Goal: Feedback & Contribution: Contribute content

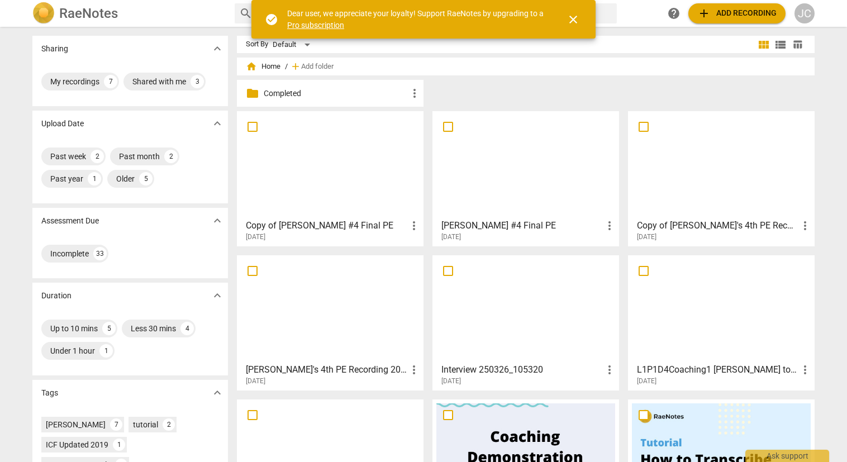
click at [530, 166] on div at bounding box center [525, 164] width 179 height 99
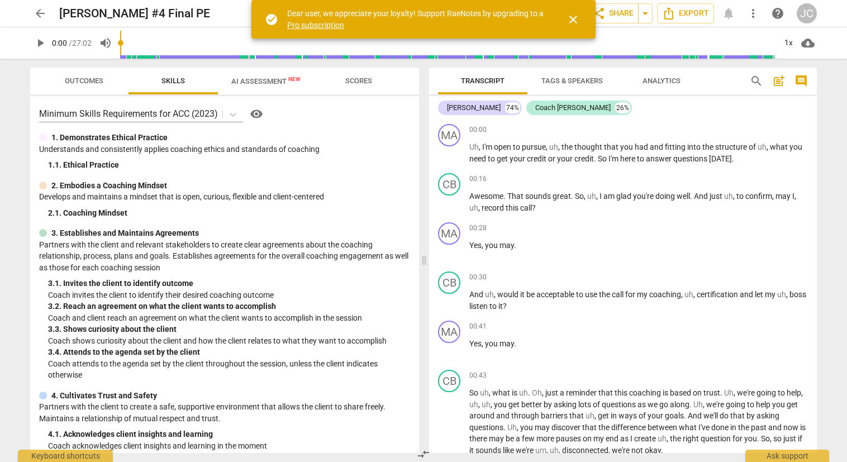
click at [256, 75] on span "AI Assessment New" at bounding box center [266, 81] width 96 height 17
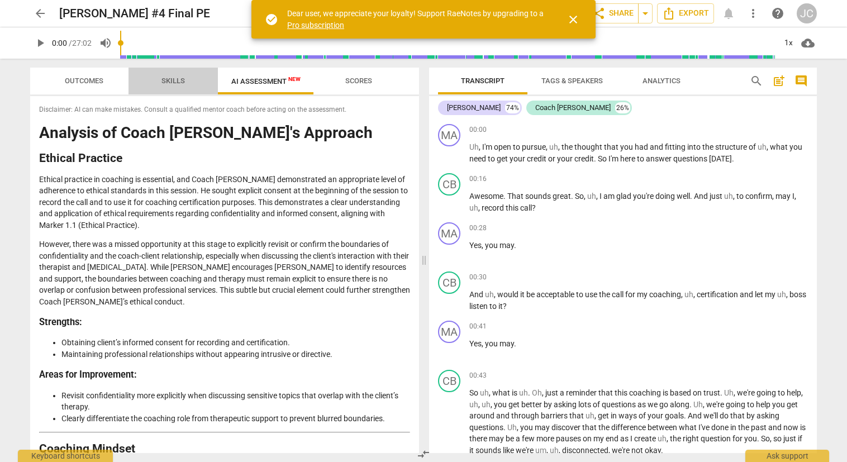
click at [183, 79] on span "Skills" at bounding box center [172, 81] width 23 height 8
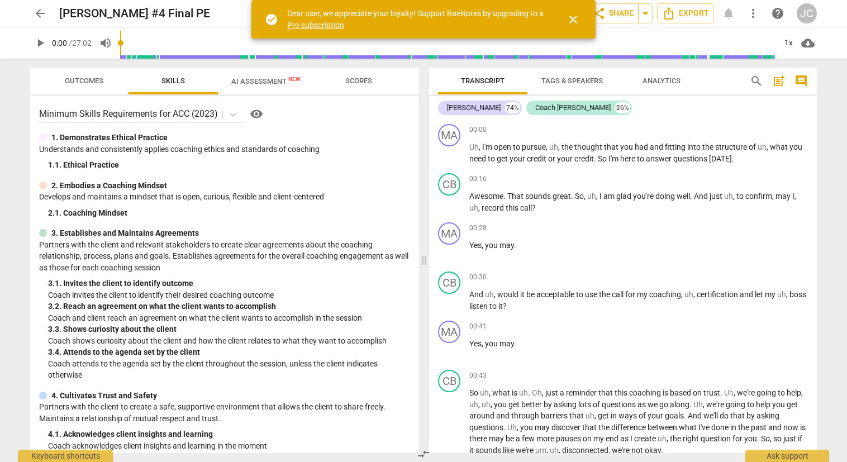
click at [93, 82] on span "Outcomes" at bounding box center [84, 81] width 39 height 8
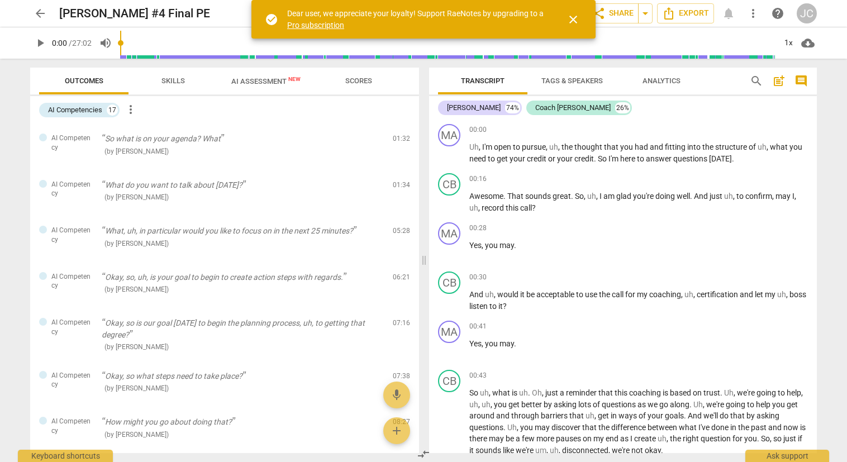
click at [173, 81] on span "Skills" at bounding box center [172, 81] width 23 height 8
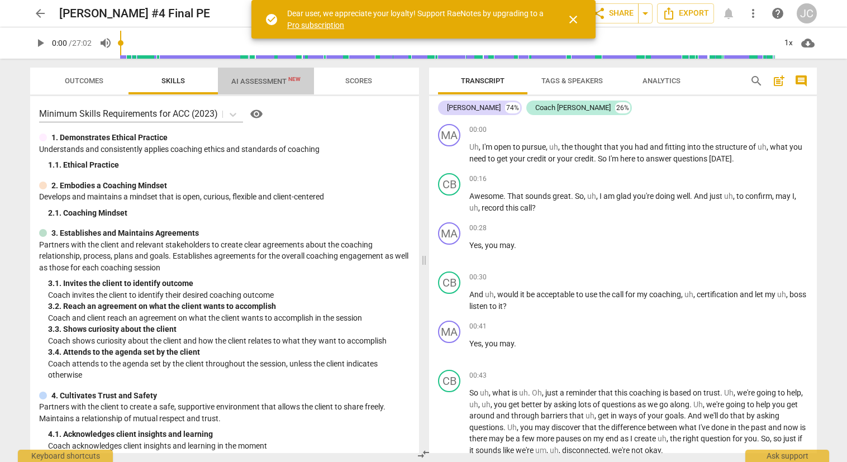
click at [245, 84] on span "AI Assessment New" at bounding box center [265, 81] width 69 height 8
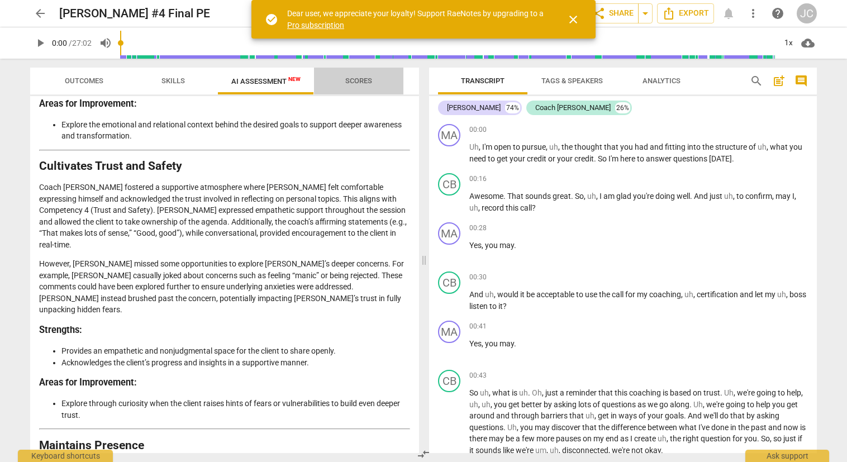
click at [369, 83] on span "Scores" at bounding box center [358, 81] width 27 height 8
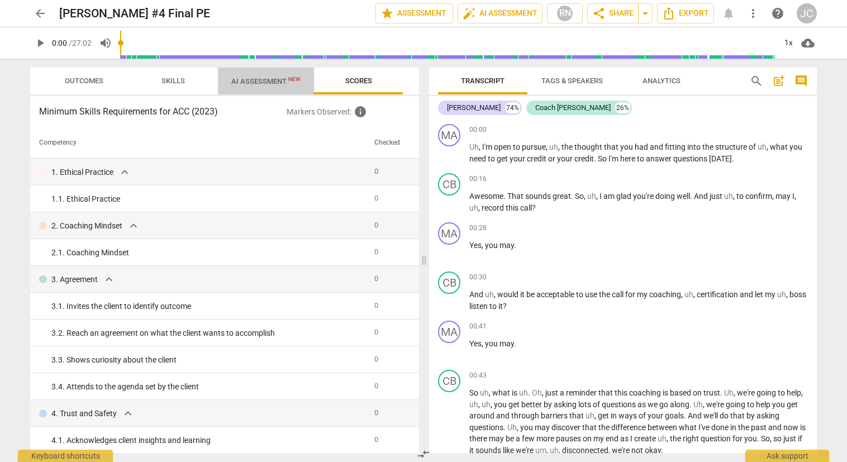
click at [271, 83] on span "AI Assessment New" at bounding box center [265, 81] width 69 height 8
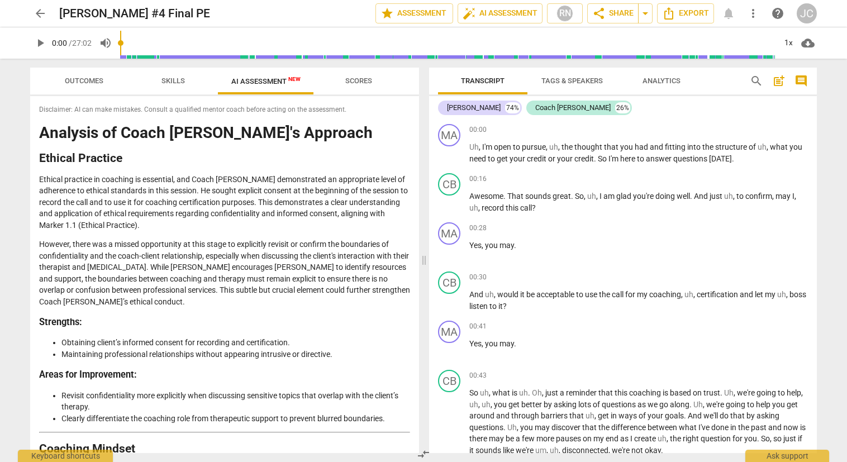
click at [184, 79] on span "Skills" at bounding box center [172, 81] width 23 height 8
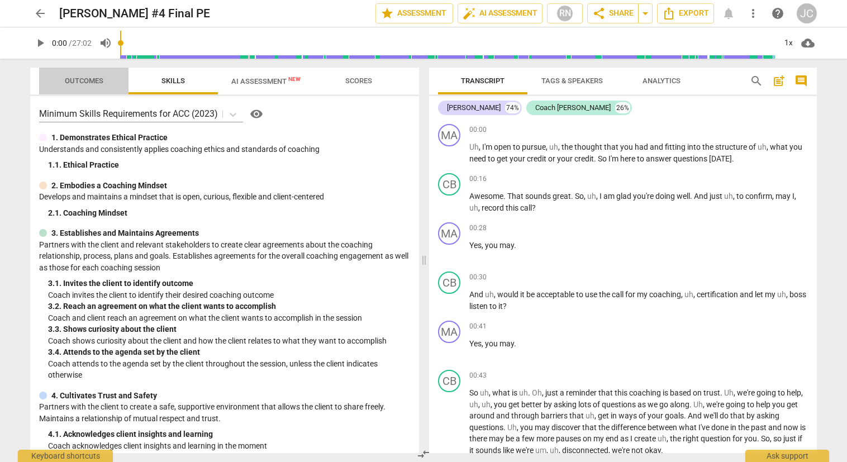
click at [84, 77] on span "Outcomes" at bounding box center [84, 81] width 39 height 8
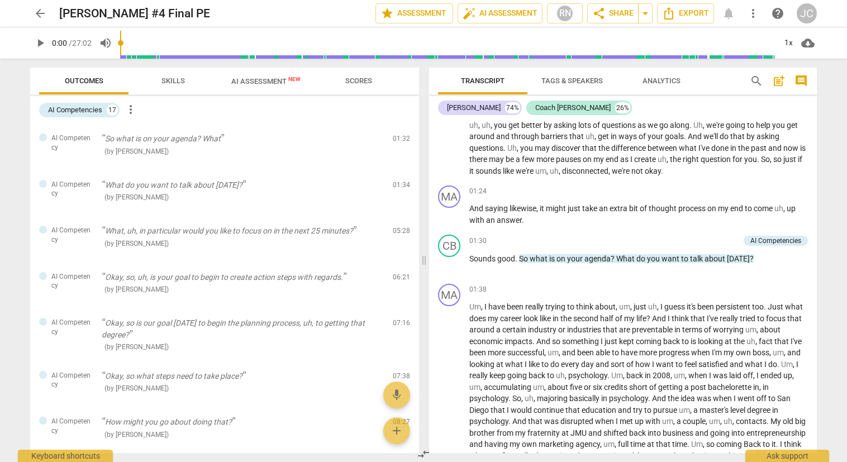
scroll to position [335, 0]
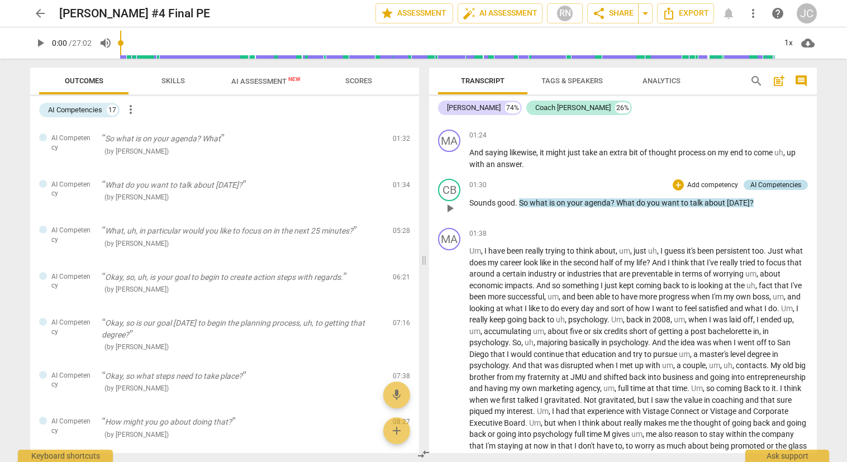
click at [777, 183] on div "AI Competencies" at bounding box center [775, 185] width 51 height 10
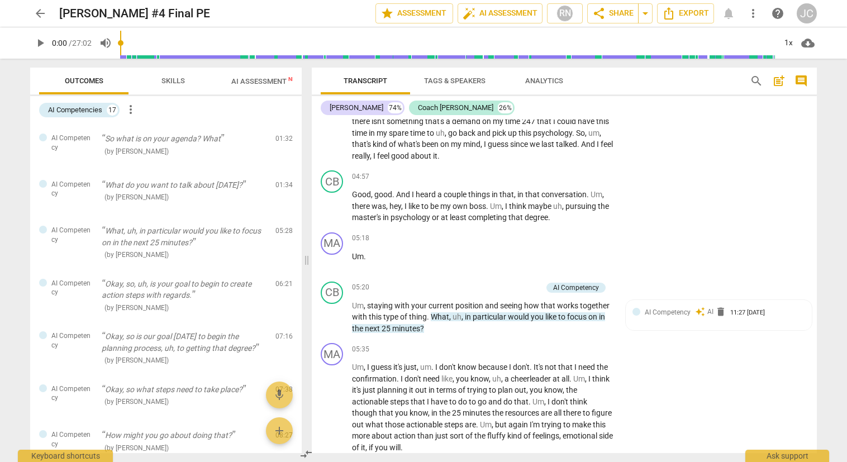
scroll to position [797, 0]
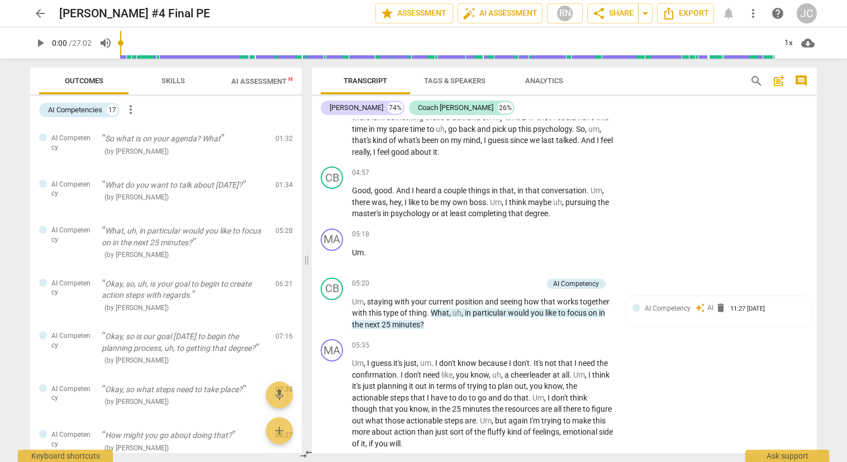
click at [168, 81] on span "Skills" at bounding box center [172, 81] width 23 height 8
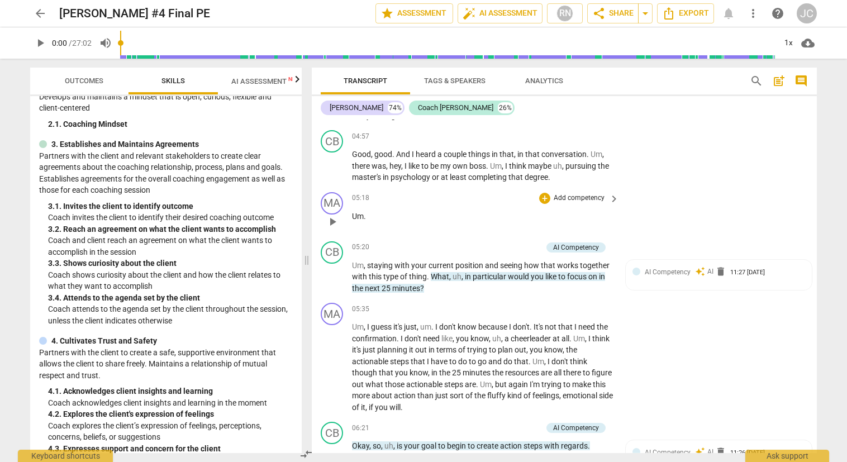
scroll to position [853, 0]
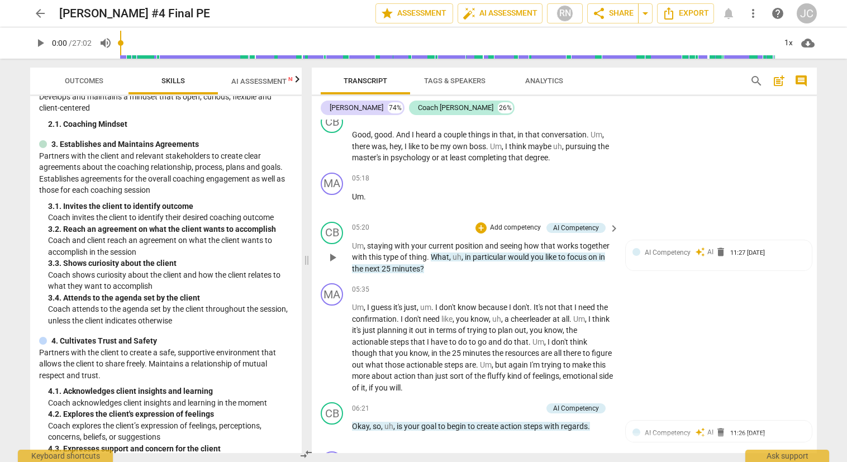
click at [519, 228] on p "Add competency" at bounding box center [515, 228] width 53 height 10
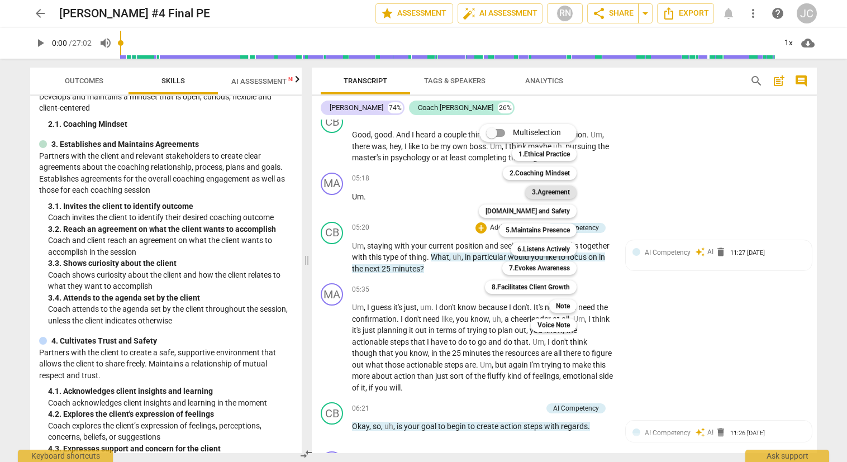
click at [540, 192] on b "3.Agreement" at bounding box center [551, 191] width 38 height 13
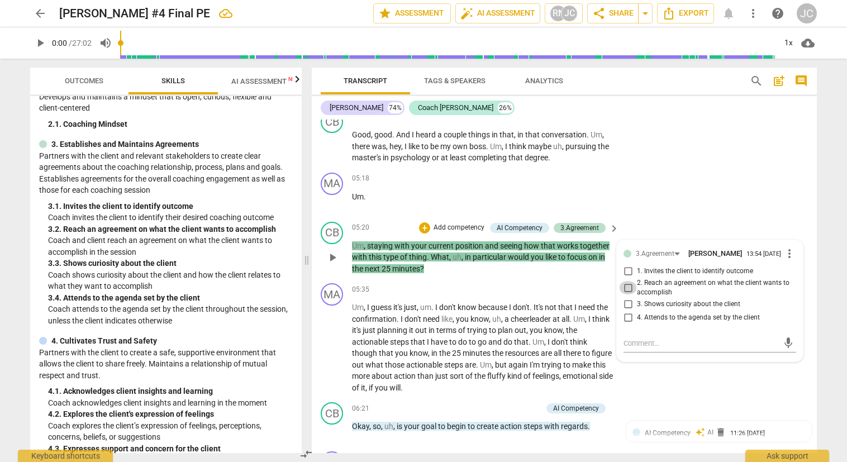
click at [624, 287] on input "2. Reach an agreement on what the client wants to accomplish" at bounding box center [628, 287] width 18 height 13
checkbox input "true"
click at [657, 337] on div "mic" at bounding box center [709, 344] width 173 height 18
click at [657, 338] on textarea at bounding box center [700, 343] width 155 height 11
type textarea "0"
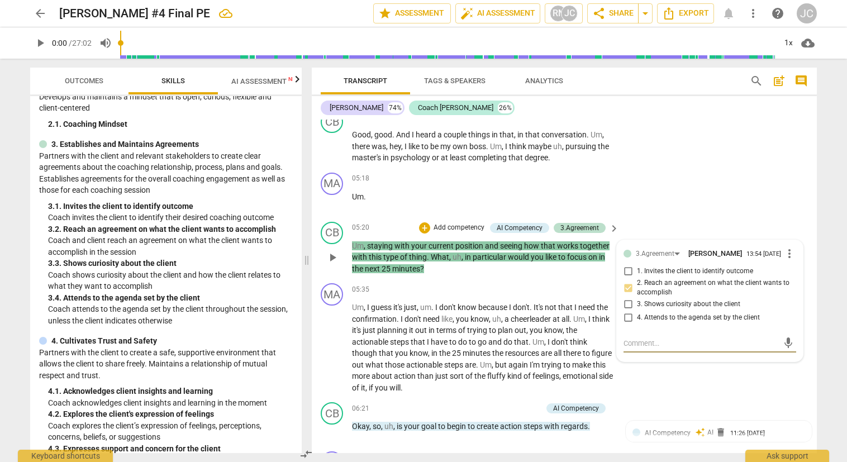
type textarea "0"
type textarea "05"
type textarea "05:"
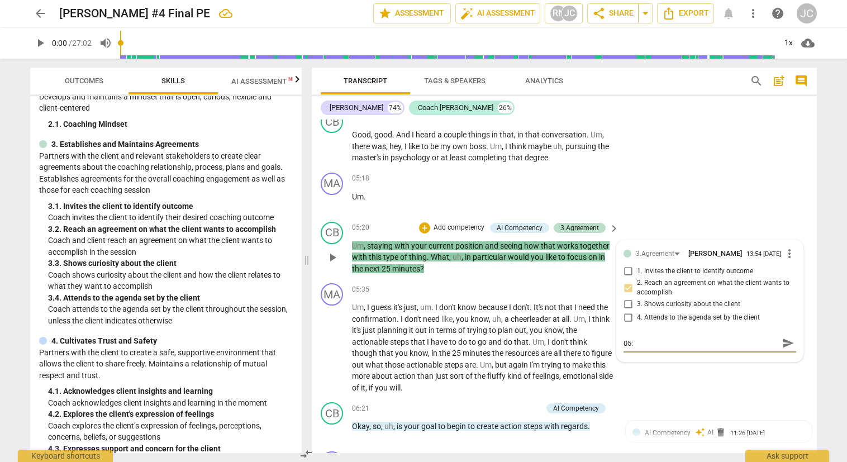
type textarea "05:2"
type textarea "05:20"
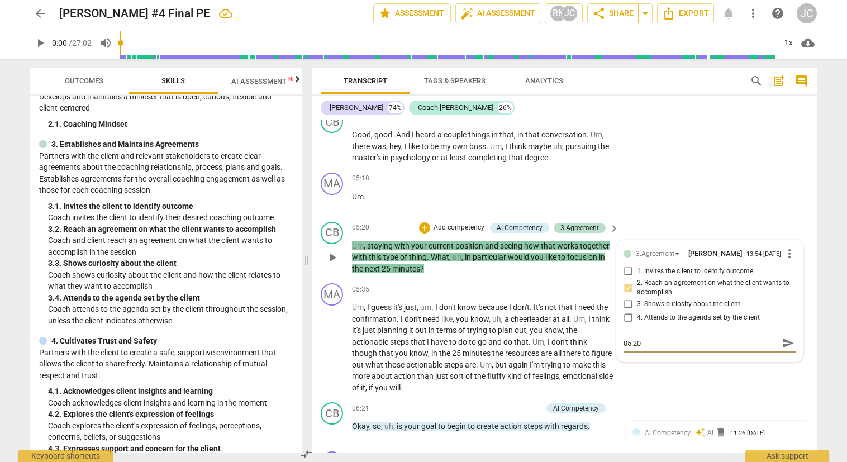
type textarea "05:20"
type textarea "05:20 S"
type textarea "05:20 Su"
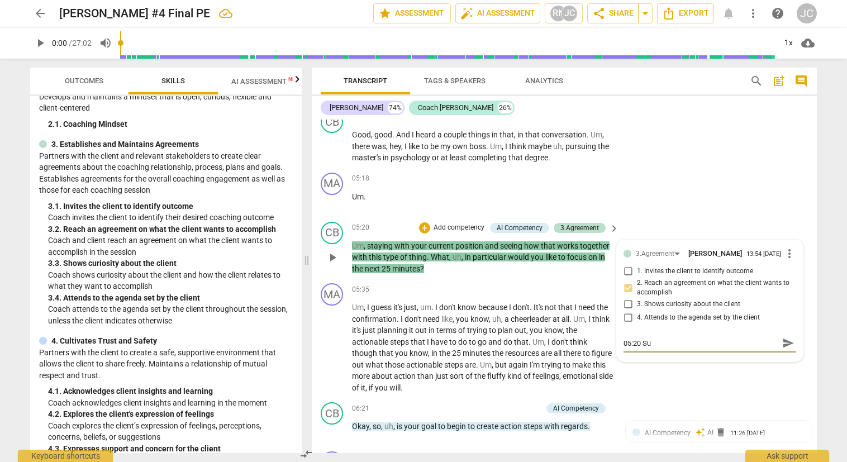
type textarea "05:20 Suf"
type textarea "05:20 Suff"
type textarea "05:20 Suffi"
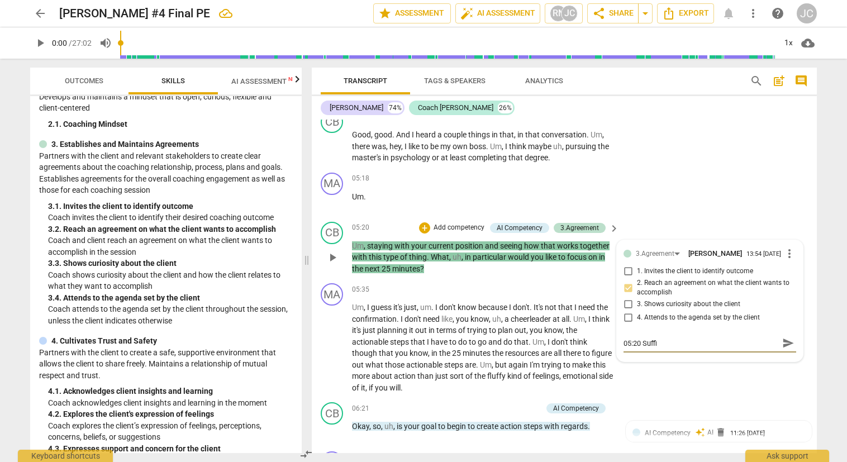
type textarea "05:20 Suffic"
type textarea "05:20 Suffici"
type textarea "05:20 Sufficie"
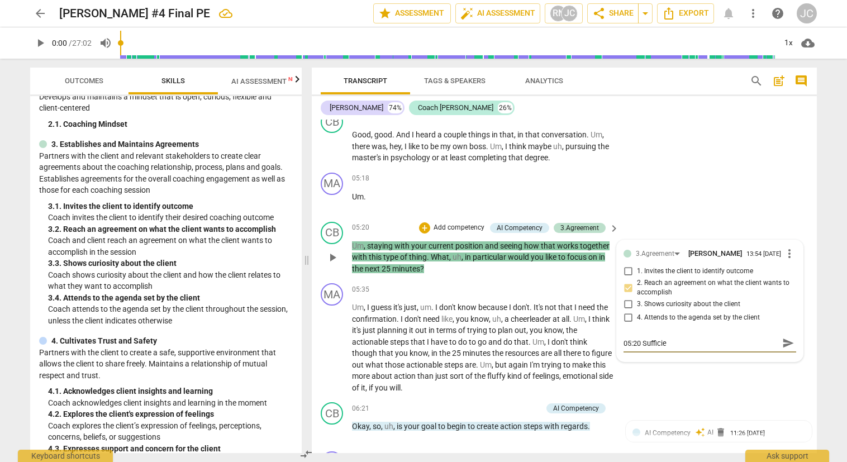
type textarea "05:20 Sufficien"
type textarea "05:20 Sufficient"
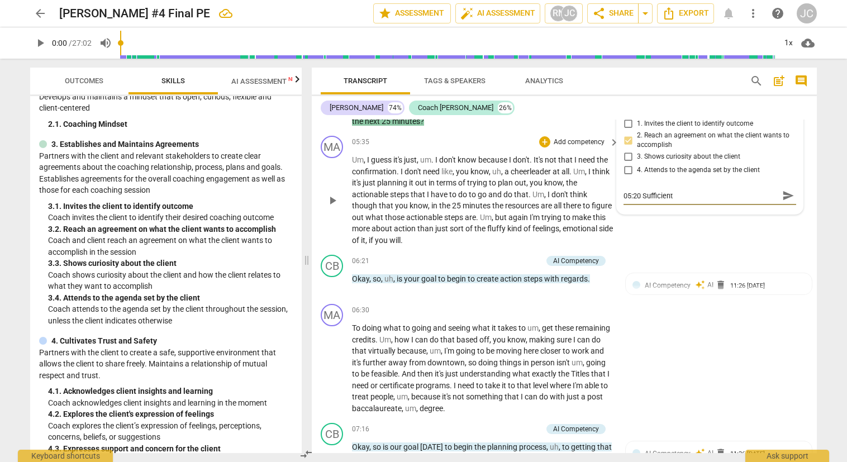
scroll to position [1020, 0]
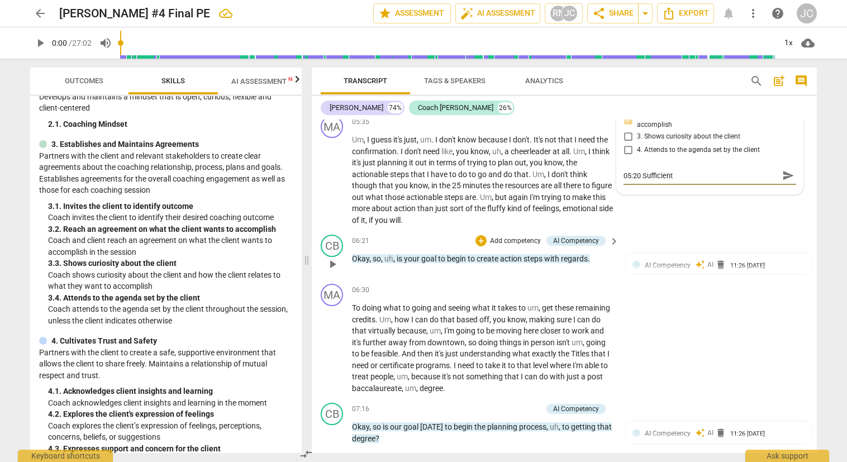
type textarea "05:20 Sufficient"
click at [525, 239] on p "Add competency" at bounding box center [515, 241] width 53 height 10
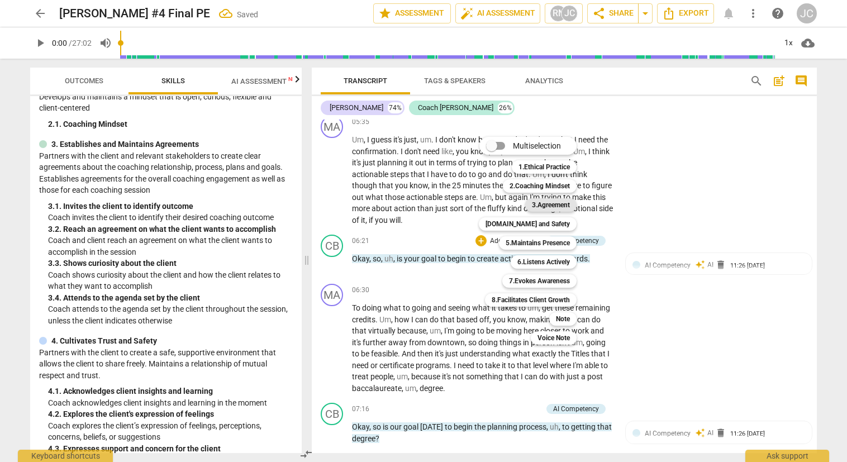
click at [550, 203] on b "3.Agreement" at bounding box center [551, 204] width 38 height 13
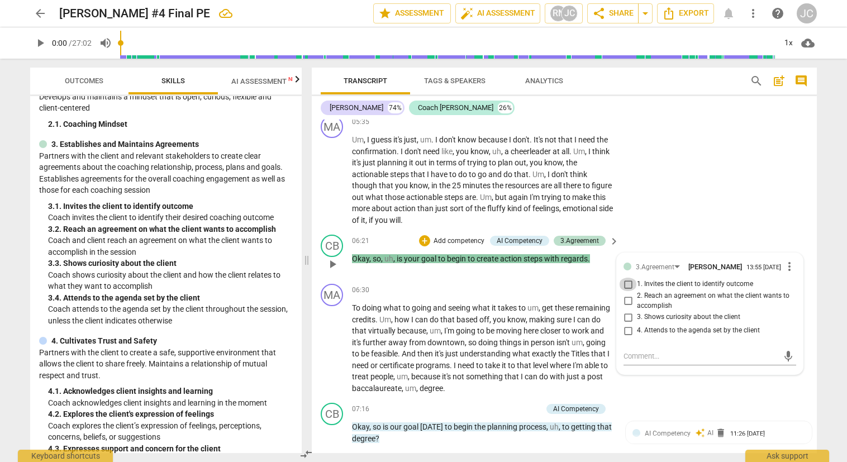
click at [626, 282] on input "1. Invites the client to identify outcome" at bounding box center [628, 284] width 18 height 13
checkbox input "true"
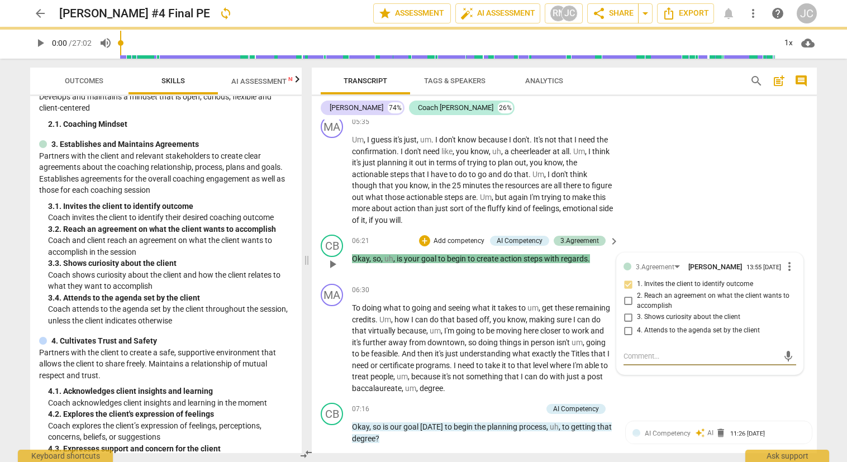
click at [623, 356] on textarea at bounding box center [700, 356] width 155 height 11
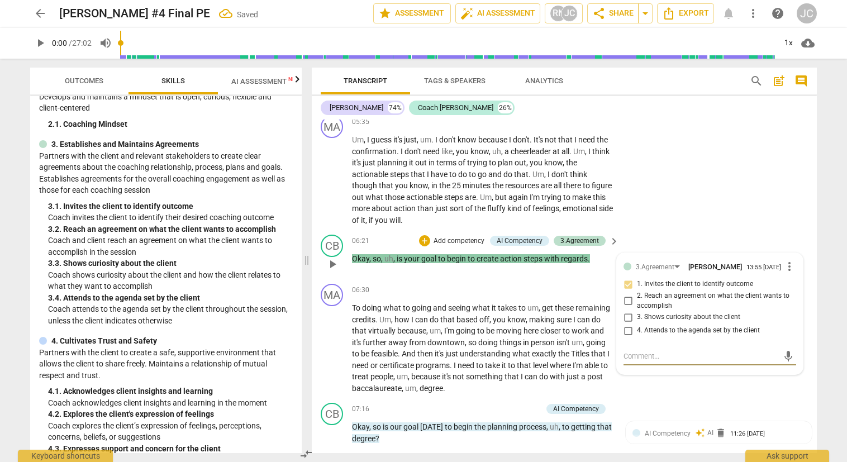
type textarea "3"
type textarea "3."
type textarea "3.1"
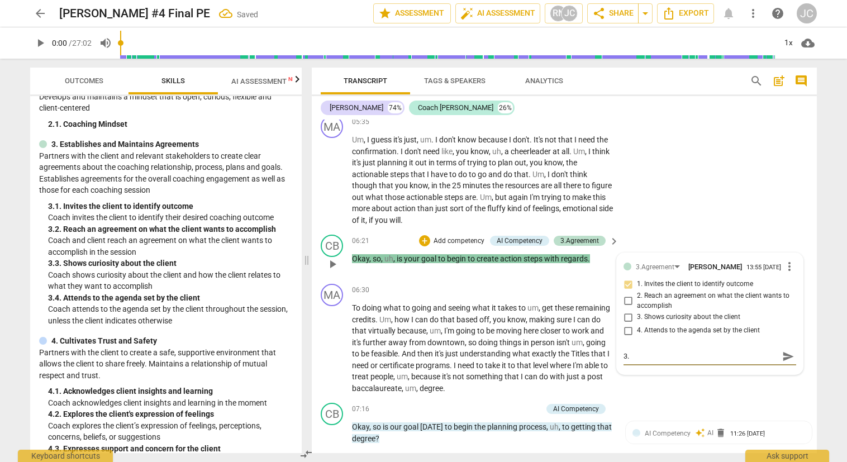
type textarea "3.1"
type textarea "3.1 S"
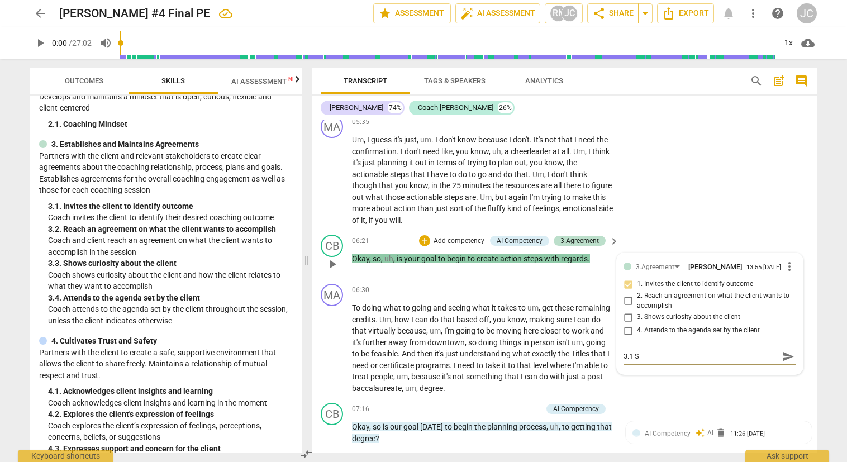
type textarea "3.1 Su"
type textarea "3.1 Suf"
type textarea "3.1 Suff"
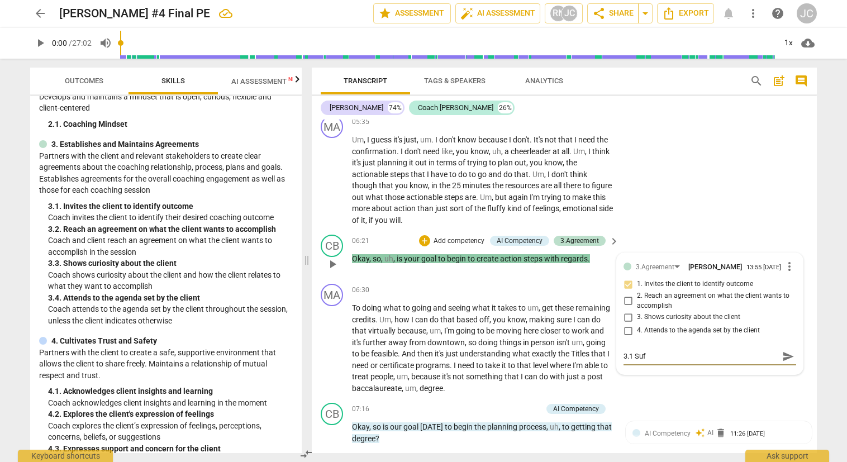
type textarea "3.1 Suff"
type textarea "3.1 Suffi"
type textarea "3.1 Suffic"
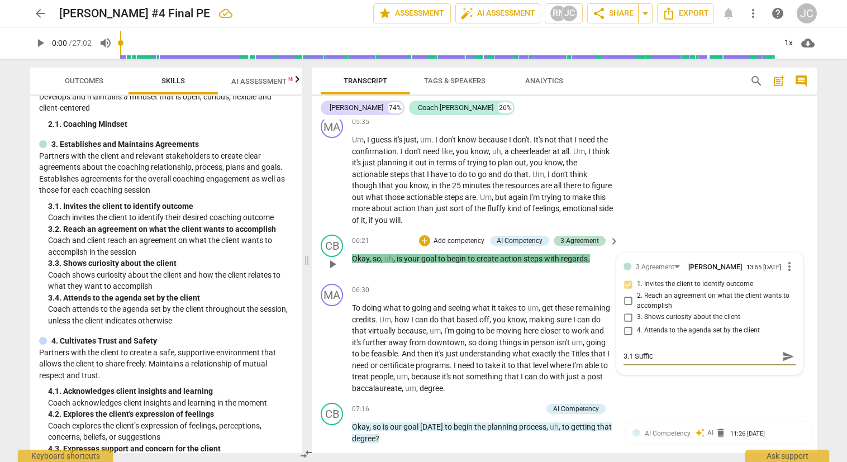
type textarea "3.1 Suffice"
type textarea "3.1 Sufficen"
type textarea "3.1 Sufficent"
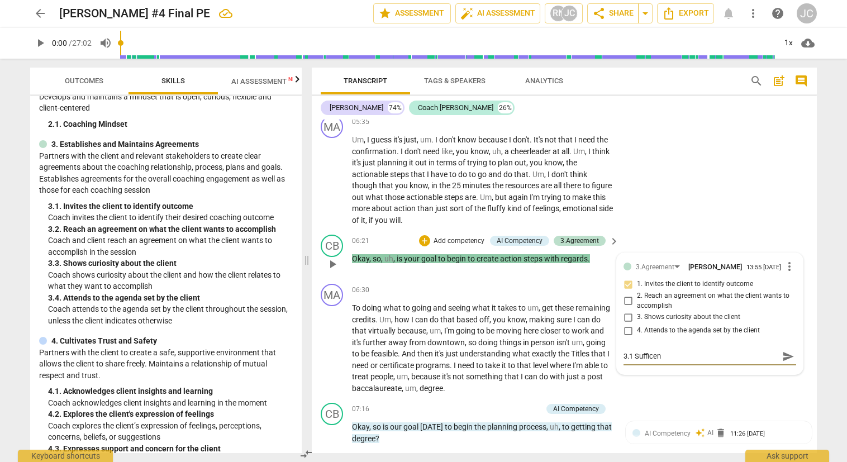
type textarea "3.1 Sufficent"
type textarea "3.1 Sufficen"
type textarea "3.1 Suffice"
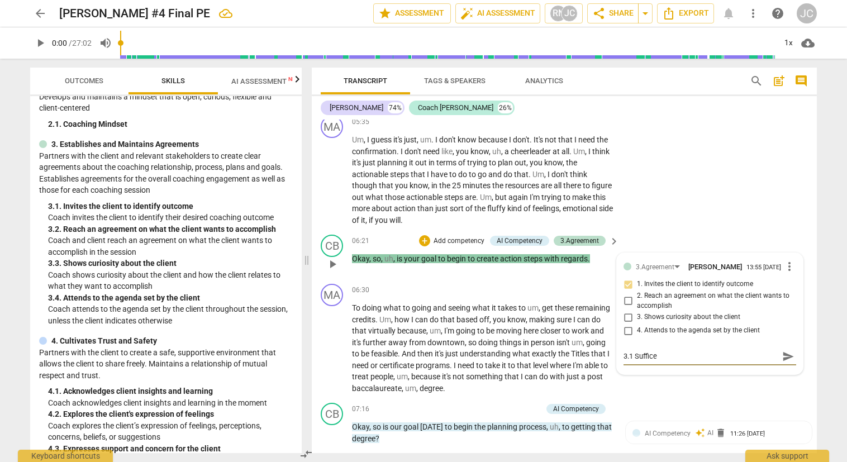
type textarea "3.1 Suffic"
type textarea "3.1 Suffi"
type textarea "3.1 Suffic"
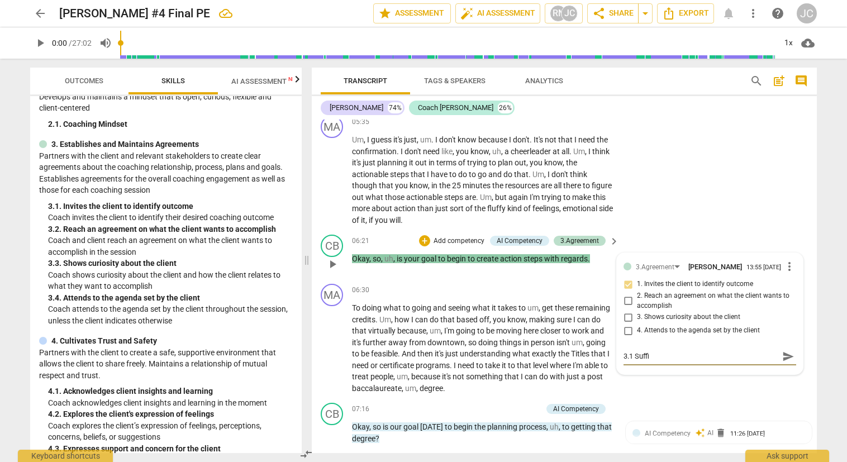
type textarea "3.1 Suffic"
type textarea "3.1 Suffici"
type textarea "3.1 Sufficie"
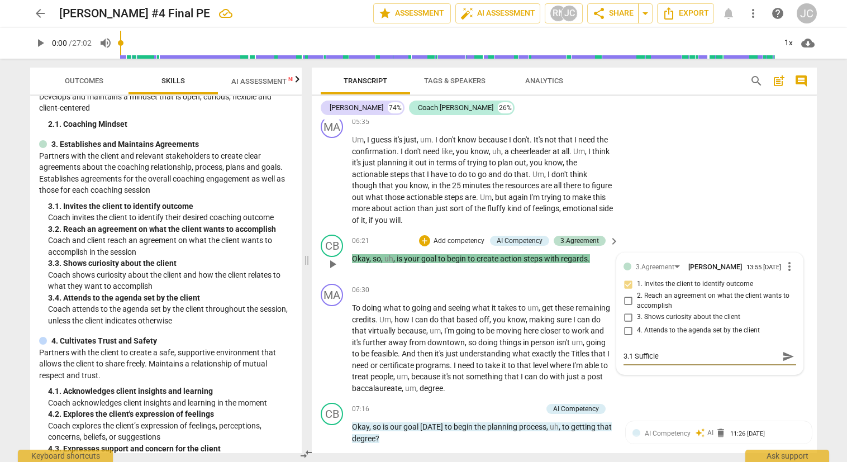
type textarea "3.1 Sufficien"
type textarea "3.1 Sufficient"
click at [623, 357] on div "3.Agreement [PERSON_NAME] 13:55 [DATE] more_vert 1. Invites the client to ident…" at bounding box center [710, 313] width 186 height 121
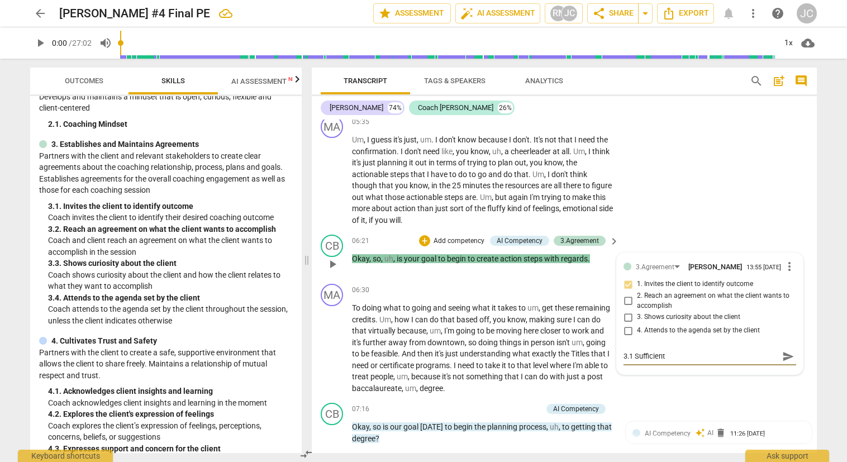
click at [623, 354] on textarea "3.1 Sufficient" at bounding box center [700, 356] width 155 height 11
type textarea "03.1 Sufficient"
type textarea "063.1 Sufficient"
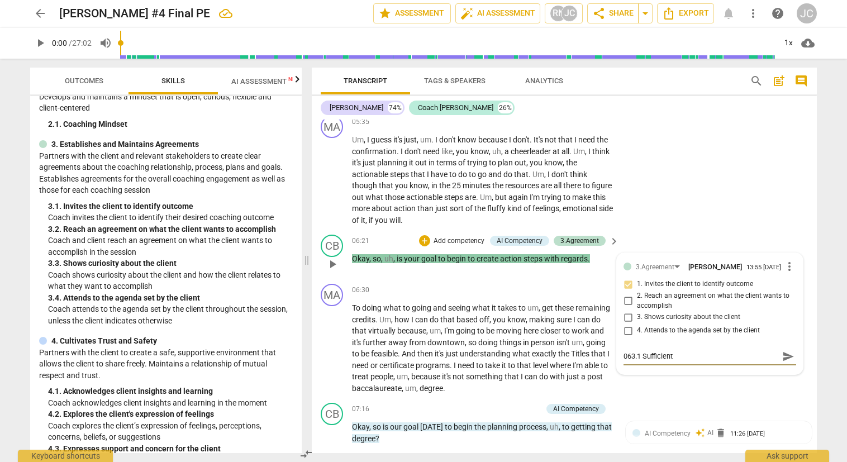
type textarea "06:3.1 Sufficient"
type textarea "06:23.1 Sufficient"
type textarea "06:213.1 Sufficient"
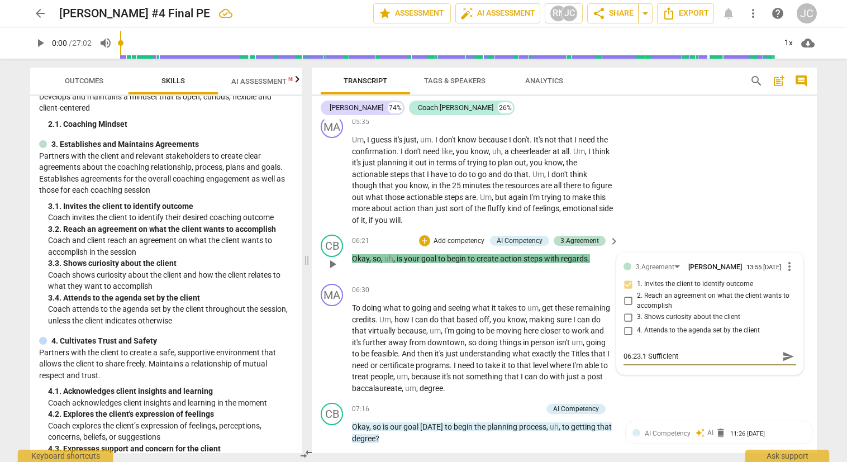
type textarea "06:213.1 Sufficient"
type textarea "06:21 3.1 Sufficient"
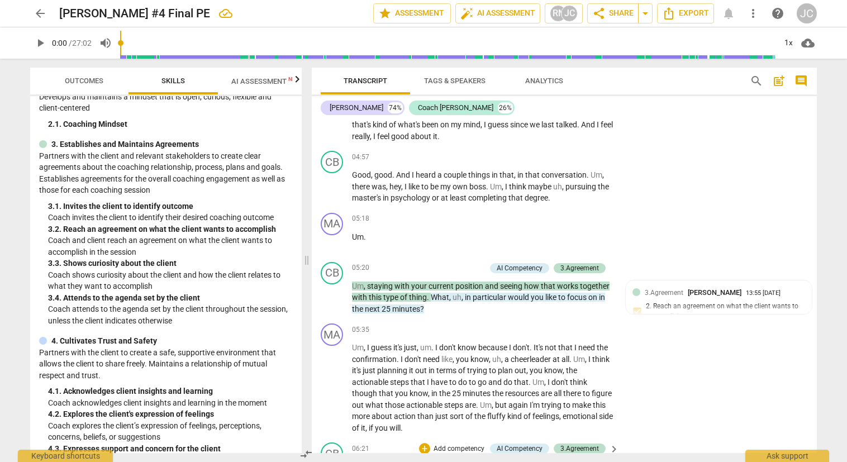
scroll to position [797, 0]
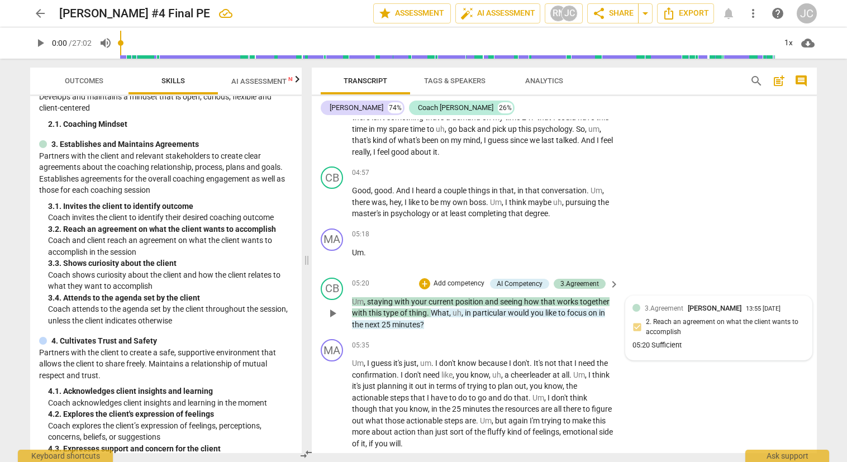
type textarea "06:21 3.1 Sufficient"
click at [647, 345] on div "05:20 Sufficient" at bounding box center [718, 345] width 173 height 11
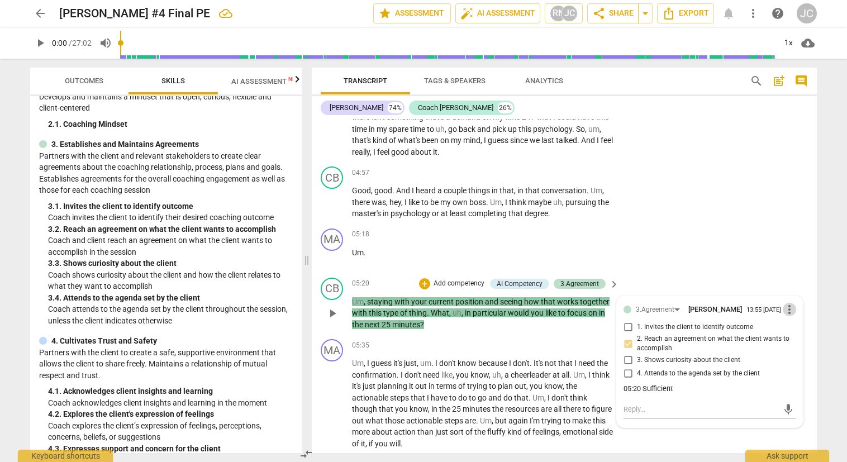
click at [785, 306] on span "more_vert" at bounding box center [789, 309] width 13 height 13
click at [785, 306] on li "Edit" at bounding box center [798, 309] width 39 height 21
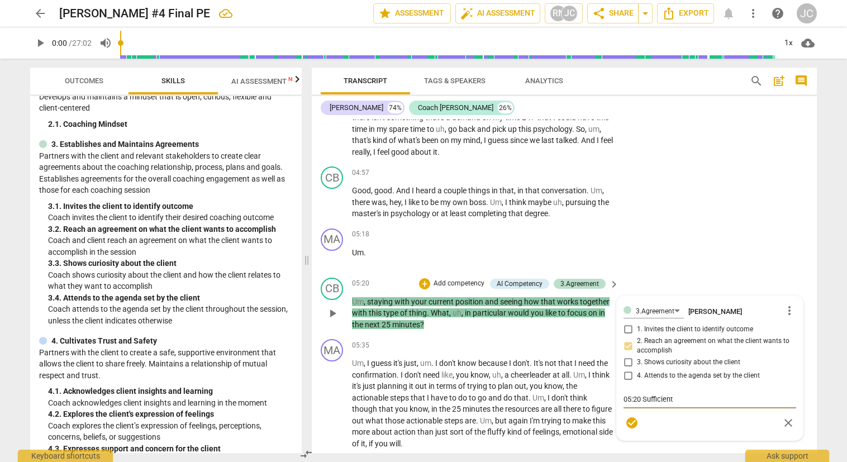
click at [641, 397] on textarea "05:20 Sufficient" at bounding box center [709, 399] width 173 height 11
type textarea "05:20 3Sufficient"
type textarea "05:20 3.Sufficient"
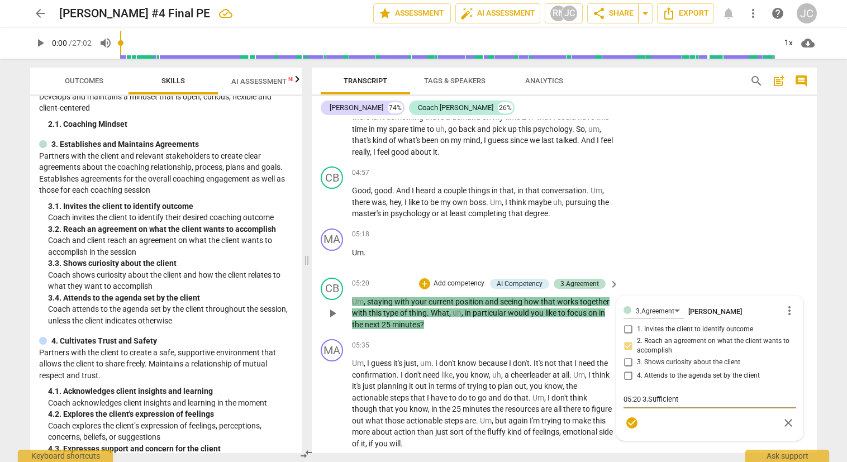
type textarea "05:20 3.1Sufficient"
type textarea "05:20 3.1 Sufficient"
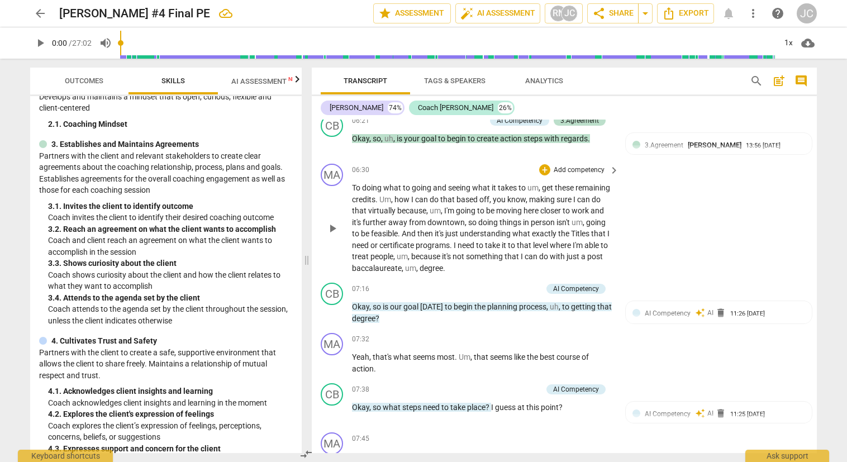
scroll to position [1188, 0]
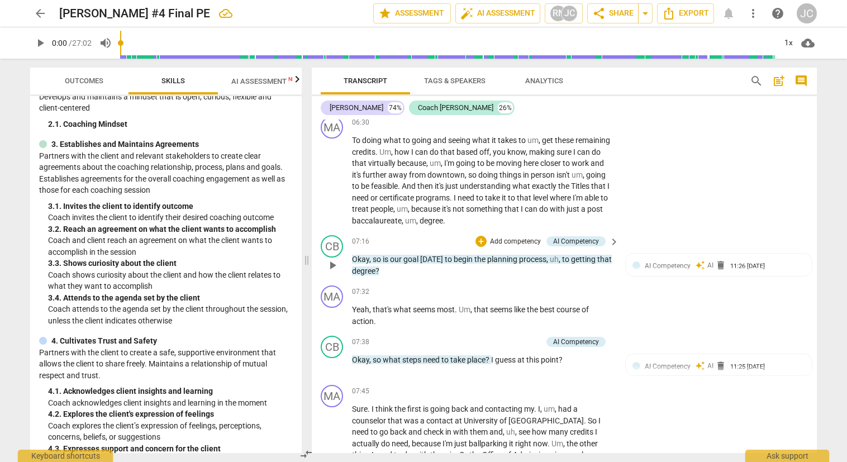
type textarea "05:20 3.1 Sufficient"
click at [517, 241] on p "Add competency" at bounding box center [515, 242] width 53 height 10
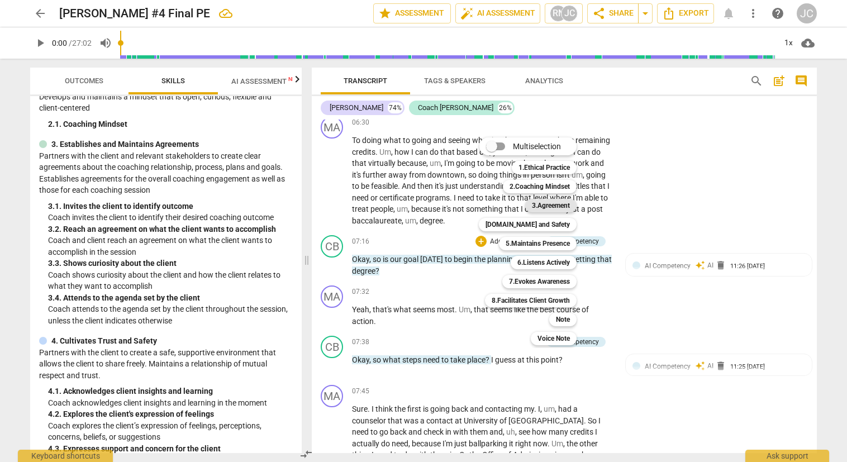
click at [555, 201] on b "3.Agreement" at bounding box center [551, 205] width 38 height 13
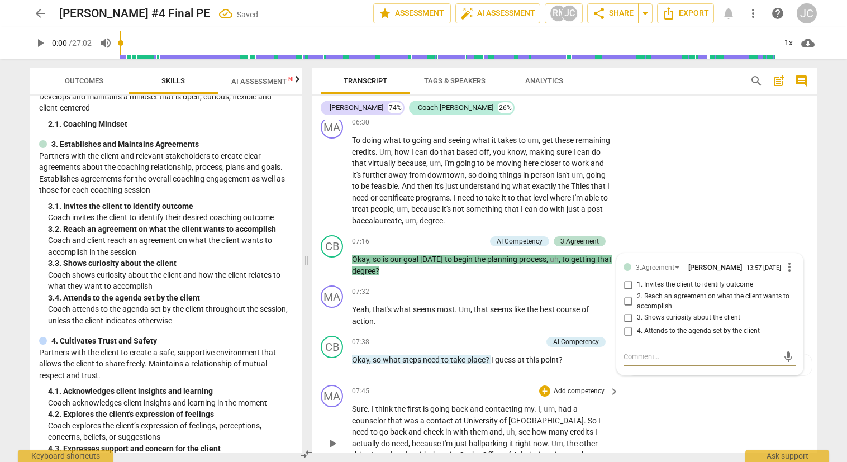
type textarea "0"
type textarea "07"
type textarea "07:"
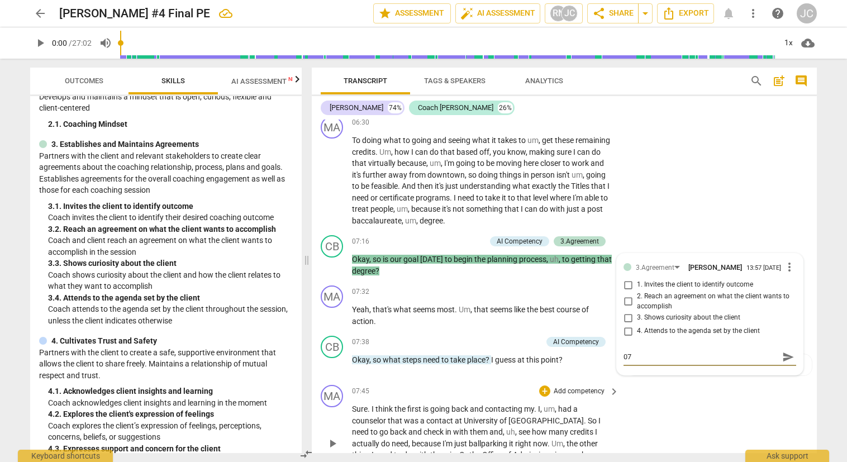
type textarea "07:"
type textarea "07:1"
type textarea "07:16"
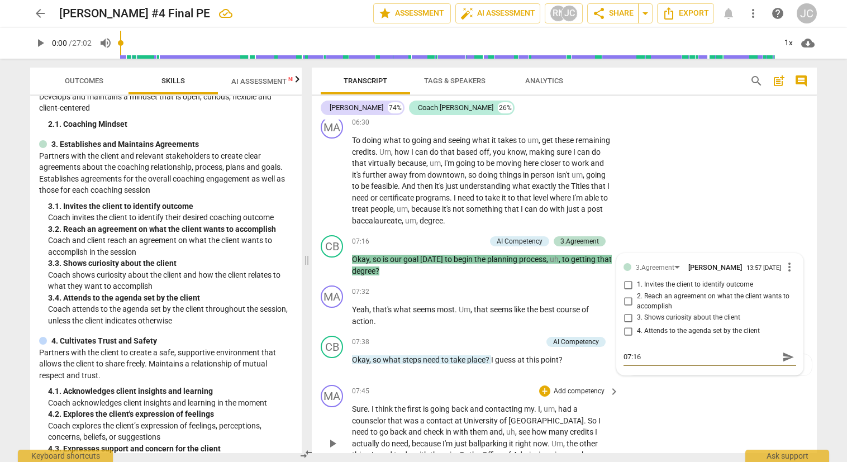
type textarea "07:16"
type textarea "07:16 3"
type textarea "07:16 3."
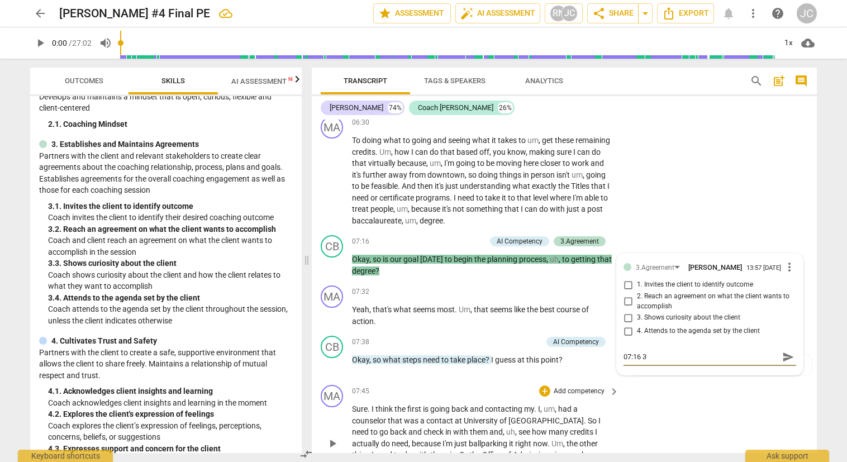
type textarea "07:16 3."
type textarea "07:16 3.4"
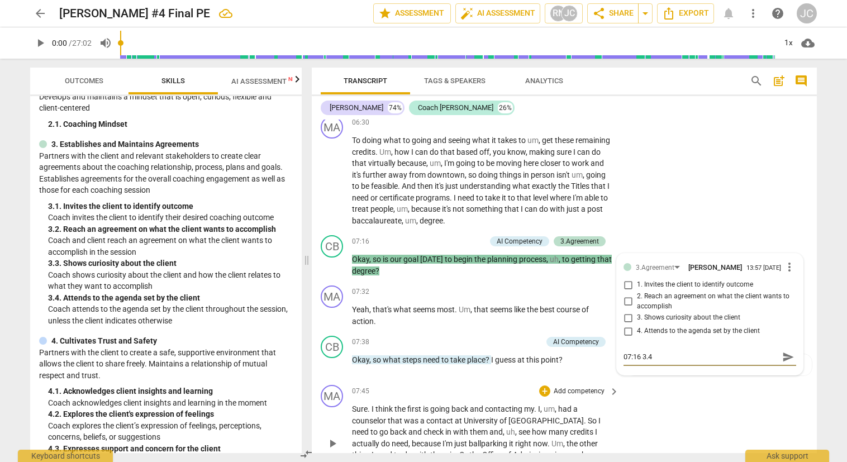
type textarea "07:16 3.4 S"
type textarea "07:16 3.4 Su"
type textarea "07:16 3.4 Suf"
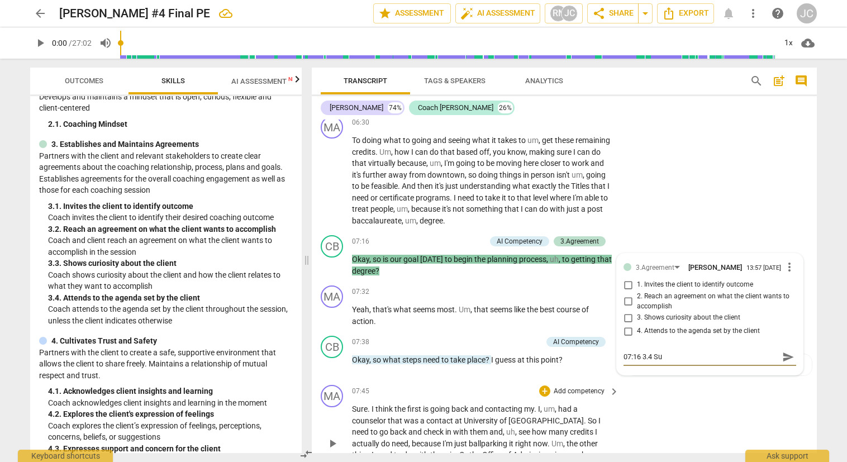
type textarea "07:16 3.4 Suf"
type textarea "07:16 3.4 Suff"
type textarea "07:16 3.4 Suffi"
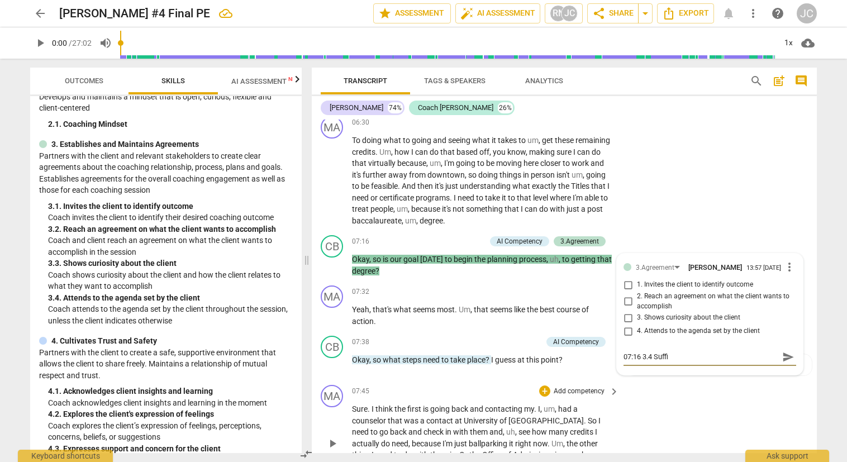
type textarea "07:16 3.4 Suffic"
type textarea "07:16 3.4 Suffici"
type textarea "07:16 3.4 Sufficie"
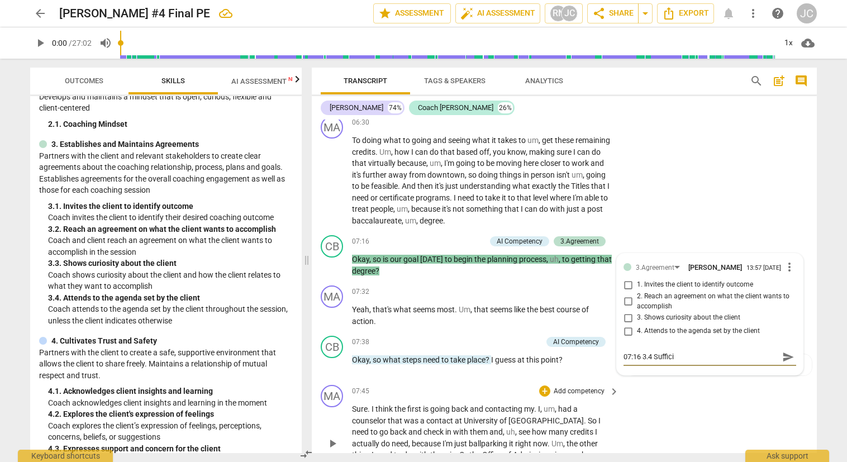
type textarea "07:16 3.4 Sufficie"
type textarea "07:16 3.4 Sufficien"
type textarea "07:16 3.4 Sufficient"
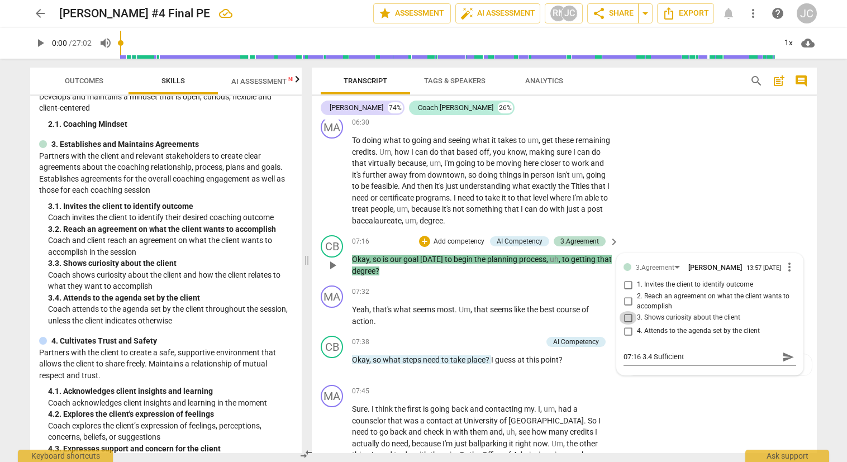
click at [625, 313] on input "3. Shows curiosity about the client" at bounding box center [628, 317] width 18 height 13
checkbox input "true"
click at [625, 330] on input "4. Attends to the agenda set by the client" at bounding box center [628, 331] width 18 height 13
checkbox input "true"
click at [651, 346] on div "07:16 3.4 Sufficient" at bounding box center [709, 346] width 173 height 11
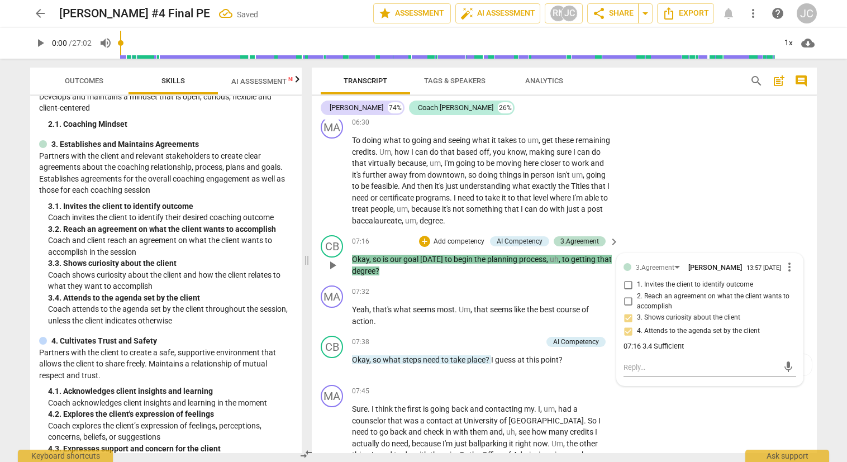
click at [651, 346] on div "07:16 3.4 Sufficient" at bounding box center [709, 346] width 173 height 11
click at [649, 345] on div "07:16 3.4 Sufficient" at bounding box center [709, 346] width 173 height 11
click at [784, 268] on span "more_vert" at bounding box center [789, 266] width 13 height 13
click at [790, 268] on li "Edit" at bounding box center [798, 266] width 39 height 21
click at [645, 356] on textarea "07:16 3.4 Sufficient" at bounding box center [709, 356] width 173 height 11
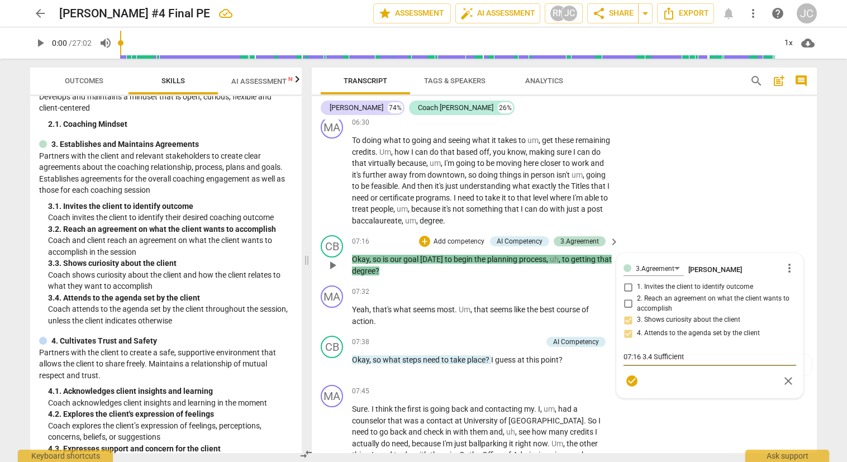
type textarea "07:16 3..4 Sufficient"
type textarea "07:16 3.3.4 Sufficient"
type textarea "07:16 3.3 .4 Sufficient"
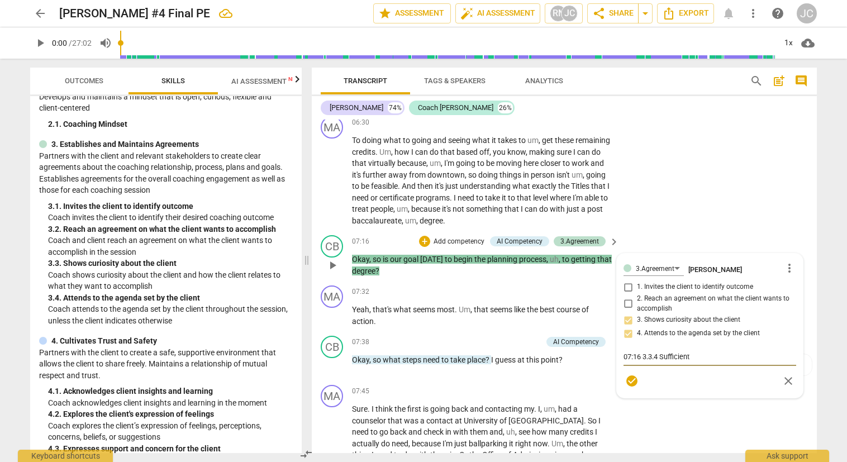
type textarea "07:16 3.3 .4 Sufficient"
type textarea "07:16 3.3 a.4 Sufficient"
type textarea "07:16 3.3 an.4 Sufficient"
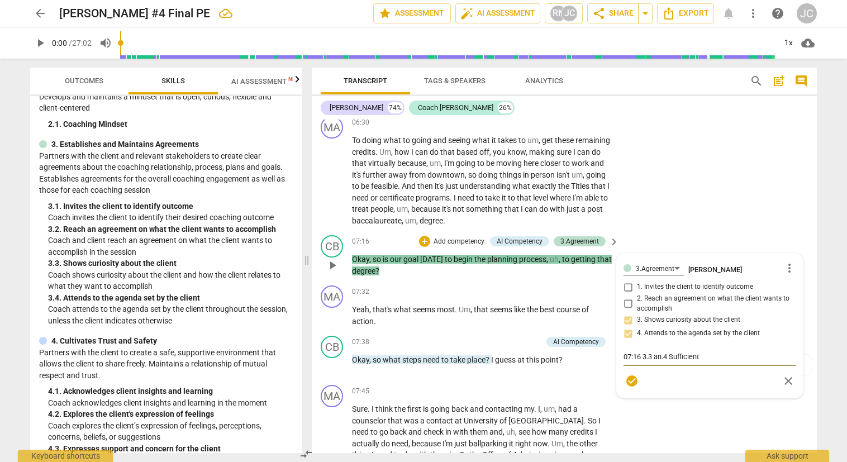
type textarea "07:16 3.3 and.4 Sufficient"
type textarea "07:16 3.3 and .4 Sufficient"
type textarea "07:16 3.3 and 3.4 Sufficient"
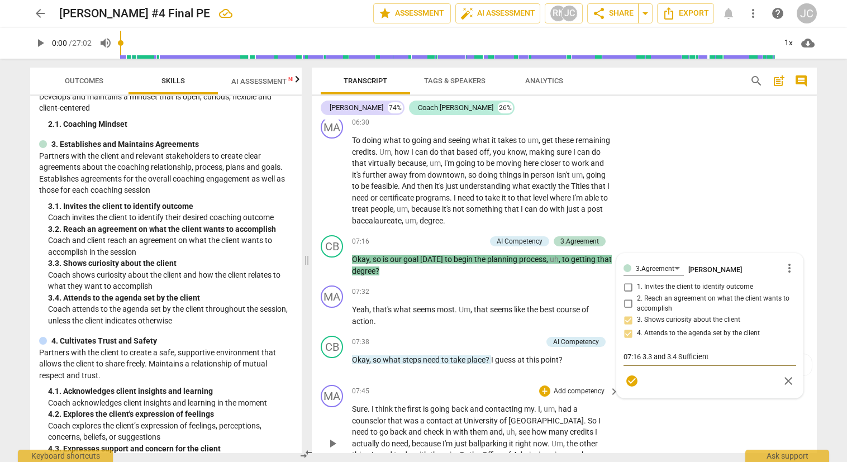
type textarea "07:16 3.3 and 3.4 Sufficient"
click at [736, 402] on div "MA play_arrow pause 07:45 + Add competency keyboard_arrow_right Sure . I think …" at bounding box center [564, 434] width 505 height 108
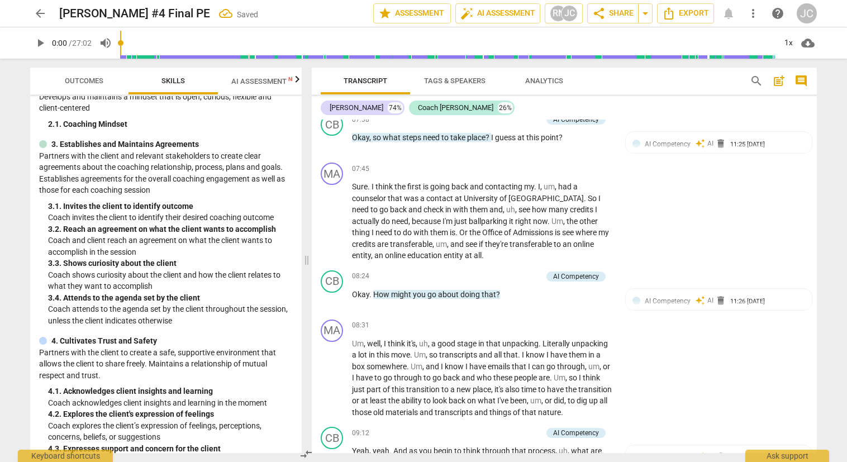
scroll to position [1411, 0]
click at [519, 271] on p "Add competency" at bounding box center [515, 275] width 53 height 10
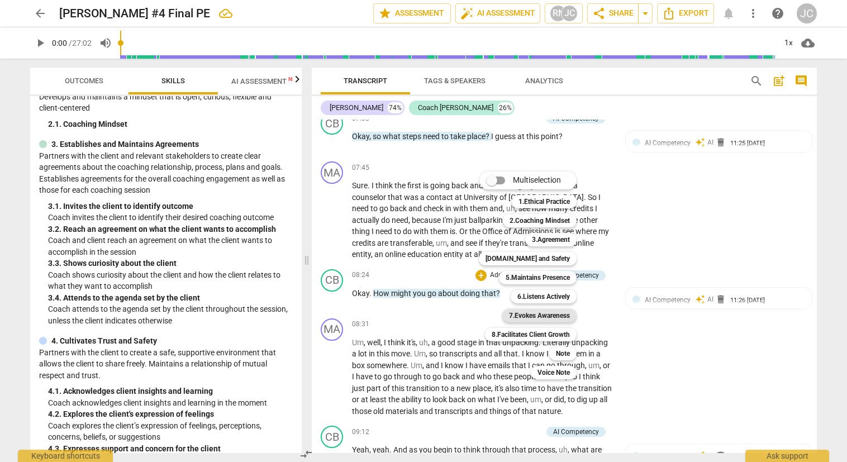
click at [540, 317] on b "7.Evokes Awareness" at bounding box center [539, 315] width 61 height 13
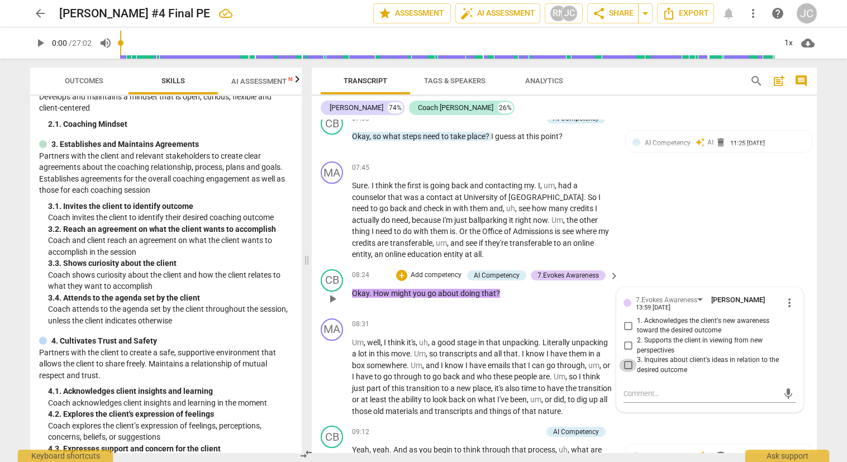
click at [625, 364] on input "3. Inquires about client's ideas in relation to the desired outcome" at bounding box center [628, 365] width 18 height 13
checkbox input "true"
click at [623, 392] on textarea at bounding box center [700, 393] width 155 height 11
type textarea "0"
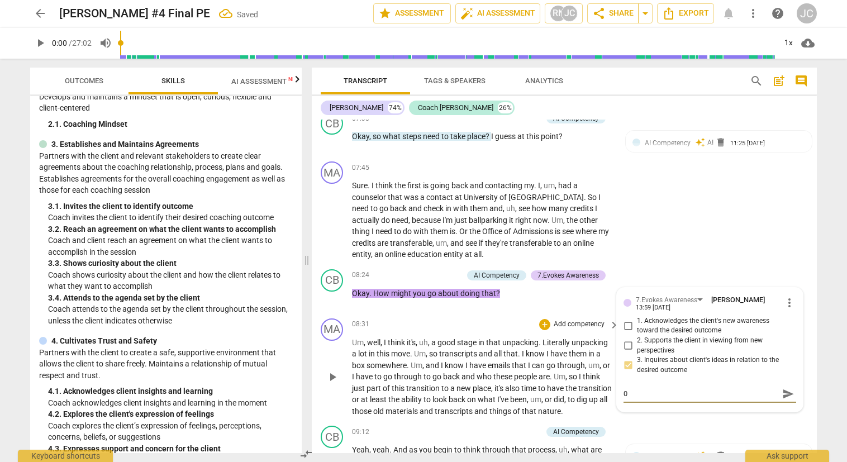
type textarea "08"
type textarea "08:"
type textarea "08:2"
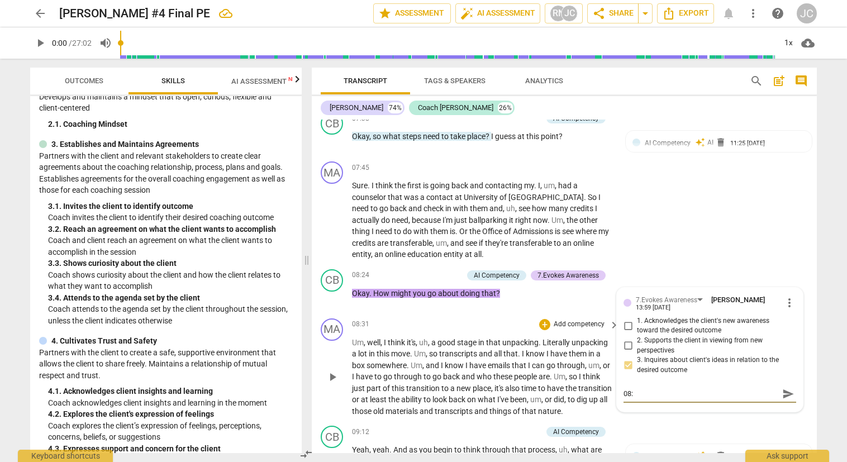
type textarea "08:2"
type textarea "08:24"
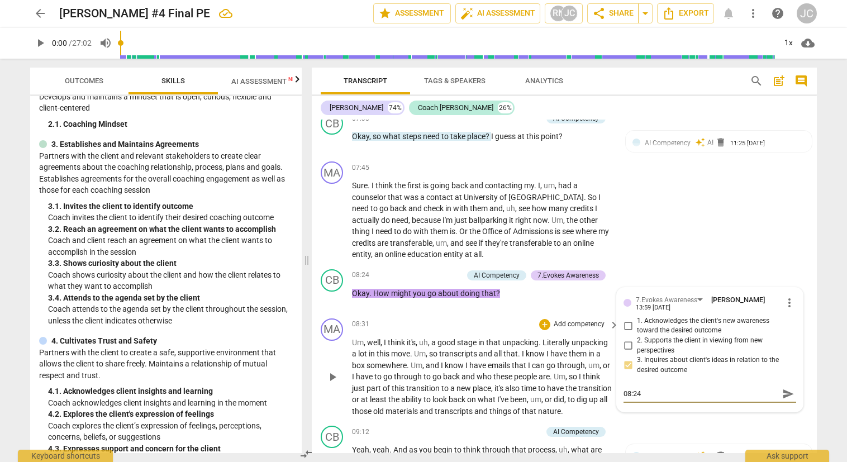
type textarea "08:24 S"
type textarea "08:24 Su"
type textarea "08:24 Suf"
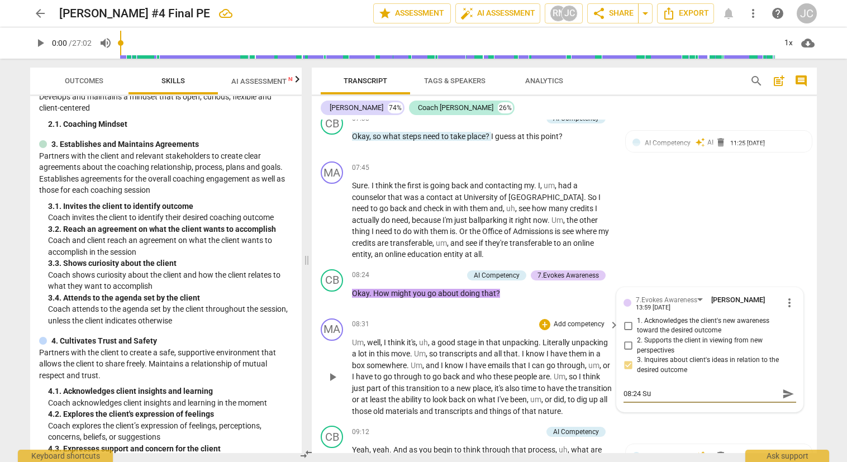
type textarea "08:24 Suf"
type textarea "08:24 Suff"
type textarea "08:24 Suffi"
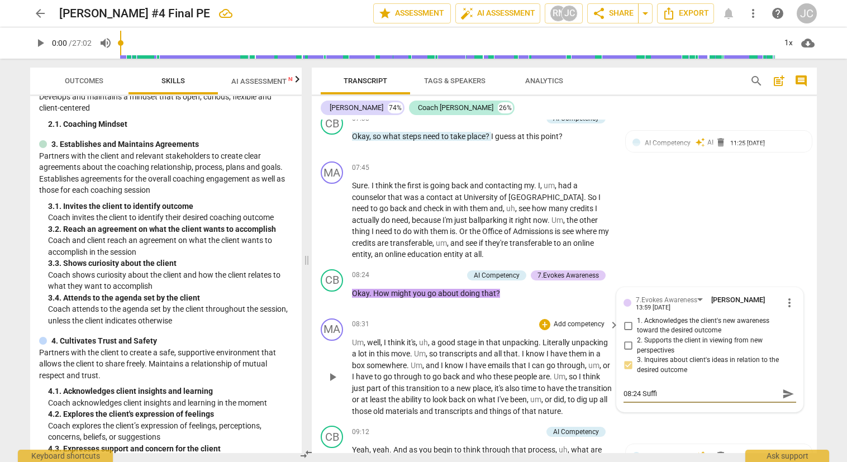
type textarea "08:24 Suffic"
type textarea "08:24 Suffici"
type textarea "08:24 Sufficie"
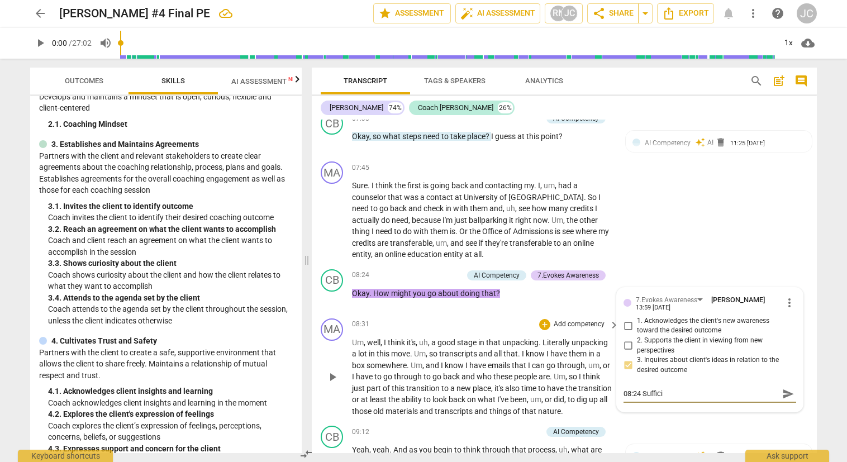
type textarea "08:24 Sufficie"
type textarea "08:24 Sufficien"
type textarea "08:24 Sufficient"
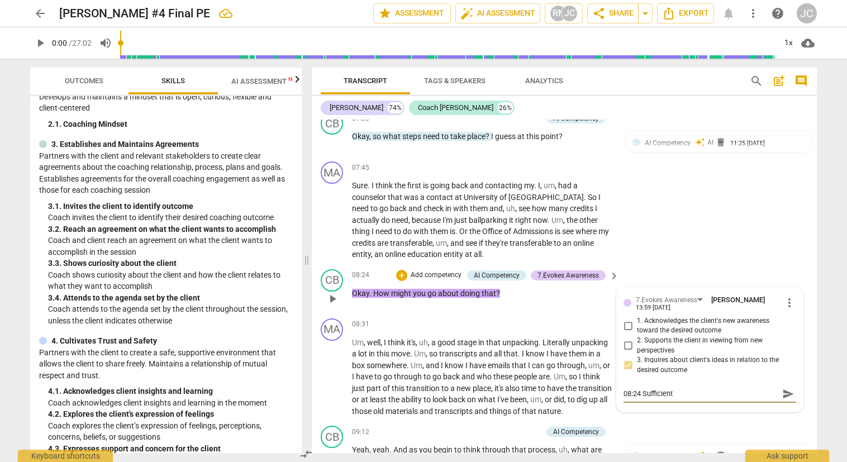
type textarea "08:24 Sufficient"
type textarea "08:24 Sufficient 7"
type textarea "08:24 Sufficient 7."
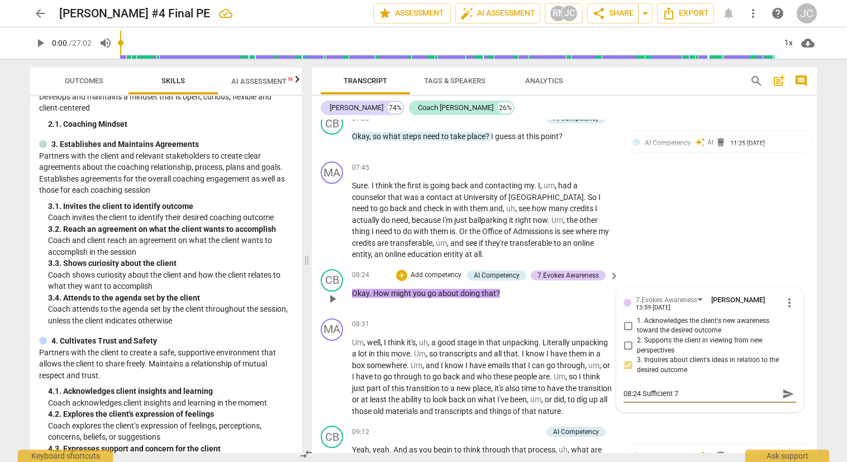
type textarea "08:24 Sufficient 7."
type textarea "08:24 Sufficient 7.3"
click at [654, 428] on div "CB play_arrow pause 09:12 + Add competency AI Competency keyboard_arrow_right Y…" at bounding box center [564, 446] width 505 height 50
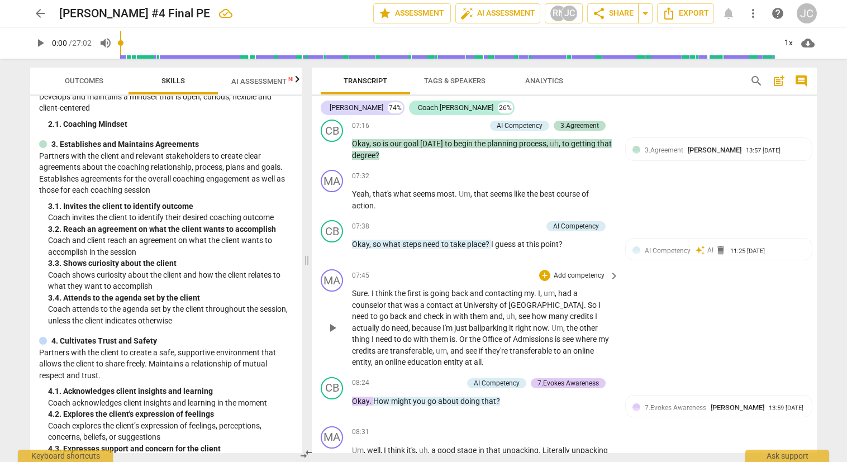
scroll to position [1300, 0]
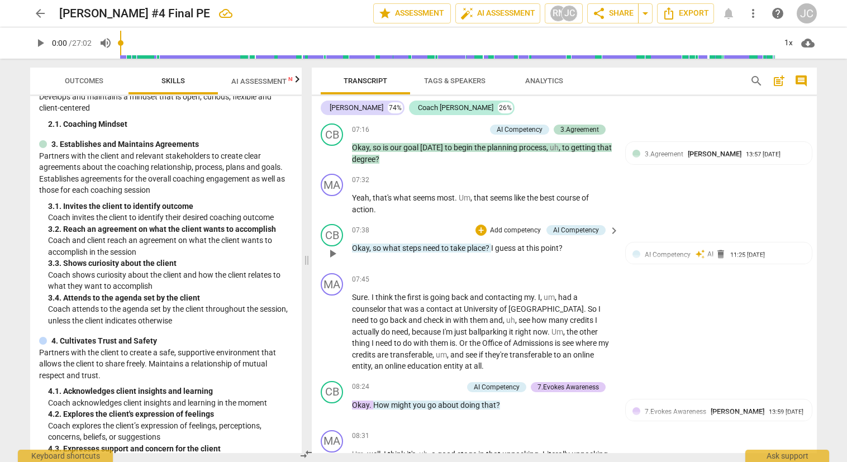
click at [515, 228] on p "Add competency" at bounding box center [515, 231] width 53 height 10
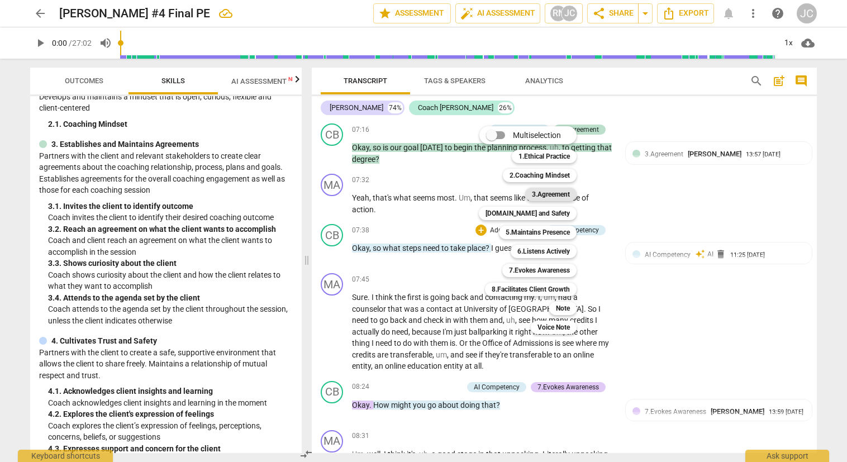
click at [549, 192] on b "3.Agreement" at bounding box center [551, 194] width 38 height 13
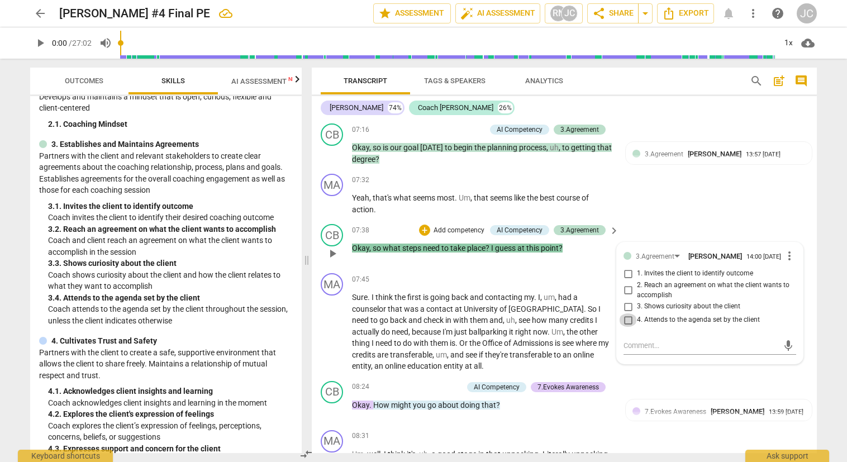
click at [626, 317] on input "4. Attends to the agenda set by the client" at bounding box center [628, 319] width 18 height 13
checkbox input "true"
click at [619, 340] on div "3.Agreement [PERSON_NAME] 14:00 [DATE] more_vert 1. Invites the client to ident…" at bounding box center [710, 302] width 186 height 121
click at [623, 342] on textarea at bounding box center [700, 345] width 155 height 11
type textarea "0"
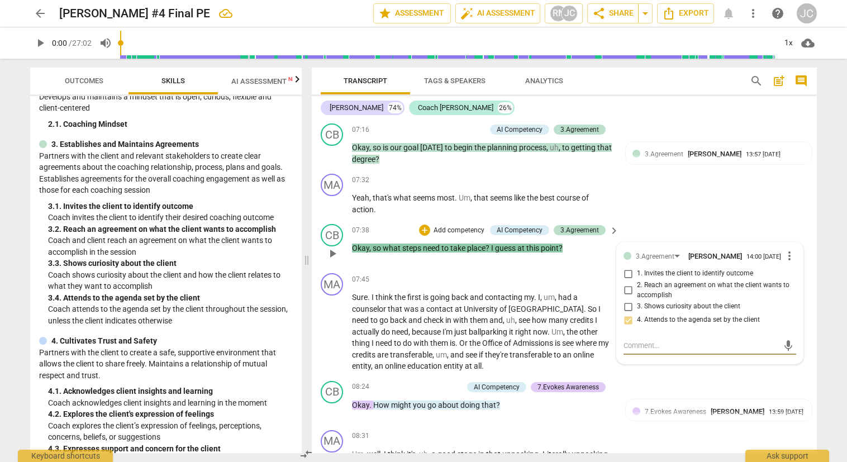
type textarea "0"
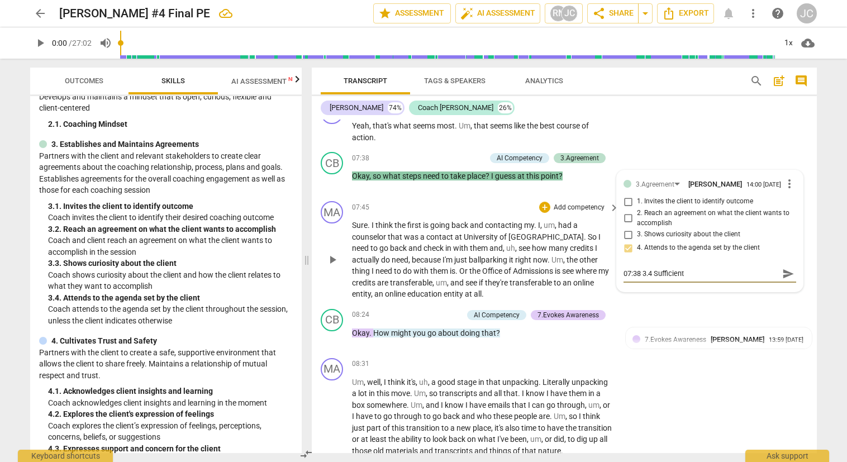
scroll to position [1411, 0]
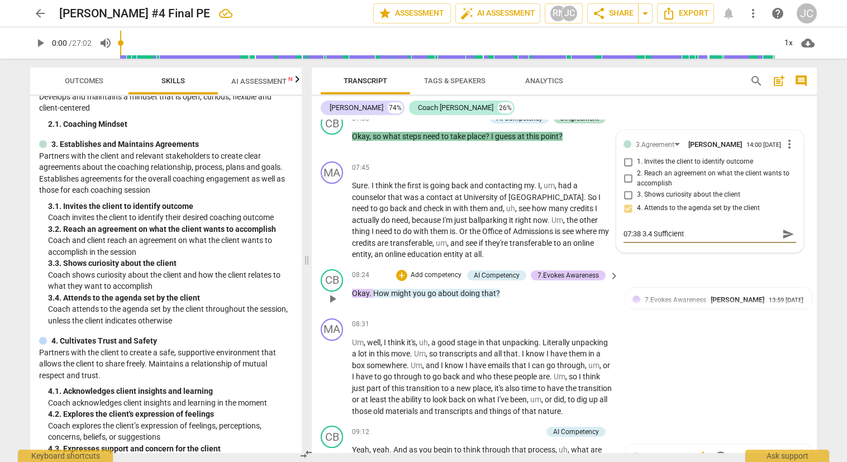
click at [732, 278] on div "CB play_arrow pause 08:24 + Add competency AI Competency 7.Evokes Awareness key…" at bounding box center [564, 289] width 505 height 49
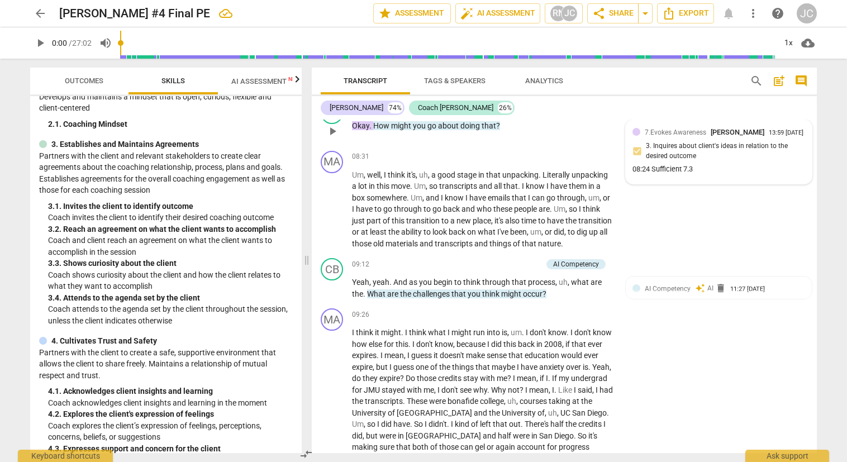
scroll to position [1635, 0]
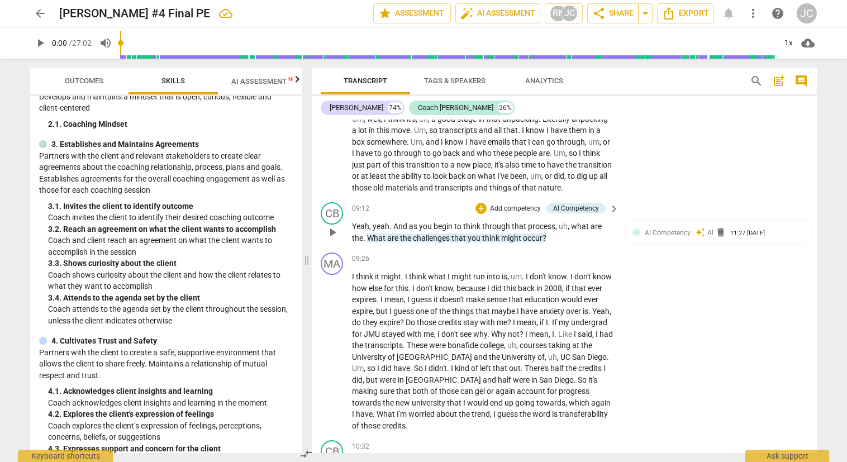
click at [515, 207] on p "Add competency" at bounding box center [515, 209] width 53 height 10
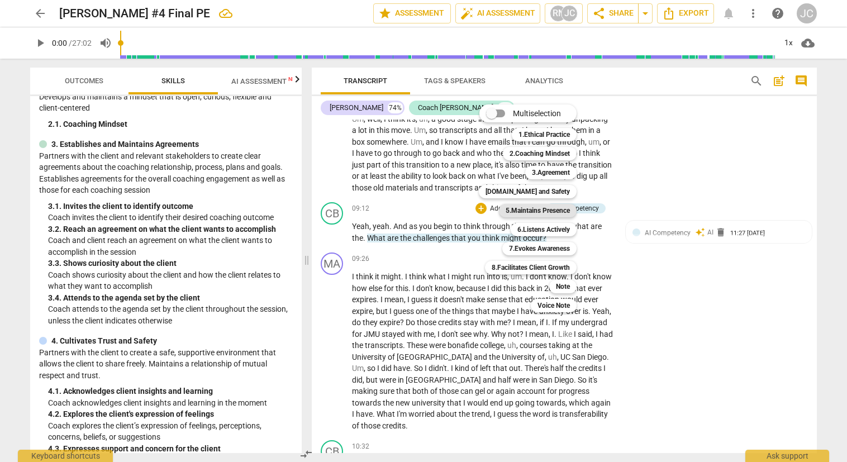
click at [532, 209] on b "5.Maintains Presence" at bounding box center [537, 210] width 64 height 13
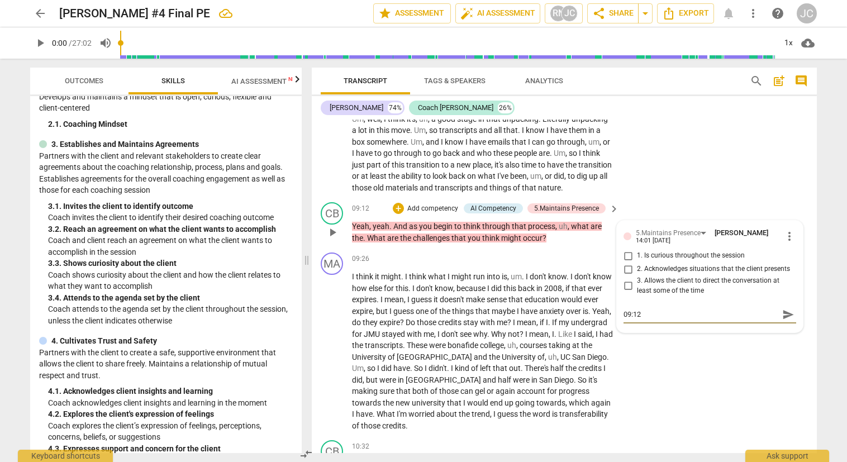
click at [626, 255] on input "1. Is curious throughout the session" at bounding box center [628, 255] width 18 height 13
click at [624, 265] on input "2. Acknowledges situations that the client presents" at bounding box center [628, 269] width 18 height 13
click at [639, 322] on textarea at bounding box center [700, 324] width 155 height 11
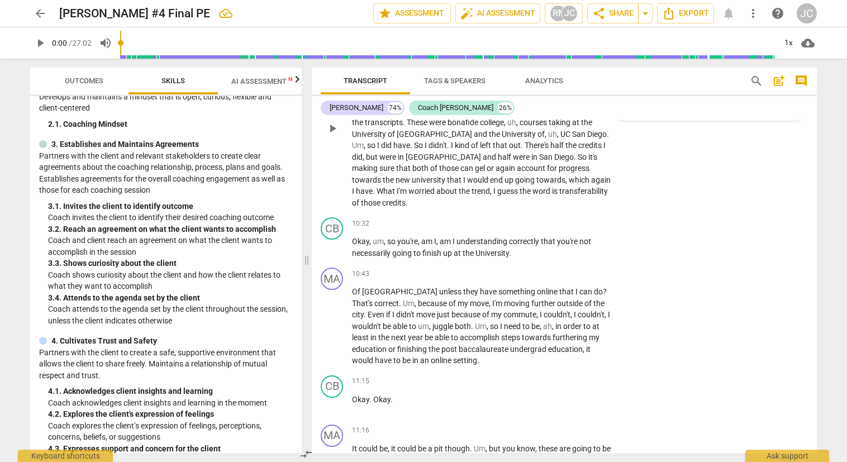
scroll to position [1858, 0]
click at [545, 219] on div "+" at bounding box center [544, 222] width 11 height 11
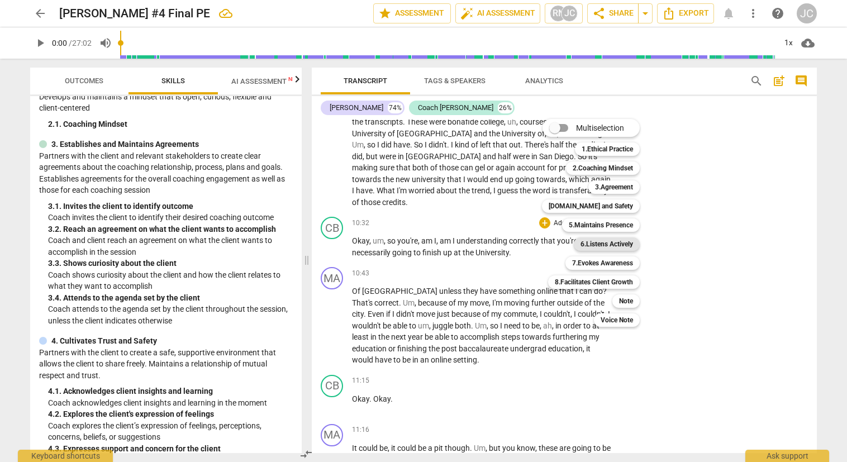
click at [602, 244] on b "6.Listens Actively" at bounding box center [606, 243] width 53 height 13
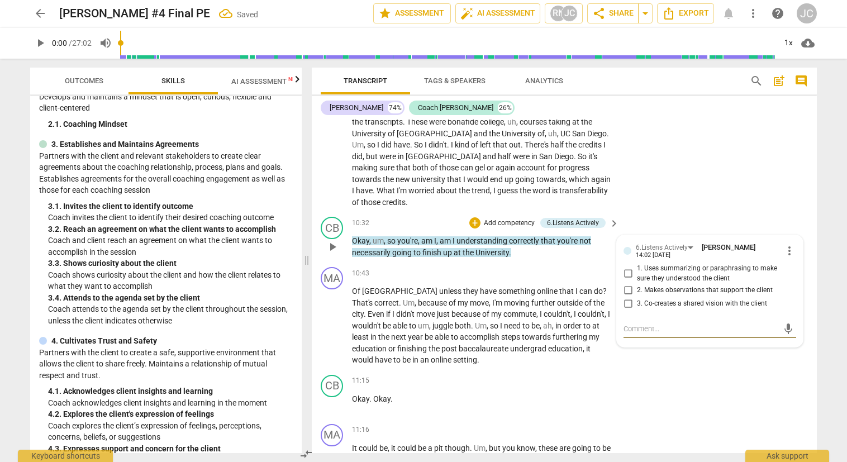
click at [626, 275] on input "1. Uses summarizing or paraphrasing to make sure they understood the client" at bounding box center [628, 273] width 18 height 13
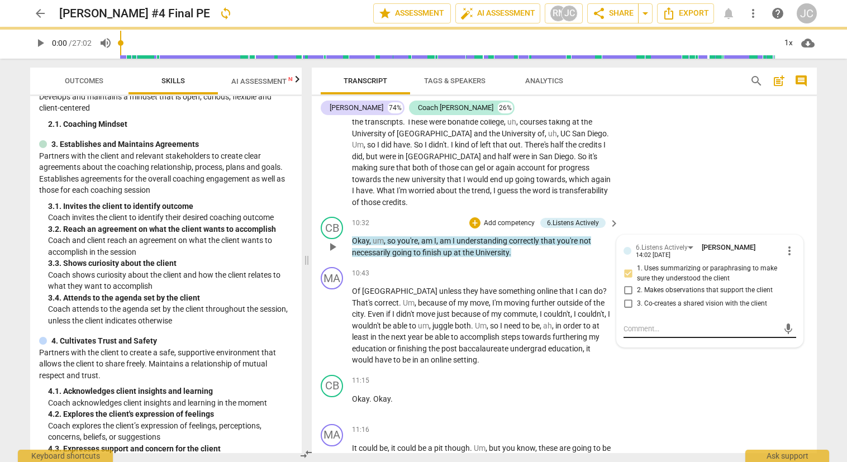
click at [624, 322] on div "mic" at bounding box center [709, 329] width 173 height 18
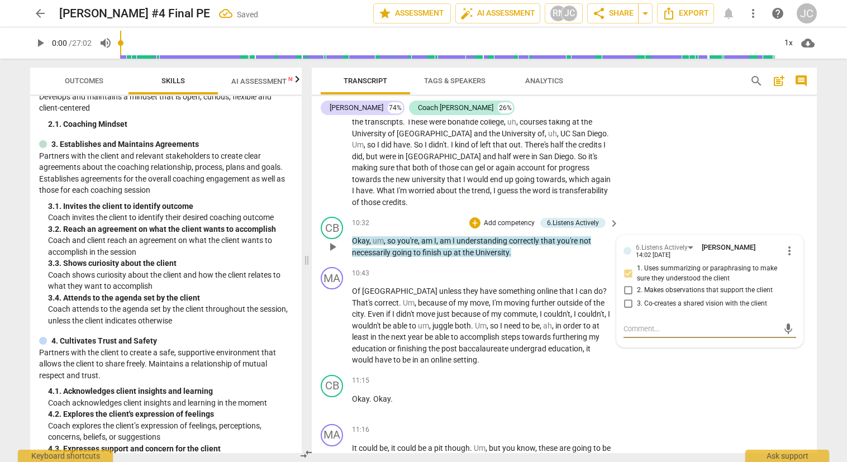
click at [623, 325] on textarea at bounding box center [700, 328] width 155 height 11
click at [629, 365] on div "MA play_arrow pause 10:43 + Add competency keyboard_arrow_right Of [GEOGRAPHIC_…" at bounding box center [564, 317] width 505 height 108
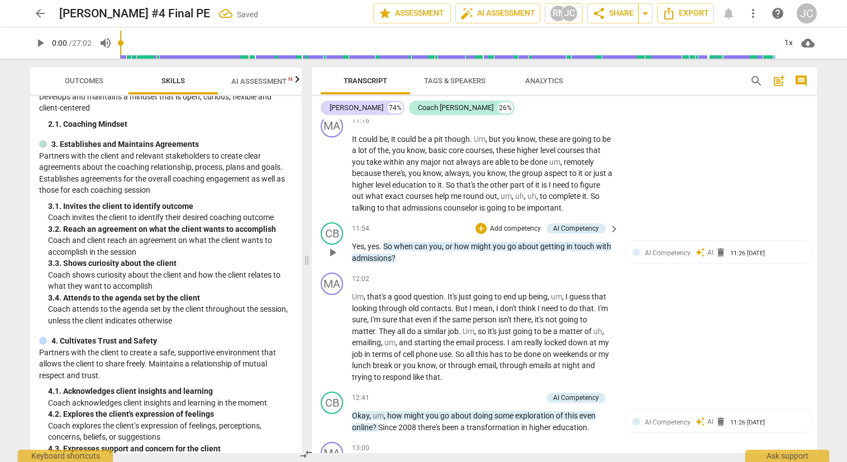
scroll to position [2193, 0]
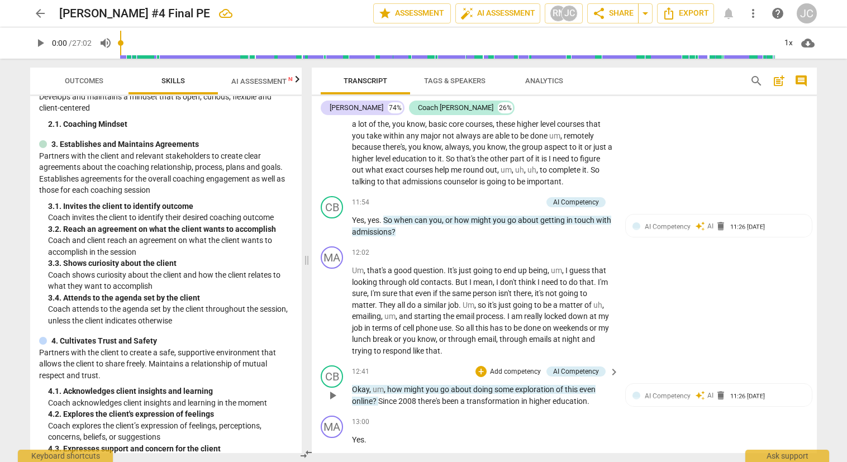
click at [527, 369] on p "Add competency" at bounding box center [515, 372] width 53 height 10
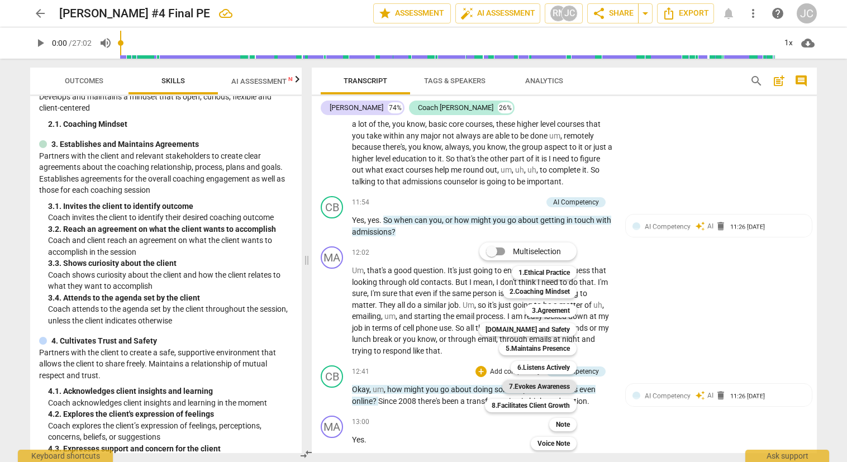
click at [551, 385] on b "7.Evokes Awareness" at bounding box center [539, 386] width 61 height 13
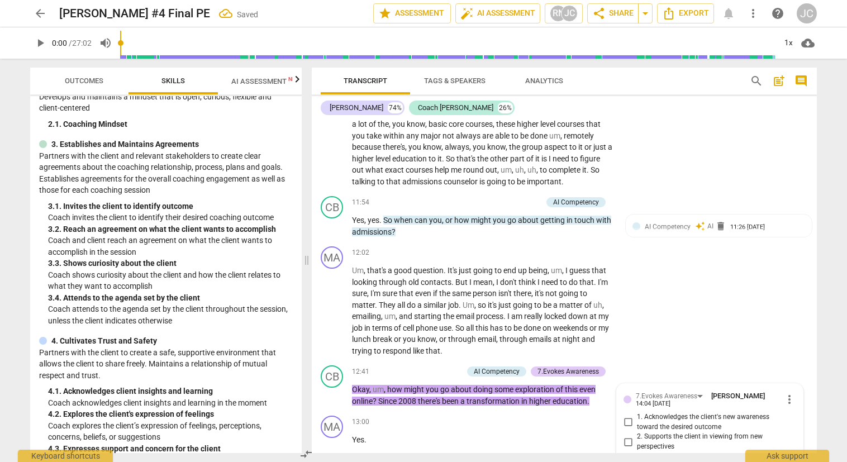
scroll to position [2397, 0]
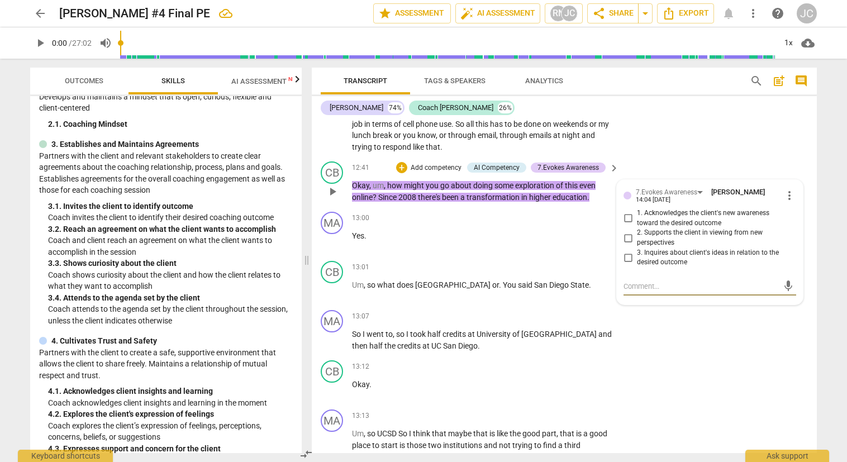
click at [624, 238] on input "2. Supports the client in viewing from new perspectives" at bounding box center [628, 237] width 18 height 13
click at [623, 283] on textarea at bounding box center [700, 286] width 155 height 11
drag, startPoint x: 624, startPoint y: 256, endPoint x: 666, endPoint y: 290, distance: 53.6
click at [625, 256] on input "3. Inquires about client's ideas in relation to the desired outcome" at bounding box center [628, 257] width 18 height 13
click at [642, 292] on textarea at bounding box center [700, 296] width 155 height 11
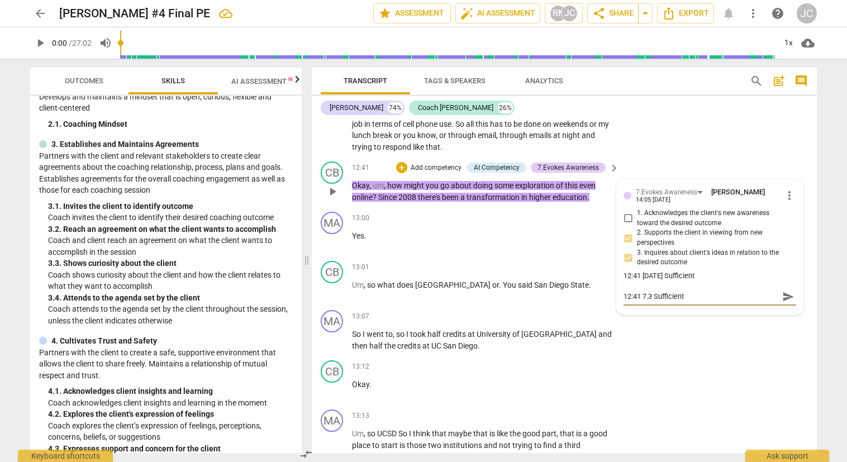
click at [645, 275] on div "12:41 [DATE] Sufficient" at bounding box center [709, 276] width 173 height 11
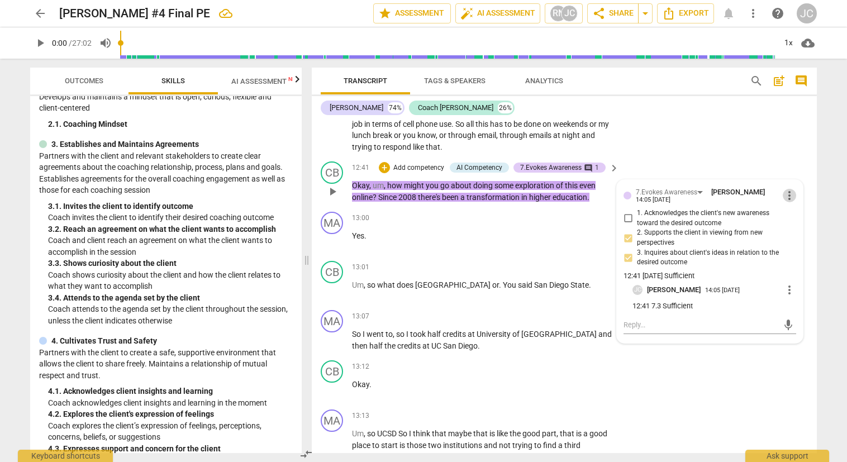
click at [786, 193] on span "more_vert" at bounding box center [789, 195] width 13 height 13
click at [789, 192] on li "Edit" at bounding box center [798, 195] width 39 height 21
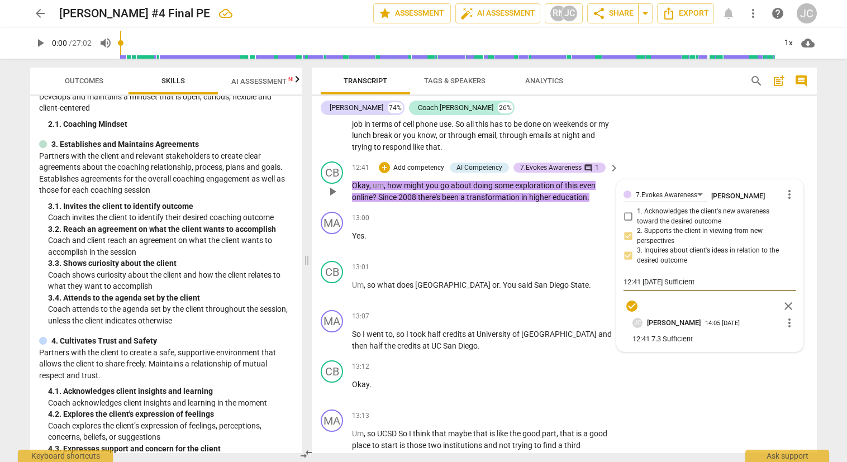
click at [647, 282] on textarea "12:41 [DATE] Sufficient" at bounding box center [709, 281] width 173 height 11
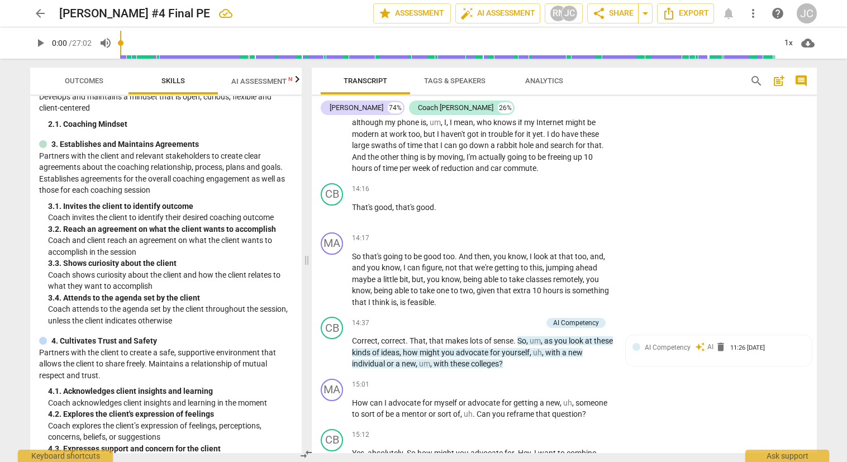
scroll to position [2788, 0]
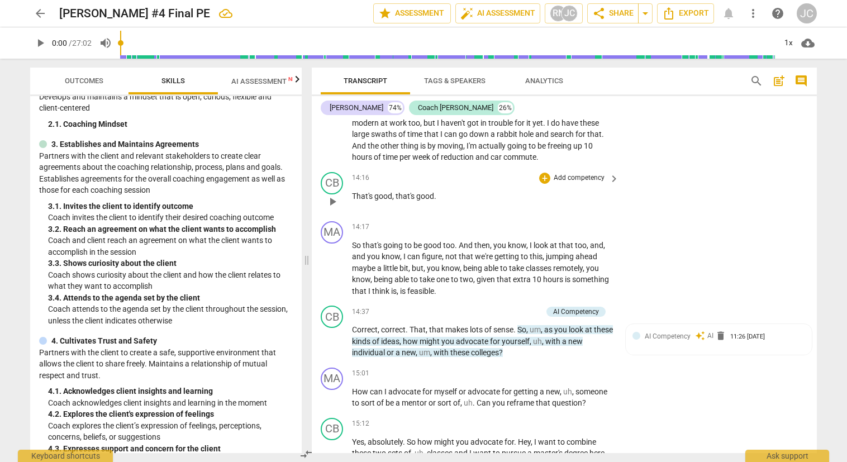
click at [567, 175] on p "Add competency" at bounding box center [578, 178] width 53 height 10
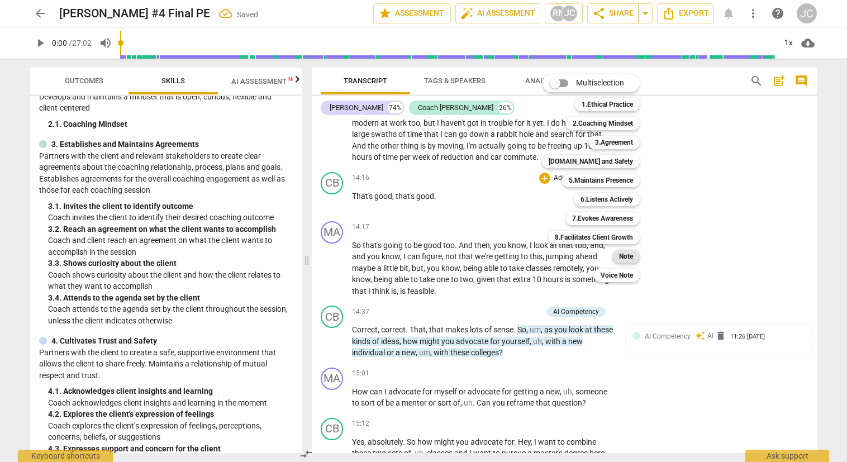
click at [627, 251] on b "Note" at bounding box center [626, 256] width 14 height 13
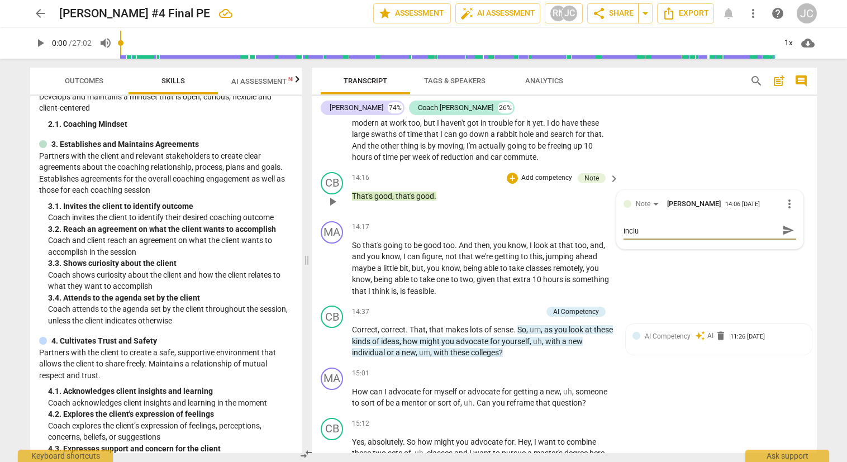
scroll to position [0, 0]
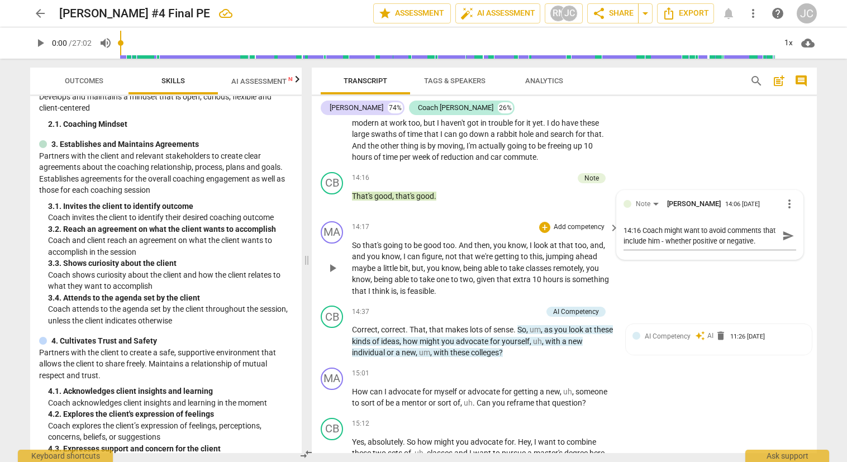
click at [667, 283] on div "MA play_arrow pause 14:17 + Add competency keyboard_arrow_right So that's going…" at bounding box center [564, 259] width 505 height 85
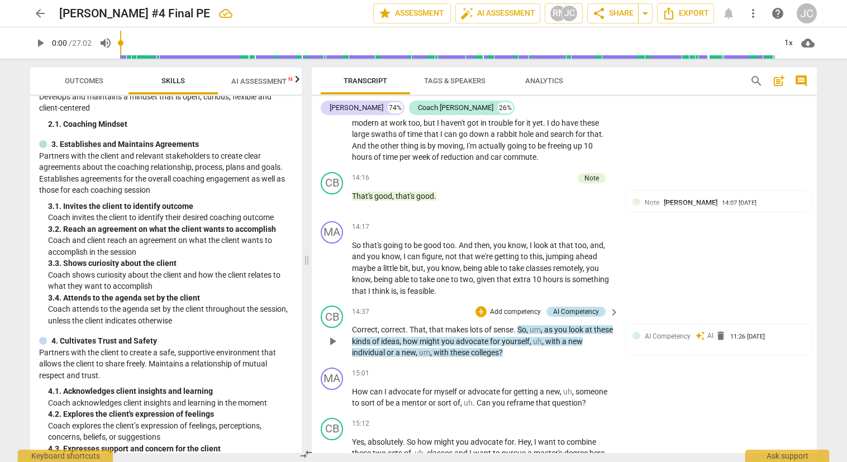
click at [592, 308] on div "AI Competency" at bounding box center [576, 312] width 46 height 10
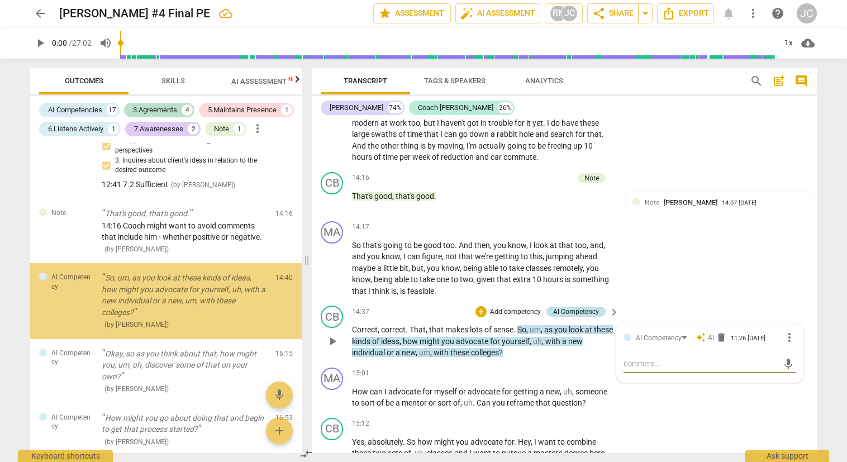
scroll to position [1139, 0]
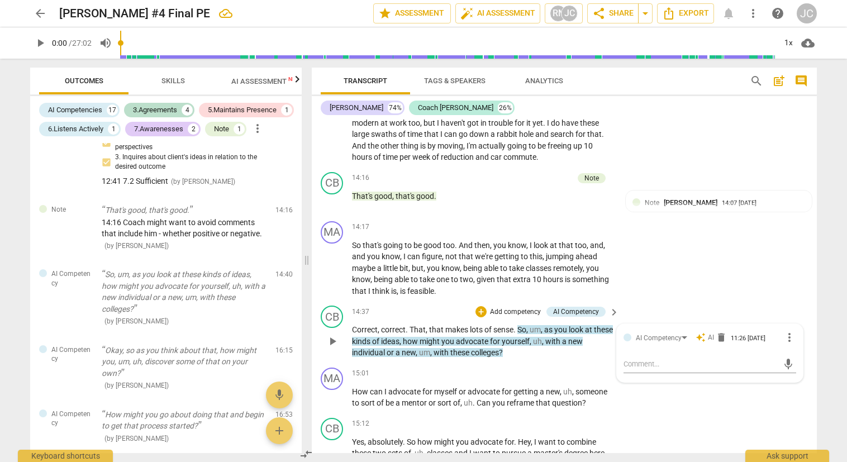
click at [512, 308] on p "Add competency" at bounding box center [515, 312] width 53 height 10
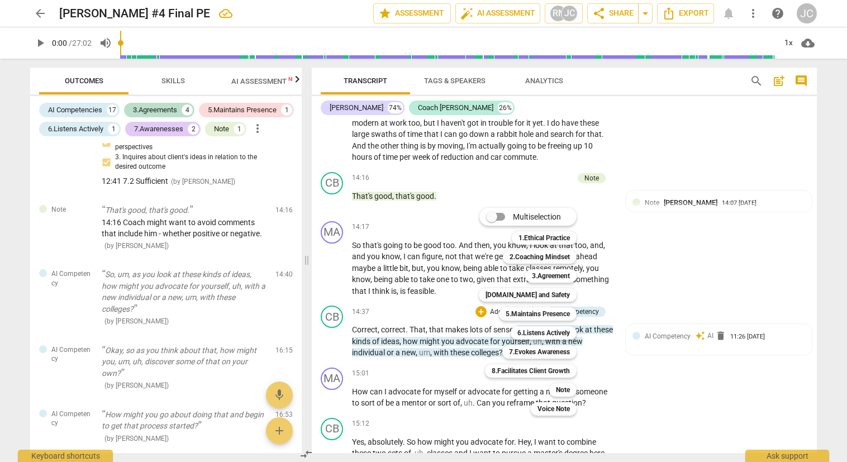
click at [645, 375] on div at bounding box center [423, 231] width 847 height 462
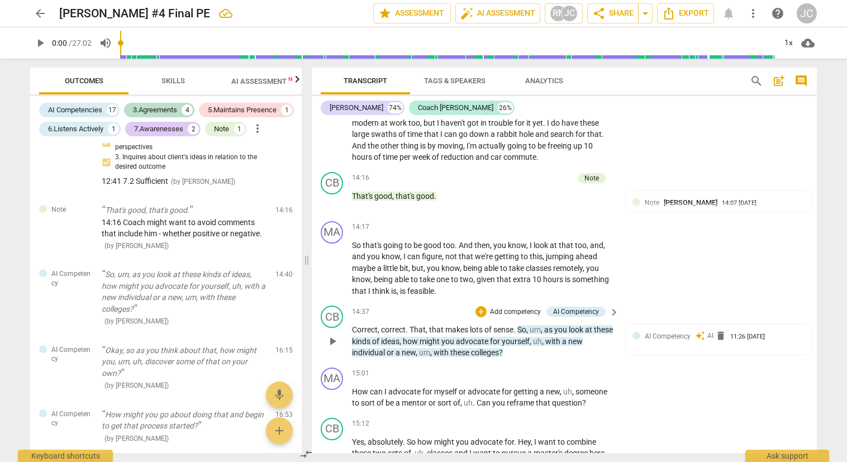
click at [502, 310] on p "Add competency" at bounding box center [515, 312] width 53 height 10
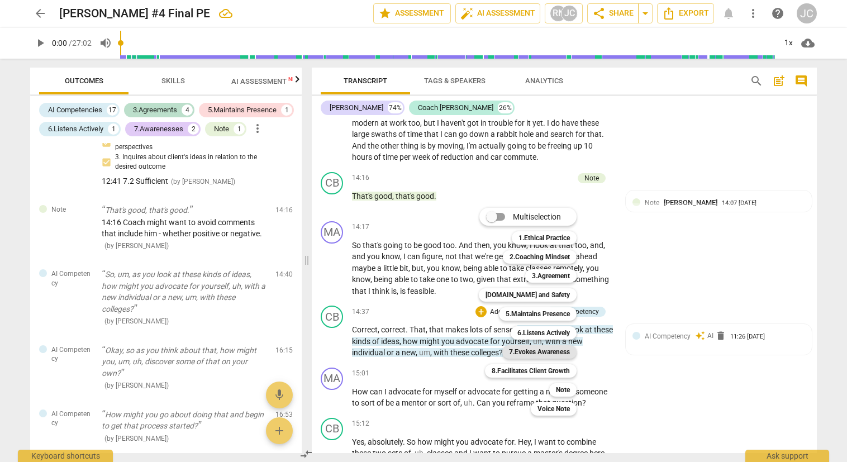
click at [546, 350] on b "7.Evokes Awareness" at bounding box center [539, 351] width 61 height 13
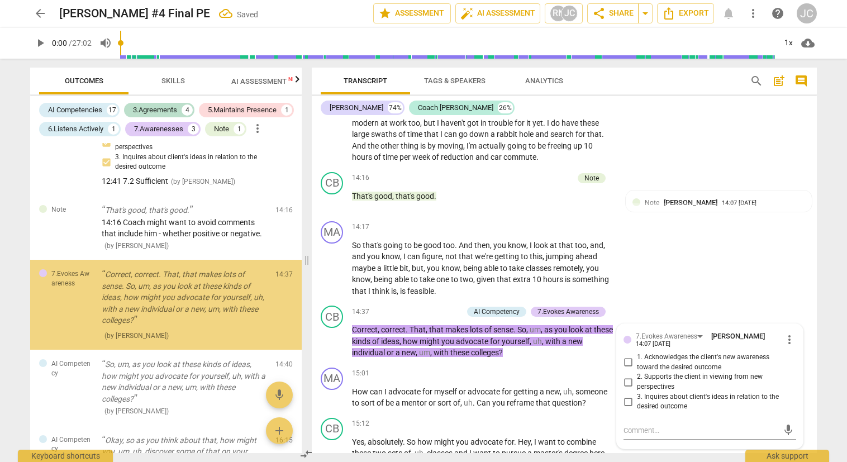
scroll to position [1146, 0]
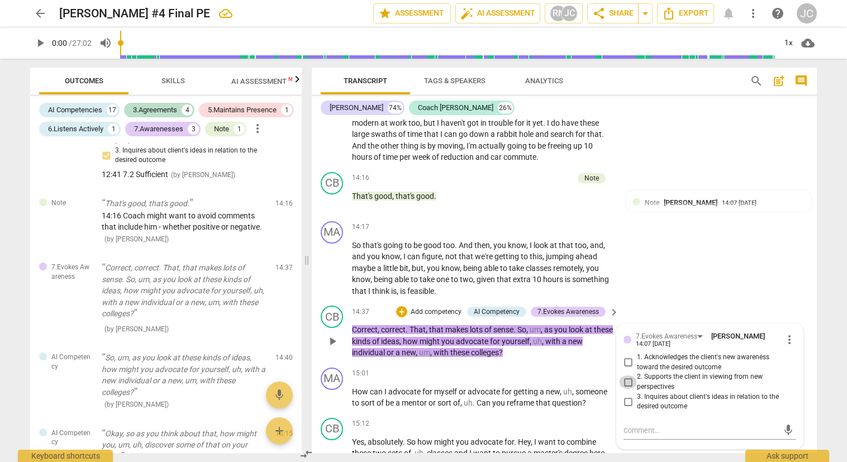
click at [625, 382] on input "2. Supports the client in viewing from new perspectives" at bounding box center [628, 381] width 18 height 13
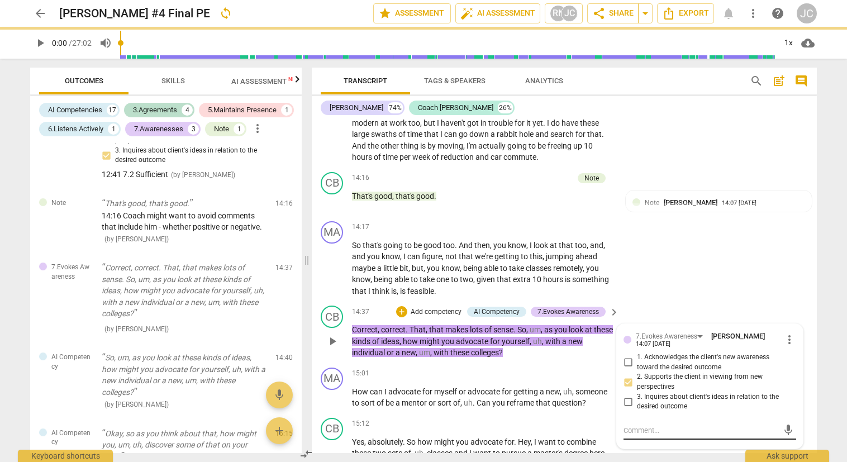
click at [623, 427] on textarea at bounding box center [700, 430] width 155 height 11
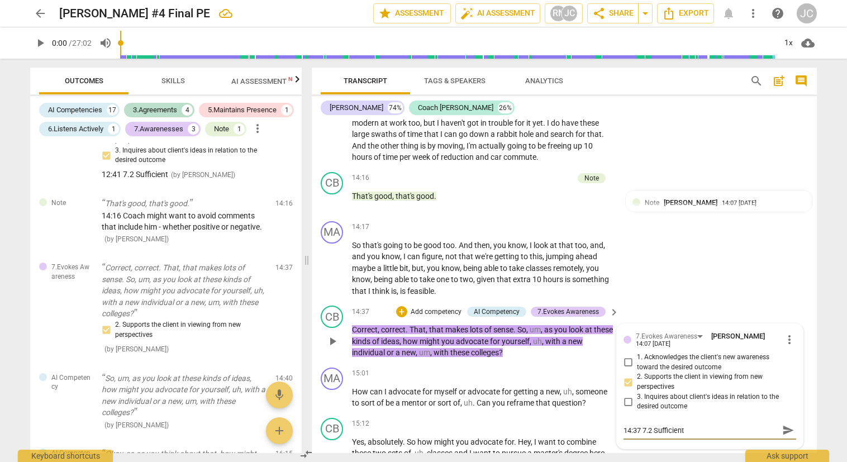
click at [654, 302] on div "CB play_arrow pause 14:37 + Add competency AI Competency 7.Evokes Awareness key…" at bounding box center [564, 332] width 505 height 62
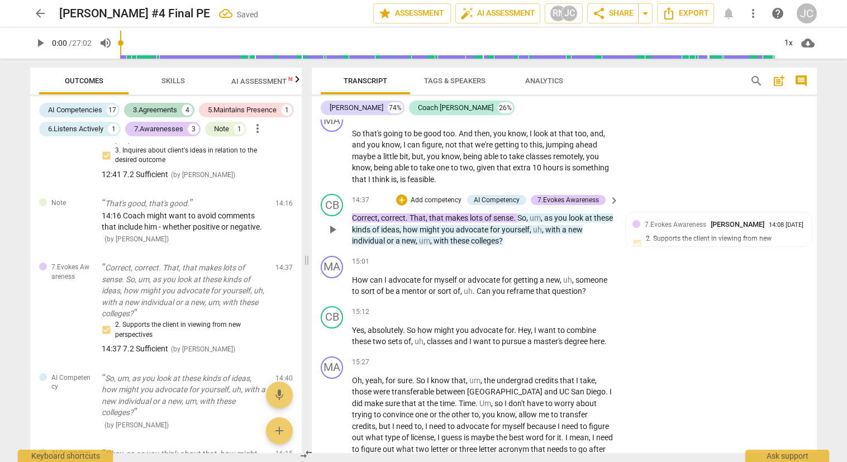
scroll to position [2956, 0]
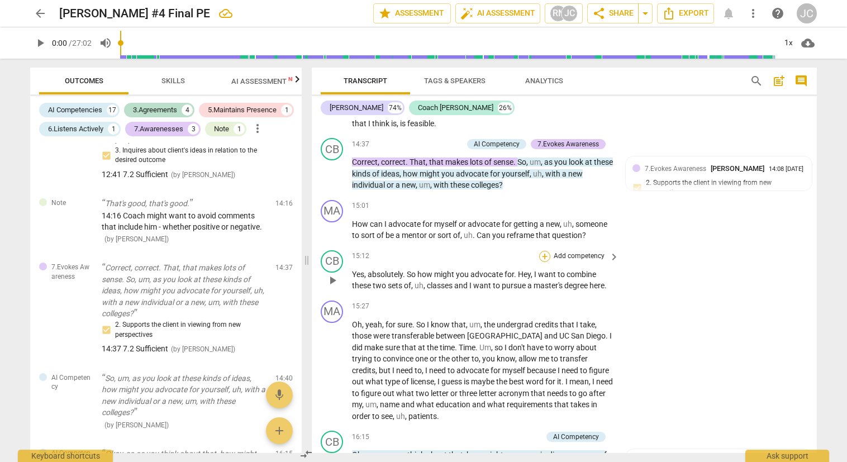
click at [545, 253] on div "+" at bounding box center [544, 256] width 11 height 11
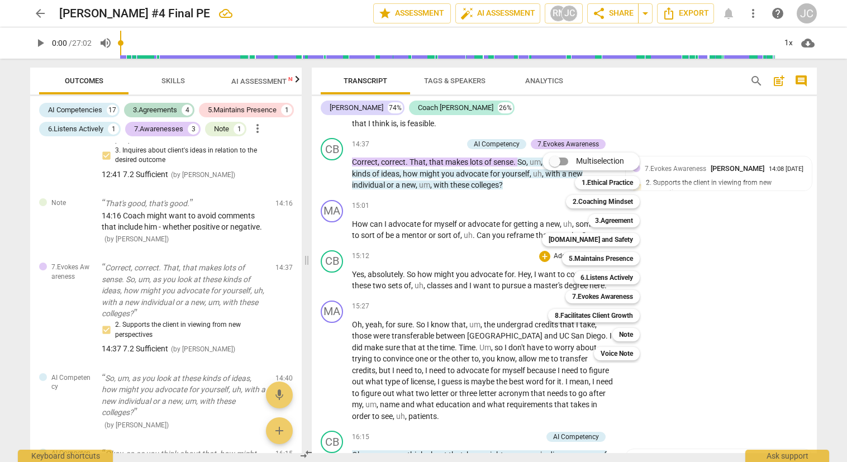
click at [749, 337] on div at bounding box center [423, 231] width 847 height 462
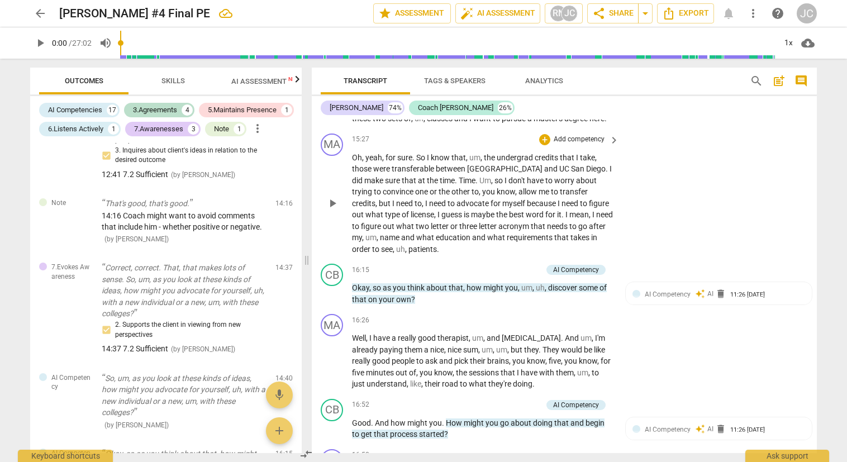
scroll to position [3123, 0]
click at [516, 268] on p "Add competency" at bounding box center [515, 270] width 53 height 10
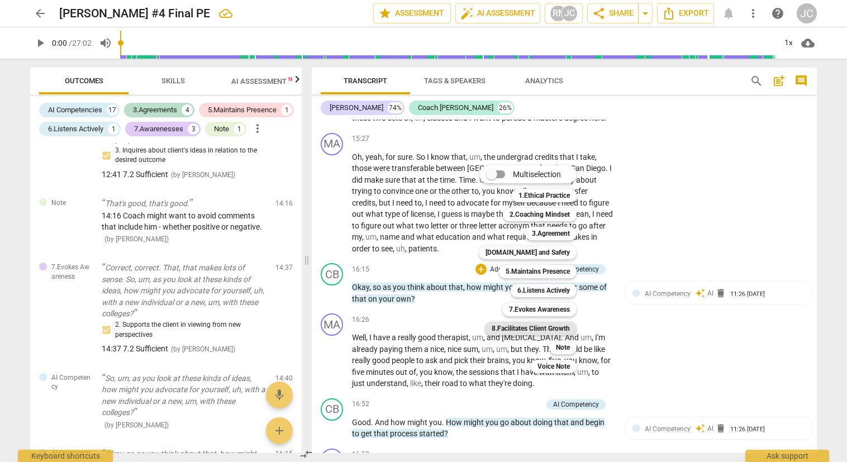
click at [533, 327] on b "8.Facilitates Client Growth" at bounding box center [531, 328] width 78 height 13
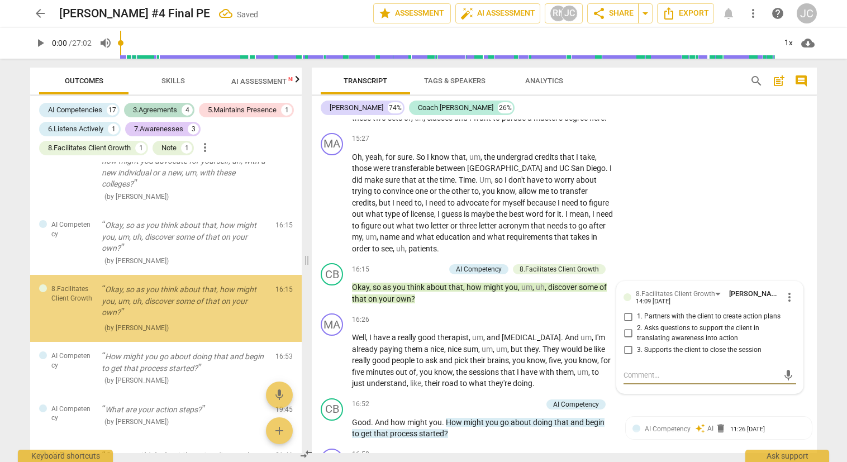
scroll to position [1395, 0]
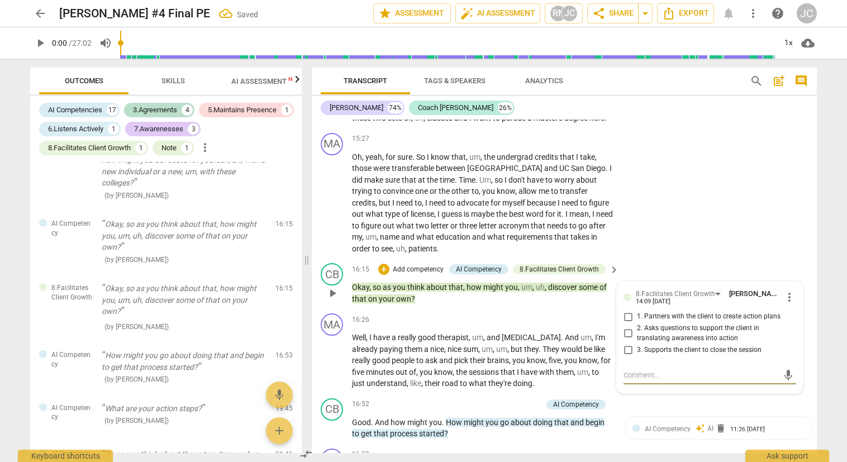
click at [624, 330] on input "2. Asks questions to support the client in translating awareness into action" at bounding box center [628, 333] width 18 height 13
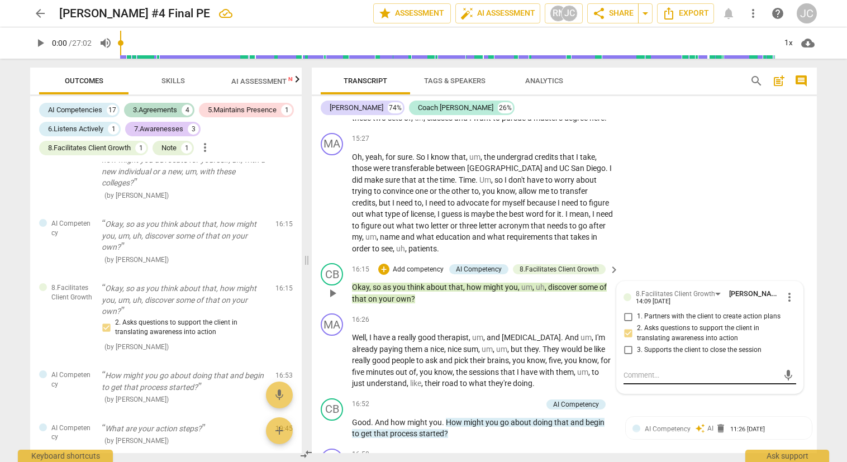
click at [622, 373] on div "8.Facilitates Client Growth [PERSON_NAME] 14:09 [DATE] more_vert 1. Partners wi…" at bounding box center [710, 338] width 186 height 112
click at [623, 375] on textarea at bounding box center [700, 375] width 155 height 11
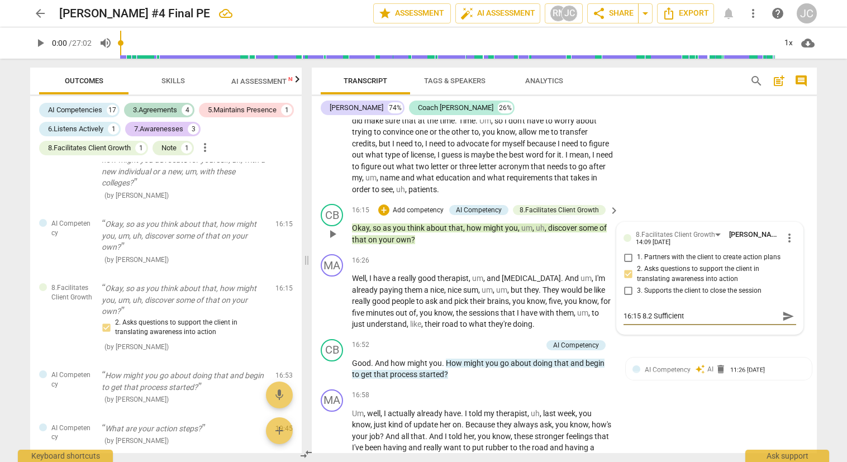
scroll to position [3235, 0]
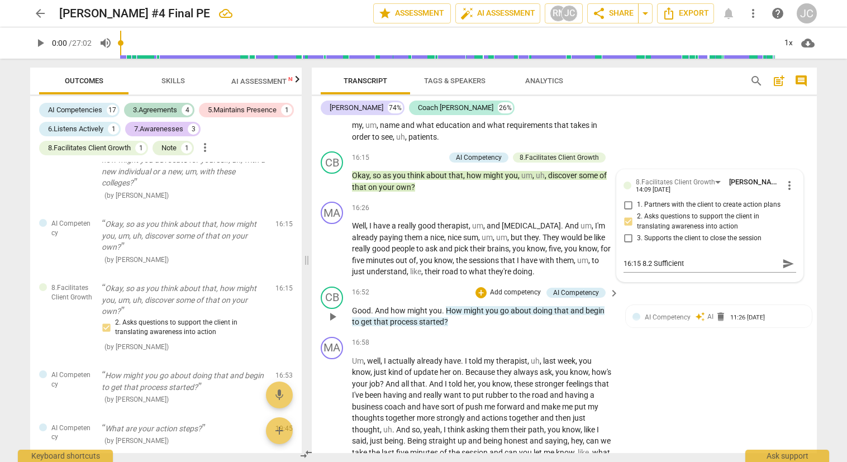
click at [511, 290] on p "Add competency" at bounding box center [515, 293] width 53 height 10
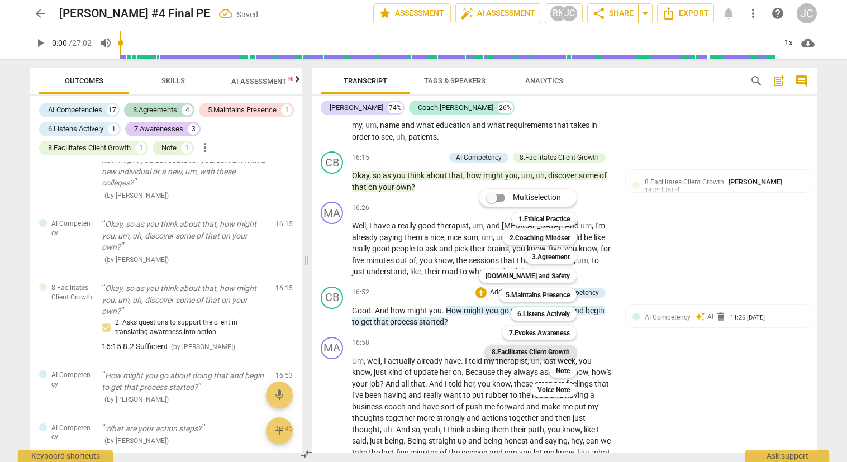
click at [542, 350] on b "8.Facilitates Client Growth" at bounding box center [531, 351] width 78 height 13
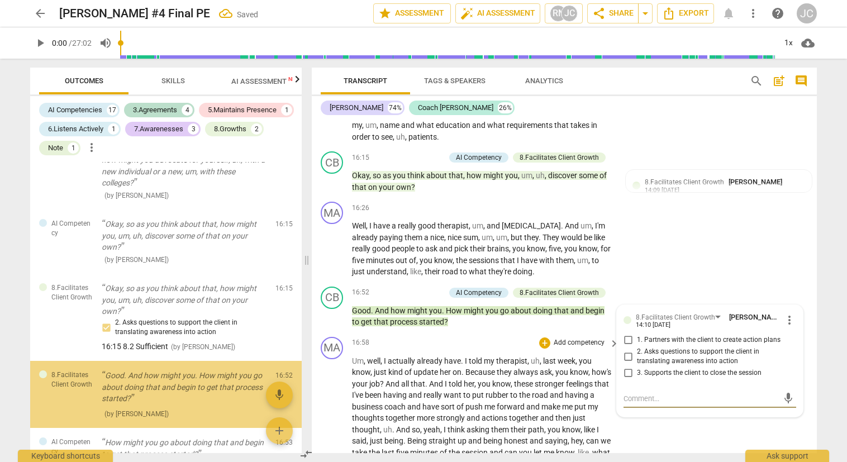
scroll to position [1482, 0]
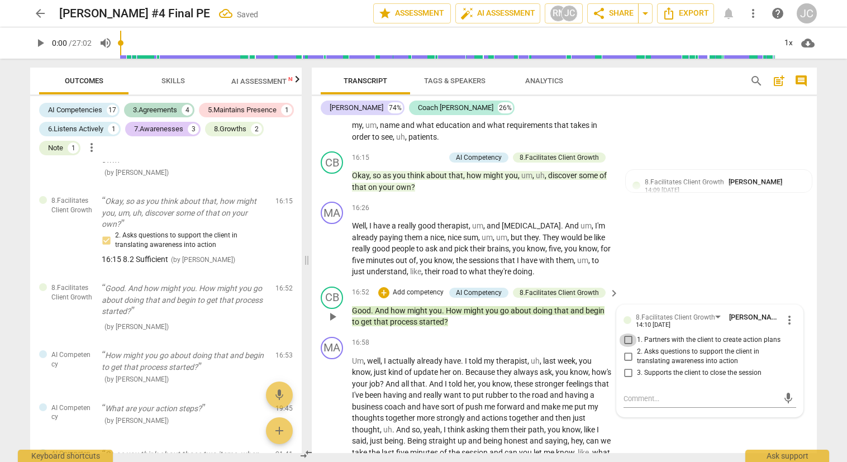
click at [627, 340] on input "1. Partners with the client to create action plans" at bounding box center [628, 339] width 18 height 13
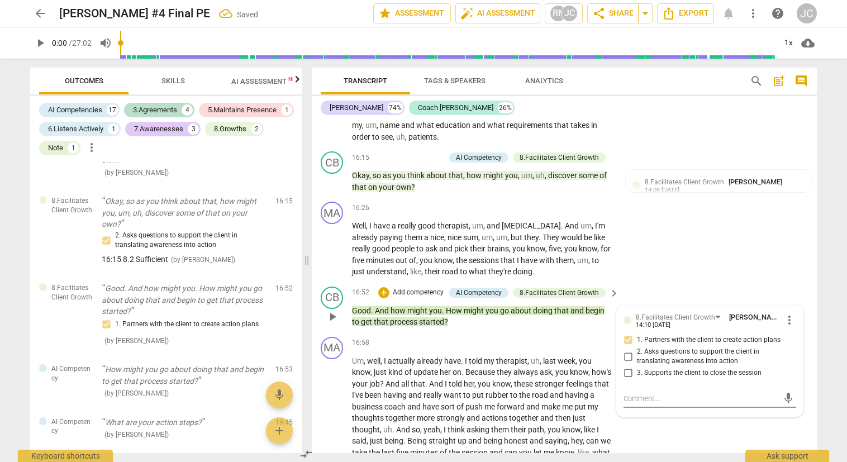
click at [624, 398] on textarea at bounding box center [700, 398] width 155 height 11
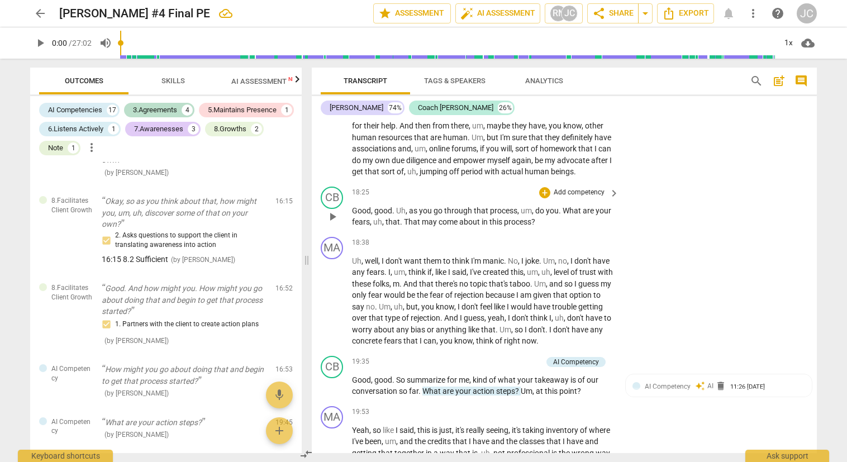
scroll to position [3626, 0]
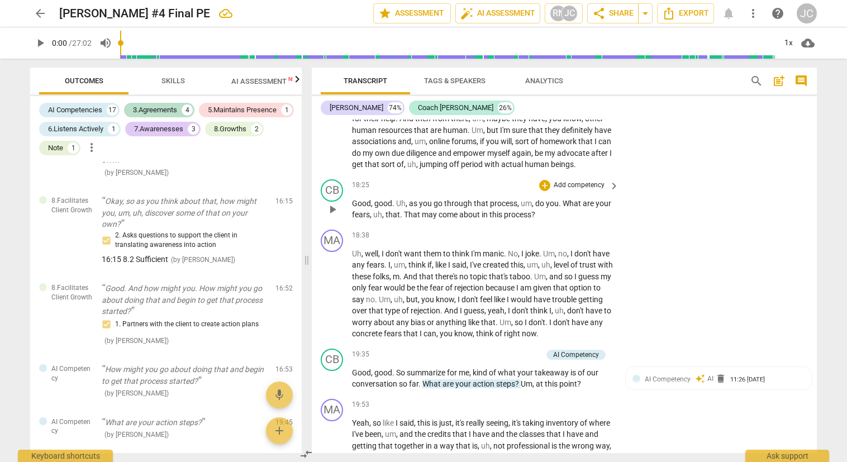
click at [563, 190] on p "Add competency" at bounding box center [578, 185] width 53 height 10
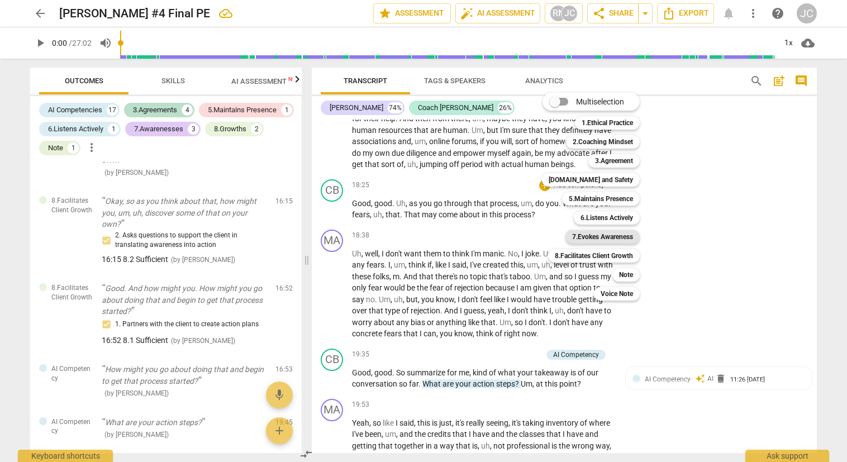
click at [591, 236] on b "7.Evokes Awareness" at bounding box center [602, 236] width 61 height 13
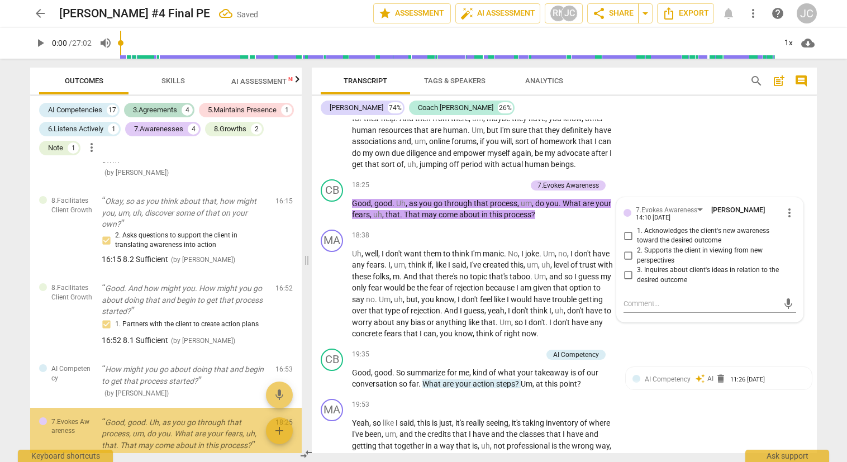
scroll to position [1615, 0]
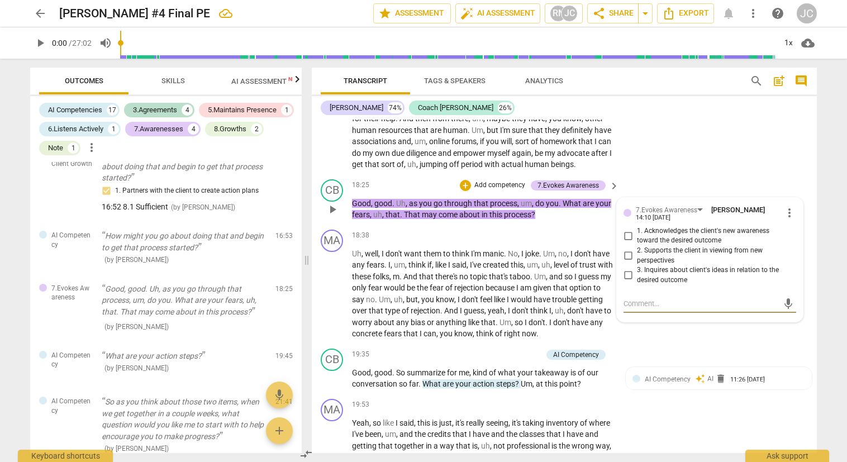
click at [627, 263] on input "2. Supports the client in viewing from new perspectives" at bounding box center [628, 255] width 18 height 13
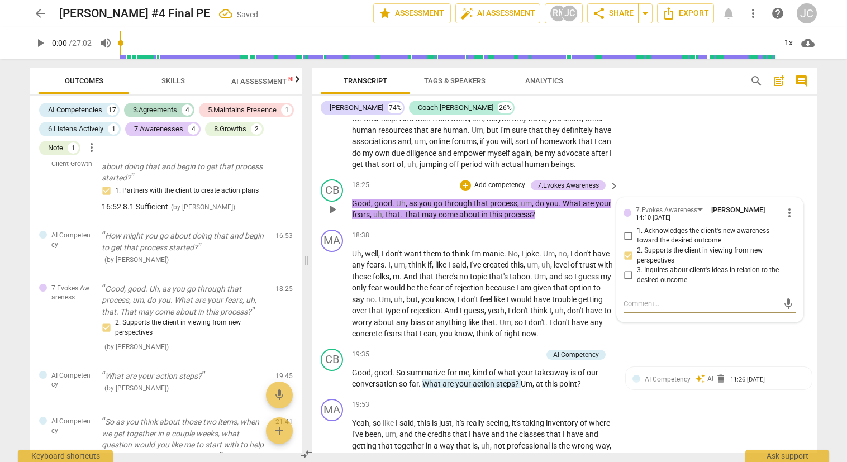
click at [623, 309] on textarea at bounding box center [700, 303] width 155 height 11
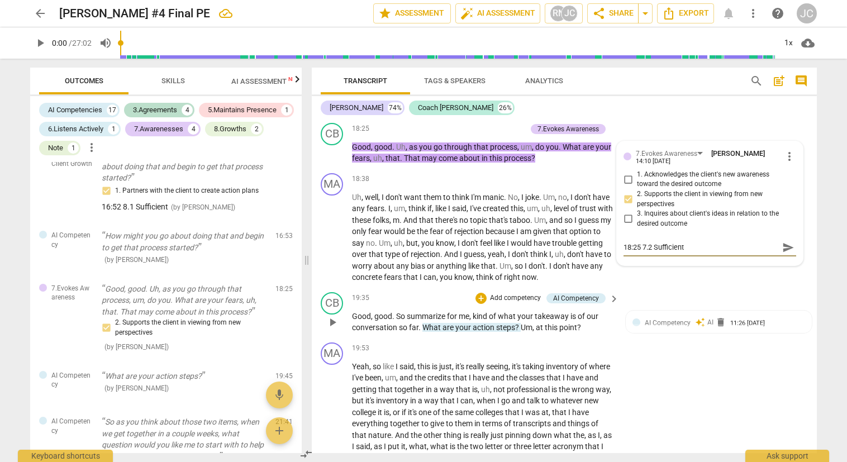
scroll to position [3738, 0]
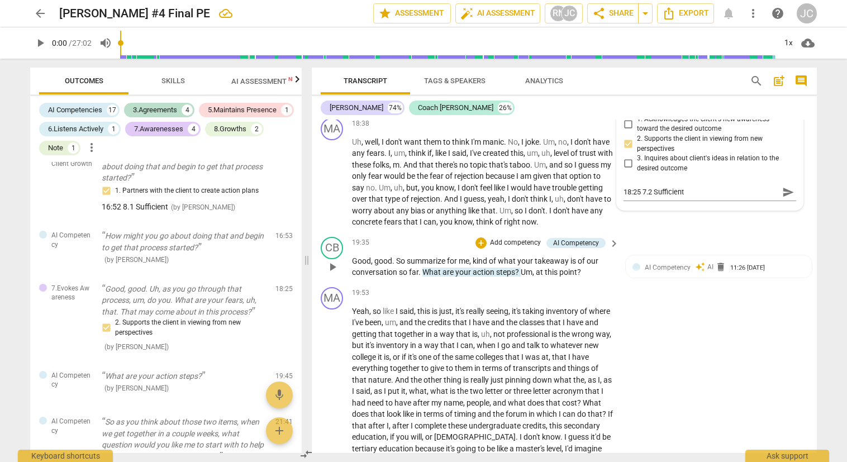
click at [506, 248] on p "Add competency" at bounding box center [515, 243] width 53 height 10
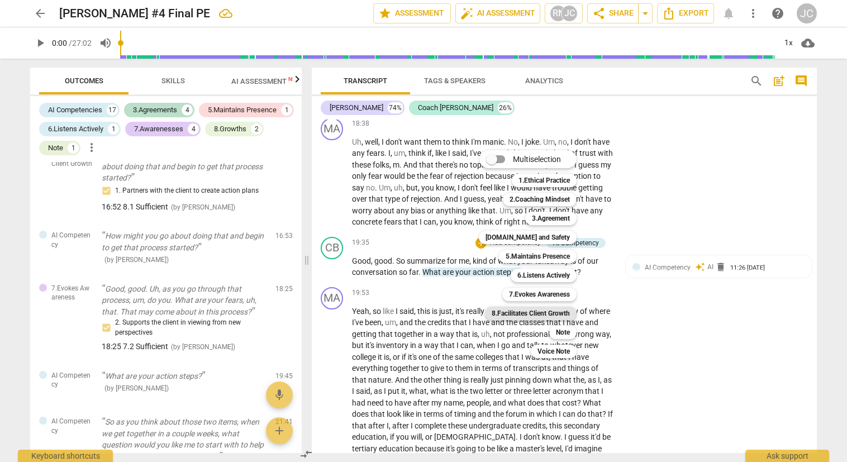
click at [542, 309] on b "8.Facilitates Client Growth" at bounding box center [531, 313] width 78 height 13
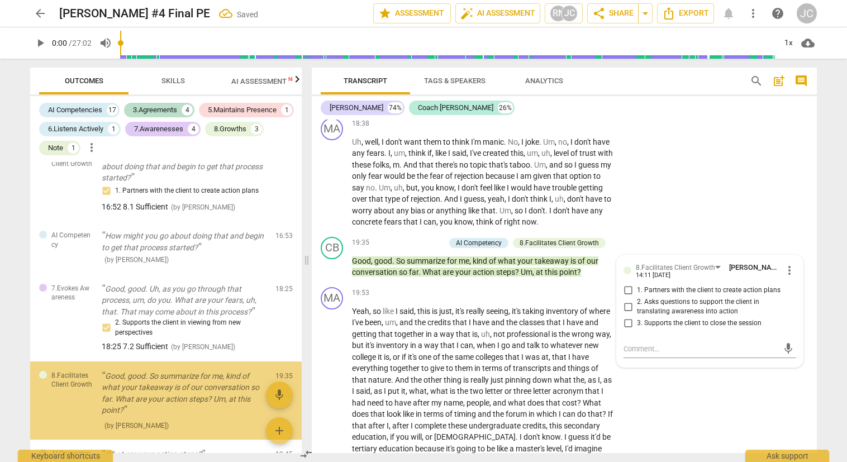
scroll to position [1709, 0]
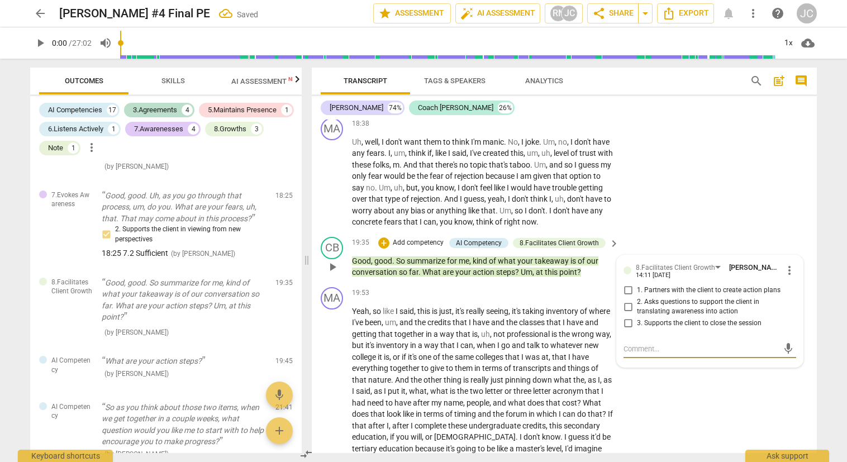
click at [626, 313] on input "2. Asks questions to support the client in translating awareness into action" at bounding box center [628, 306] width 18 height 13
click at [623, 354] on textarea at bounding box center [700, 349] width 155 height 11
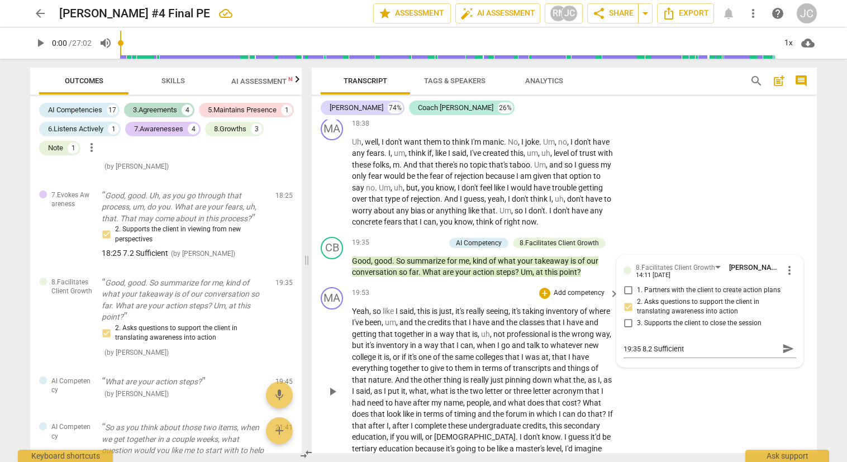
click at [662, 421] on div "MA play_arrow pause 19:53 + Add competency keyboard_arrow_right Yeah , so like …" at bounding box center [564, 382] width 505 height 199
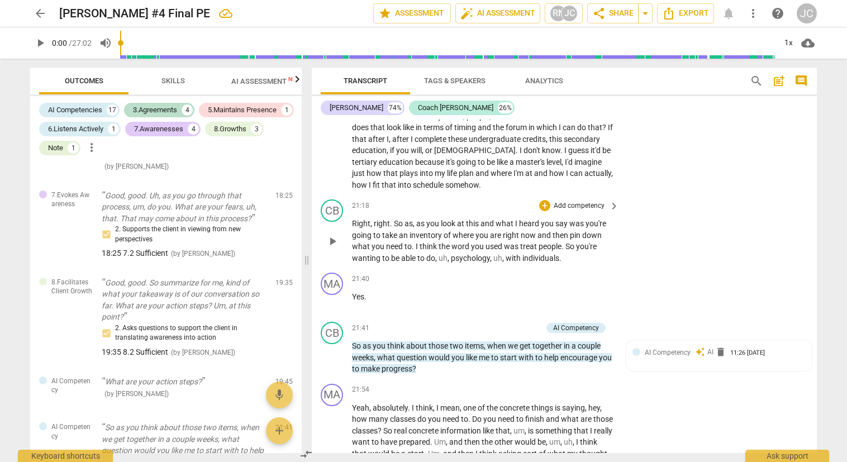
scroll to position [4073, 0]
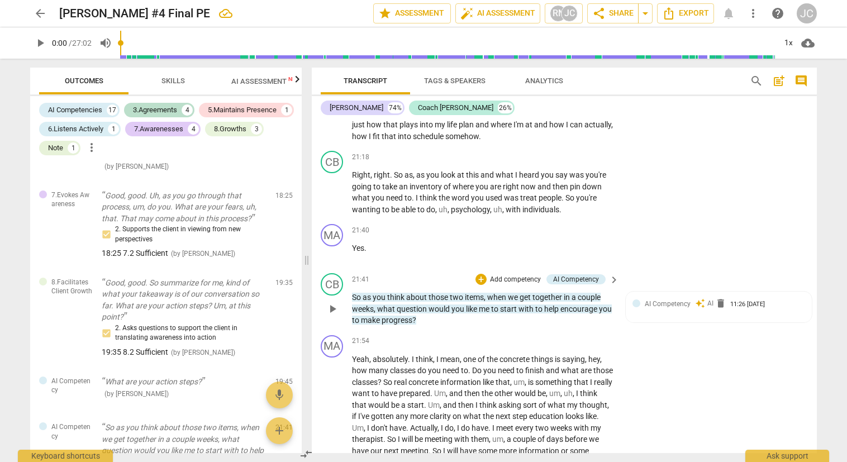
click at [513, 285] on p "Add competency" at bounding box center [515, 280] width 53 height 10
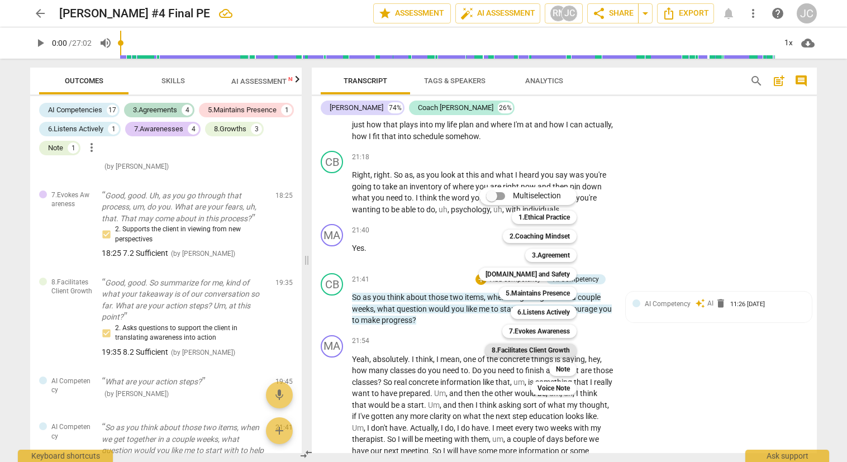
click at [544, 347] on b "8.Facilitates Client Growth" at bounding box center [531, 350] width 78 height 13
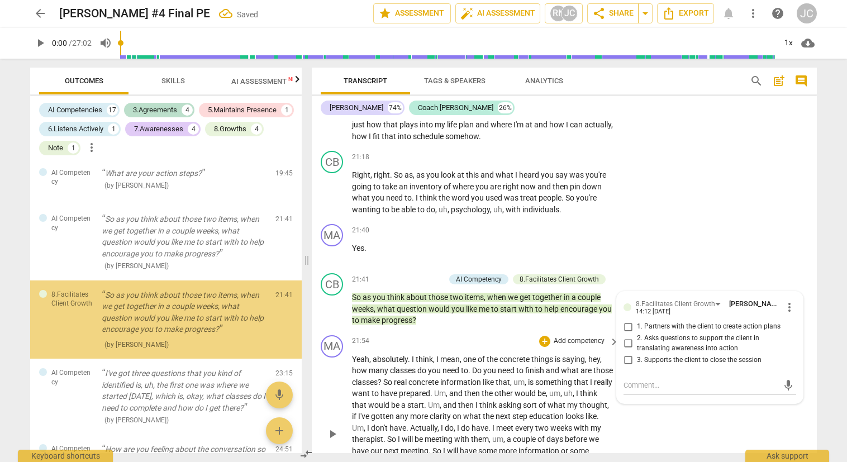
scroll to position [1929, 0]
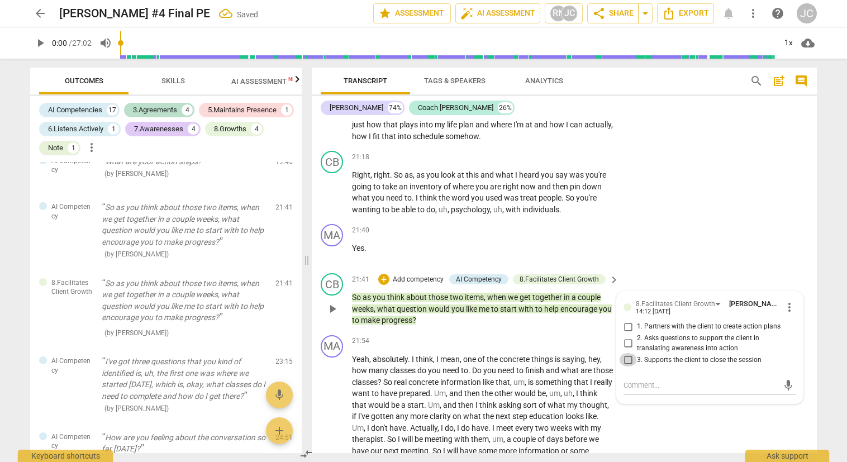
click at [626, 366] on input "3. Supports the client to close the session" at bounding box center [628, 359] width 18 height 13
click at [623, 390] on textarea at bounding box center [700, 385] width 155 height 11
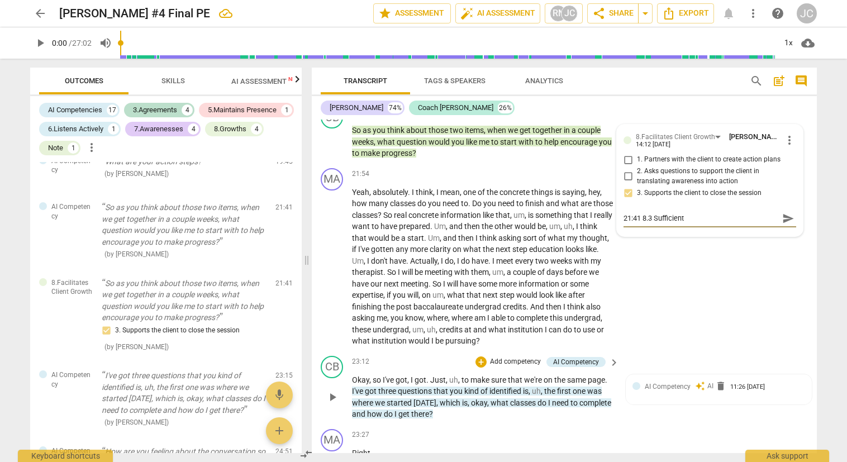
scroll to position [4240, 0]
click at [690, 370] on div "CB play_arrow pause 23:12 + Add competency AI Competency keyboard_arrow_right O…" at bounding box center [564, 387] width 505 height 73
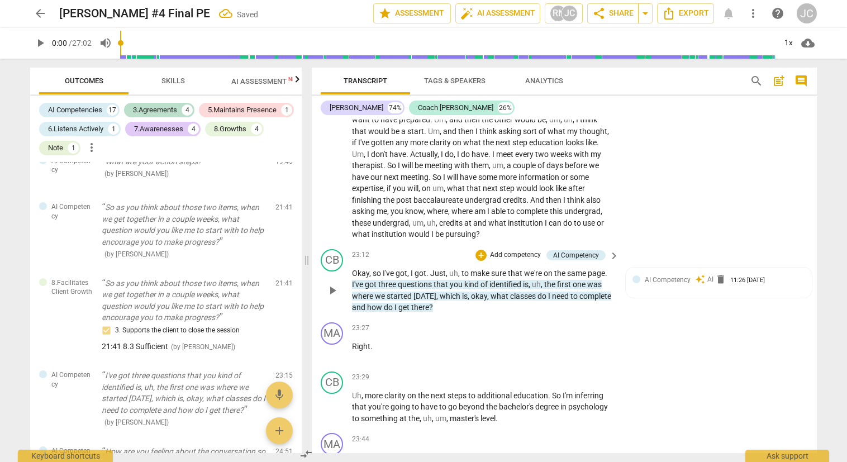
scroll to position [4352, 0]
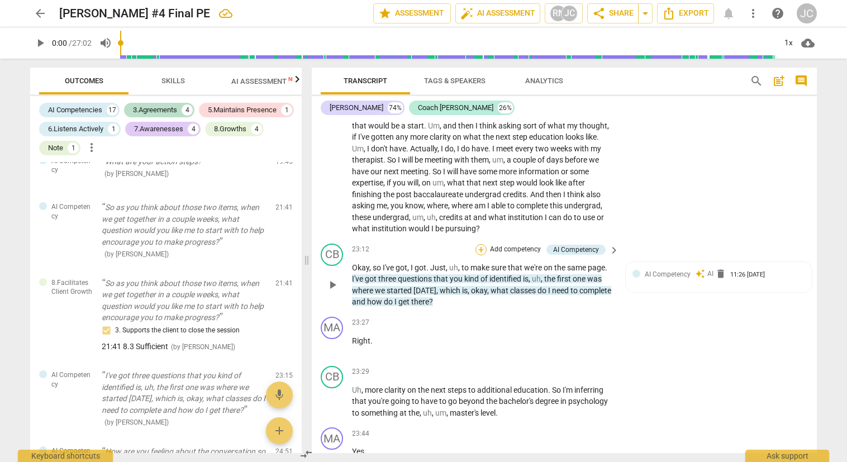
click at [485, 255] on div "+" at bounding box center [480, 249] width 11 height 11
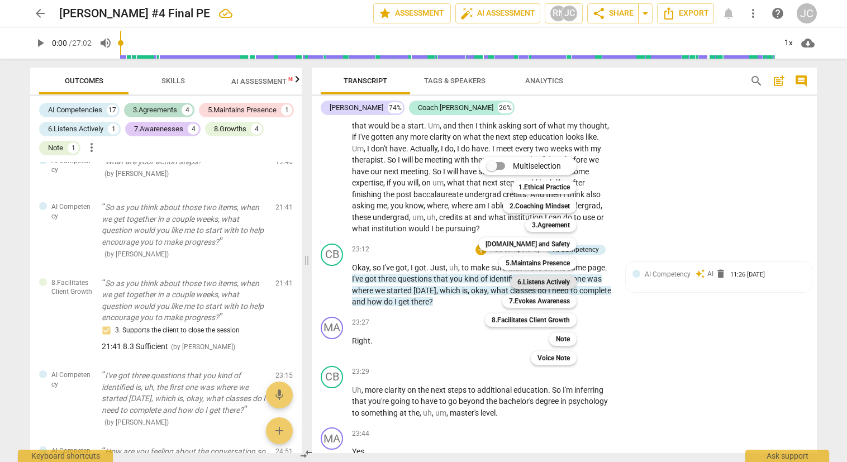
click at [539, 280] on b "6.Listens Actively" at bounding box center [543, 281] width 53 height 13
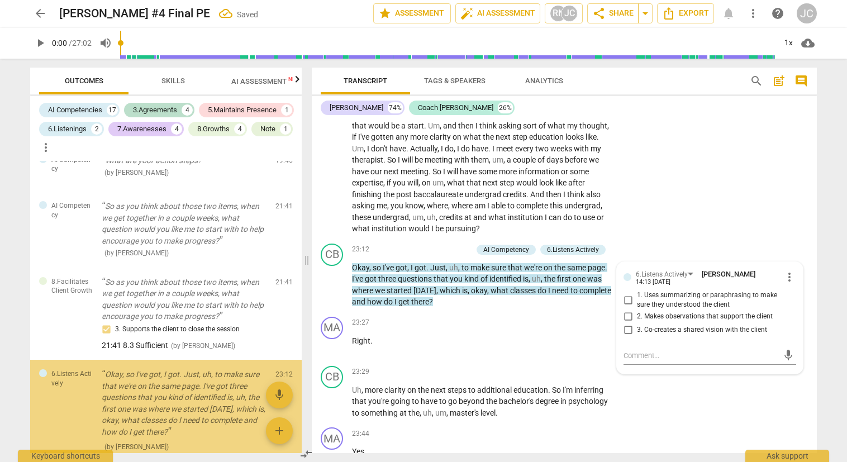
scroll to position [2032, 0]
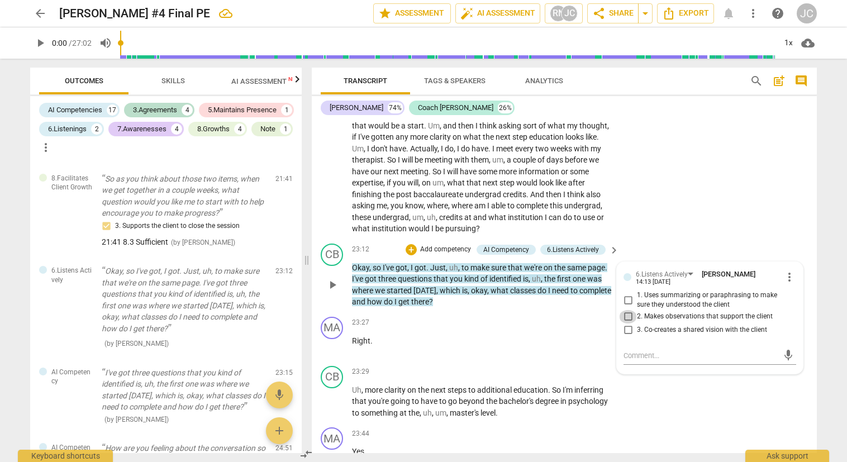
click at [627, 323] on input "2. Makes observations that support the client" at bounding box center [628, 316] width 18 height 13
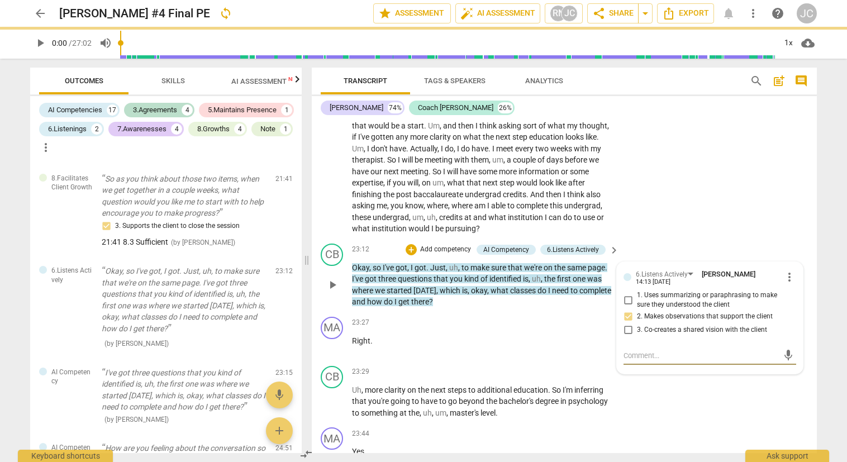
click at [623, 361] on textarea at bounding box center [700, 355] width 155 height 11
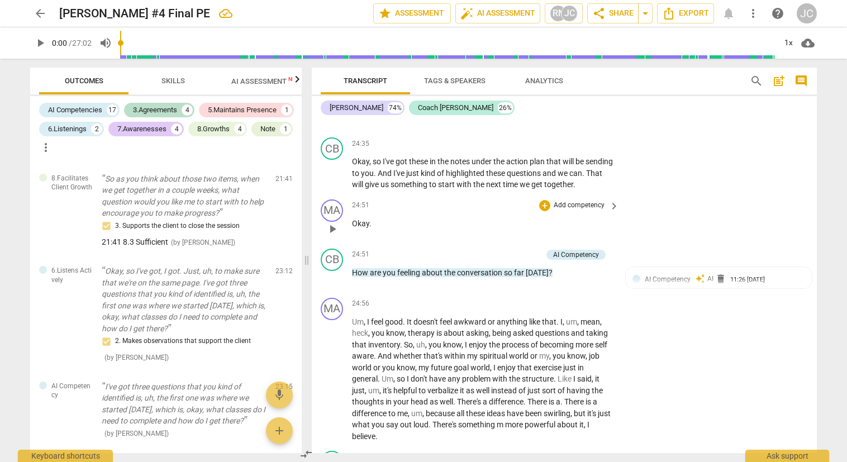
scroll to position [4967, 0]
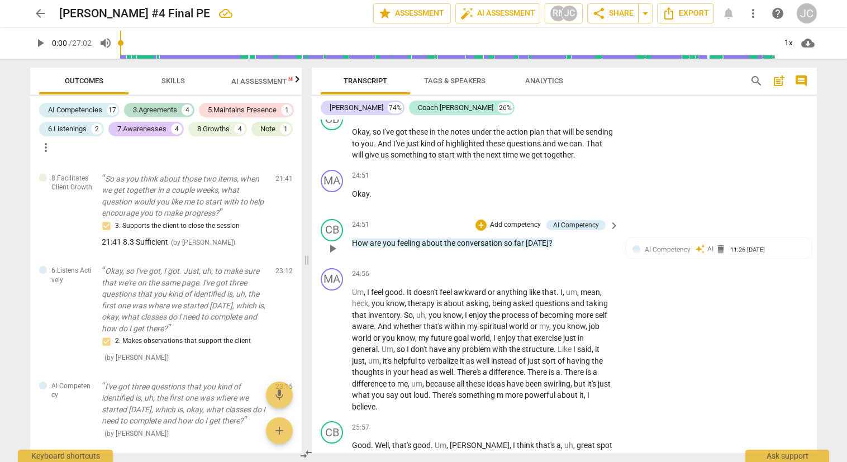
click at [512, 230] on p "Add competency" at bounding box center [515, 225] width 53 height 10
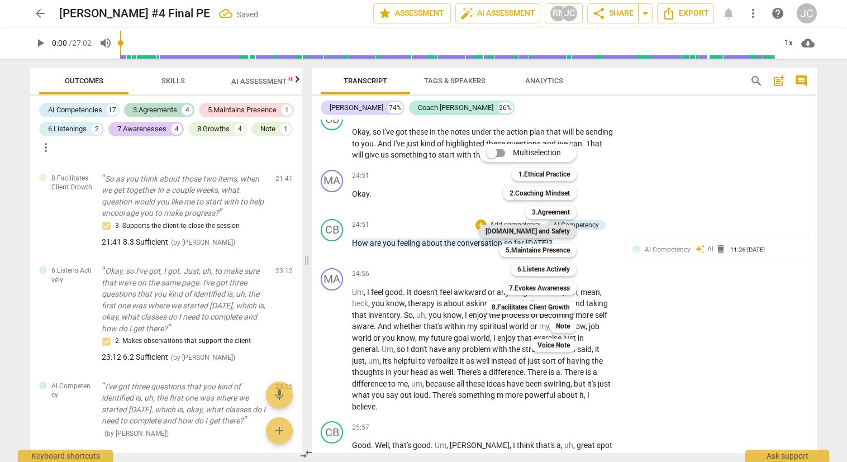
click at [538, 231] on b "[DOMAIN_NAME] and Safety" at bounding box center [527, 231] width 84 height 13
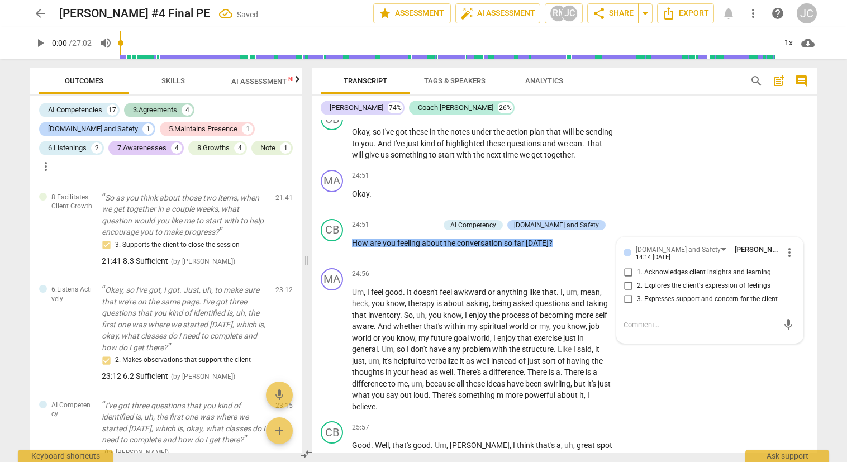
scroll to position [2192, 0]
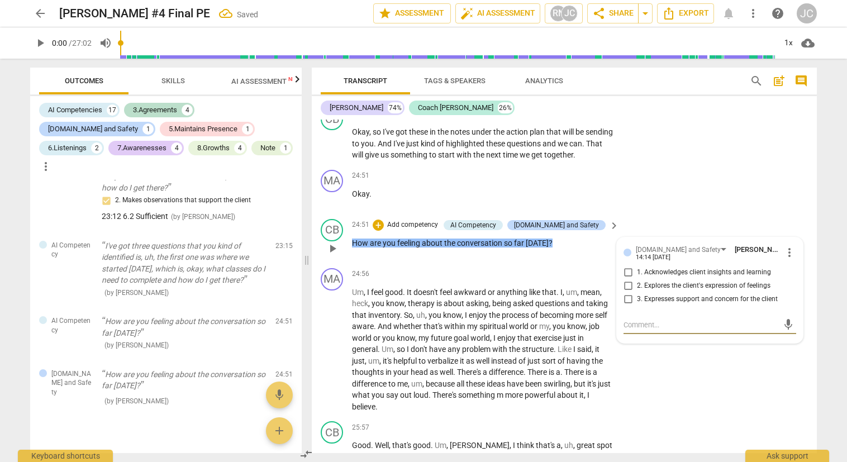
click at [625, 306] on input "3. Expresses support and concern for the client" at bounding box center [628, 299] width 18 height 13
click at [627, 293] on input "2. Explores the client's expression of feelings" at bounding box center [628, 285] width 18 height 13
click at [623, 330] on textarea at bounding box center [700, 324] width 155 height 11
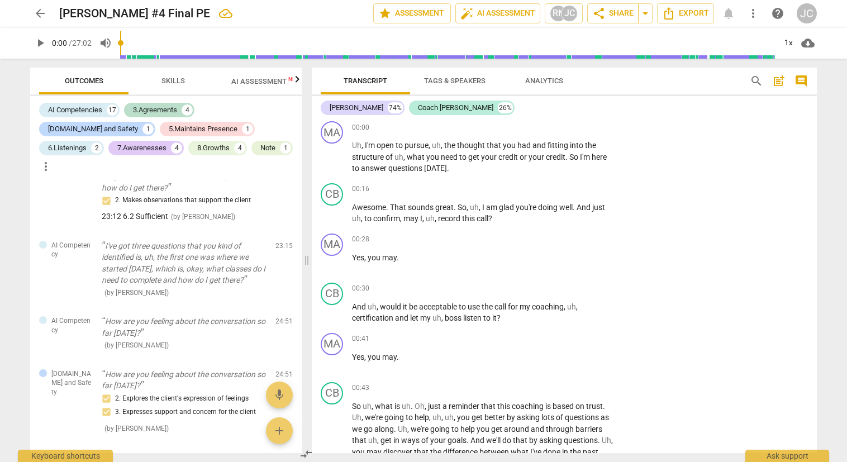
scroll to position [0, 0]
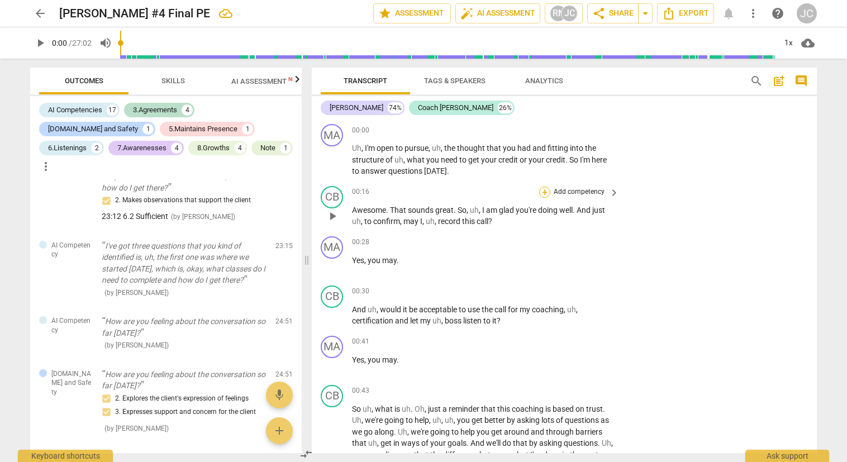
click at [541, 189] on div "+" at bounding box center [544, 192] width 11 height 11
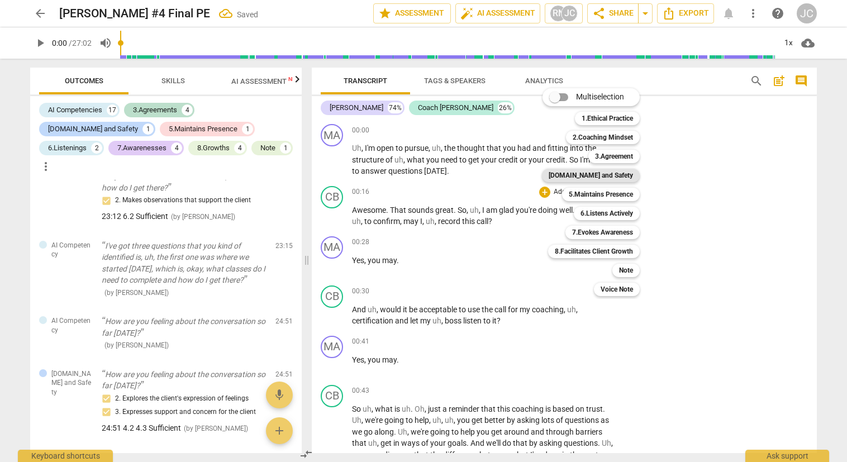
click at [610, 175] on b "[DOMAIN_NAME] and Safety" at bounding box center [590, 175] width 84 height 13
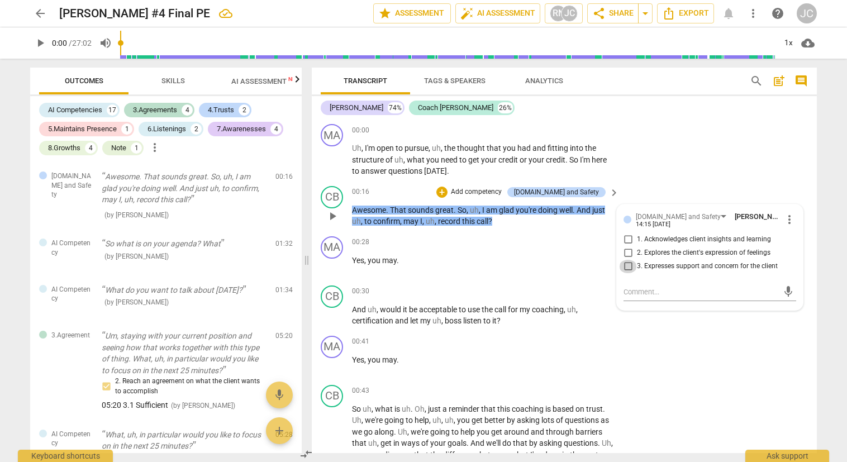
click at [623, 264] on input "3. Expresses support and concern for the client" at bounding box center [628, 266] width 18 height 13
click at [623, 289] on textarea at bounding box center [700, 292] width 155 height 11
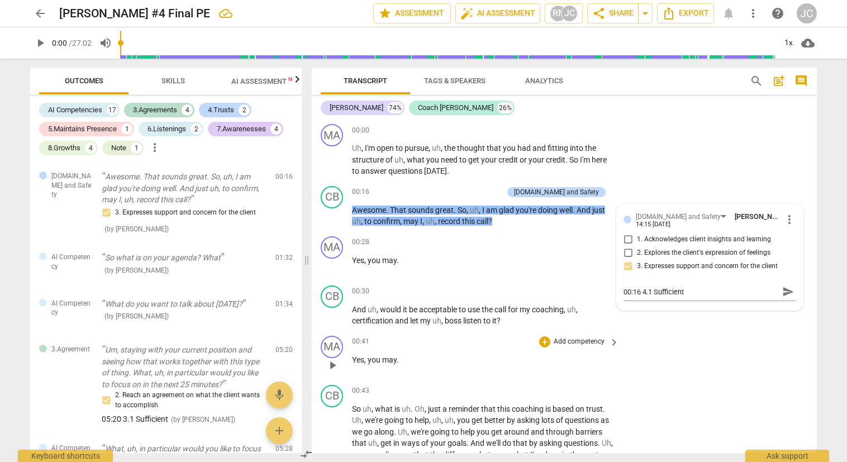
click at [625, 362] on div "MA play_arrow pause 00:41 + Add competency keyboard_arrow_right Yes , you may ." at bounding box center [564, 355] width 505 height 49
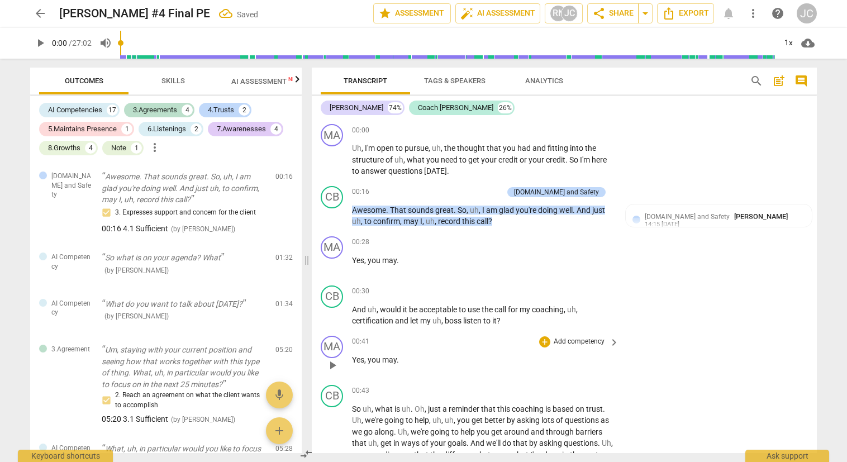
scroll to position [112, 0]
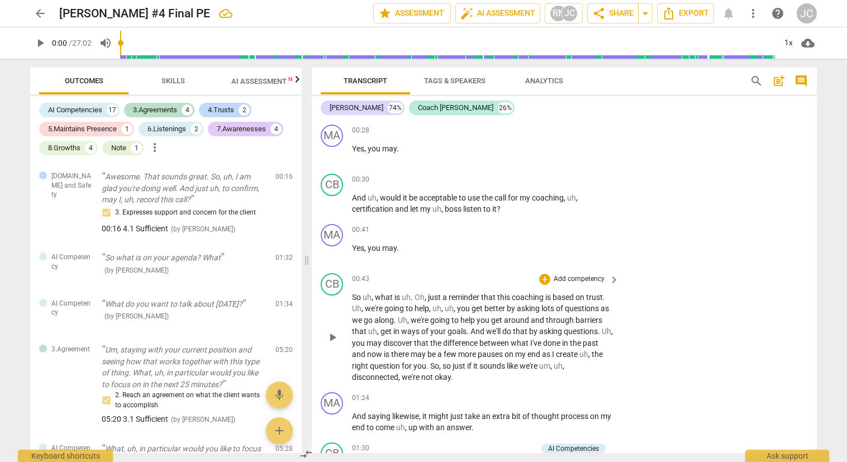
click at [561, 276] on p "Add competency" at bounding box center [578, 279] width 53 height 10
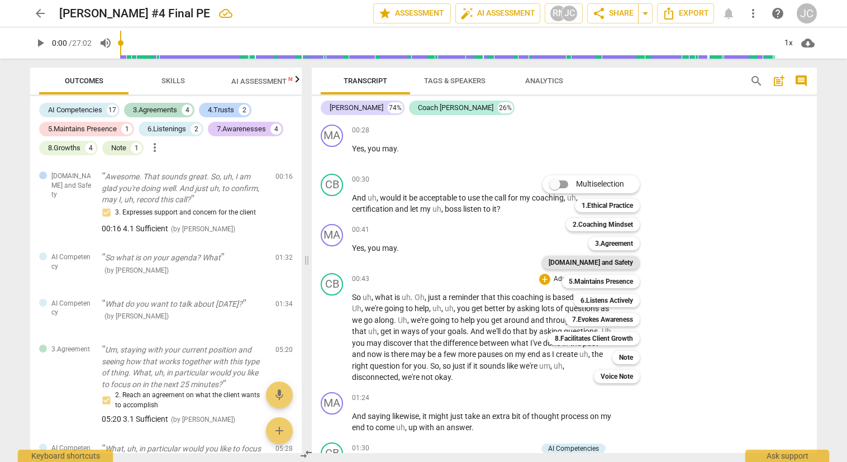
click at [600, 261] on b "[DOMAIN_NAME] and Safety" at bounding box center [590, 262] width 84 height 13
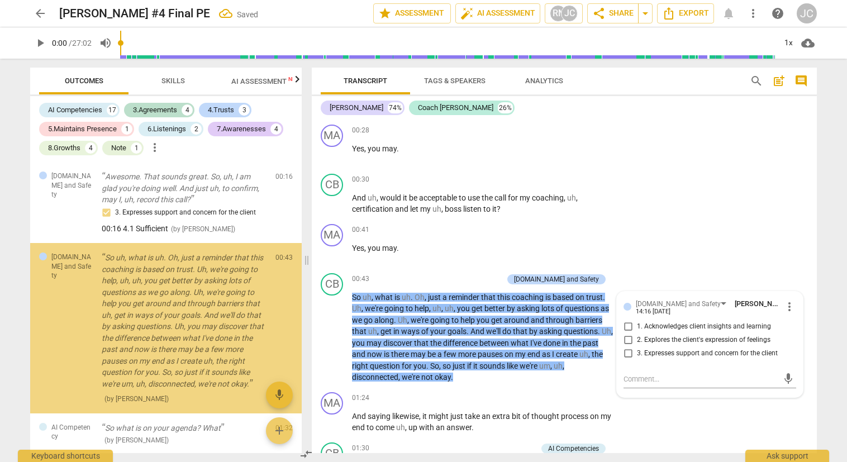
scroll to position [21, 0]
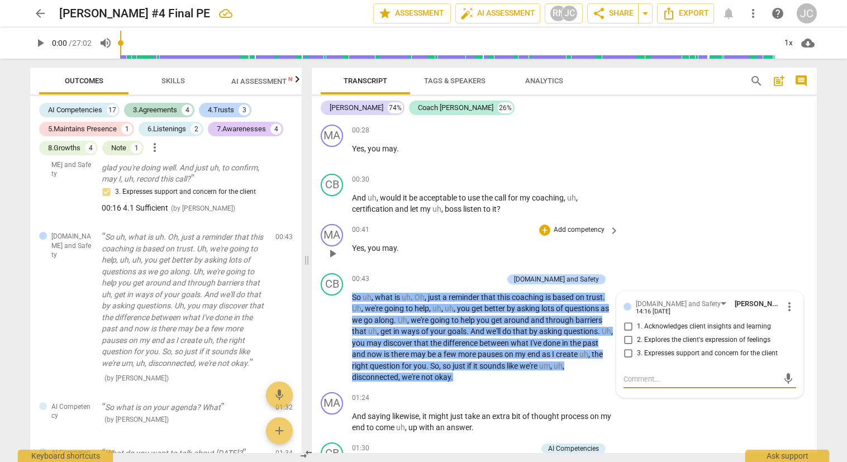
click at [656, 233] on div "MA play_arrow pause 00:41 + Add competency keyboard_arrow_right Yes , you may ." at bounding box center [564, 244] width 505 height 49
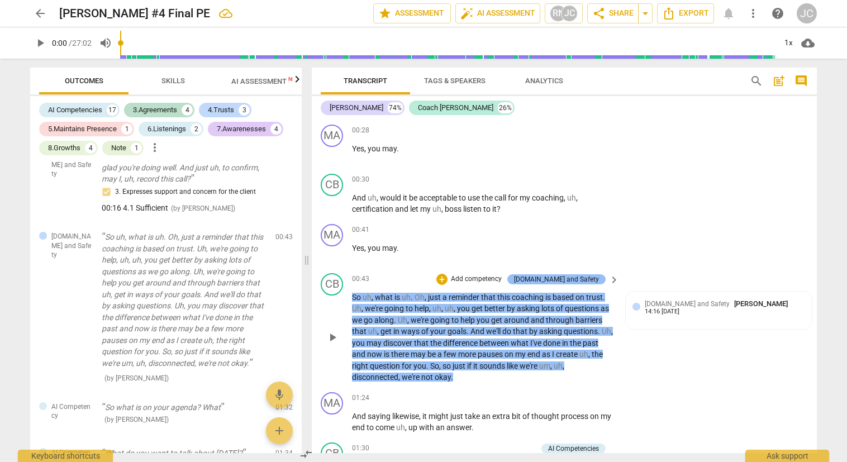
click at [585, 275] on div "[DOMAIN_NAME] and Safety" at bounding box center [556, 279] width 85 height 10
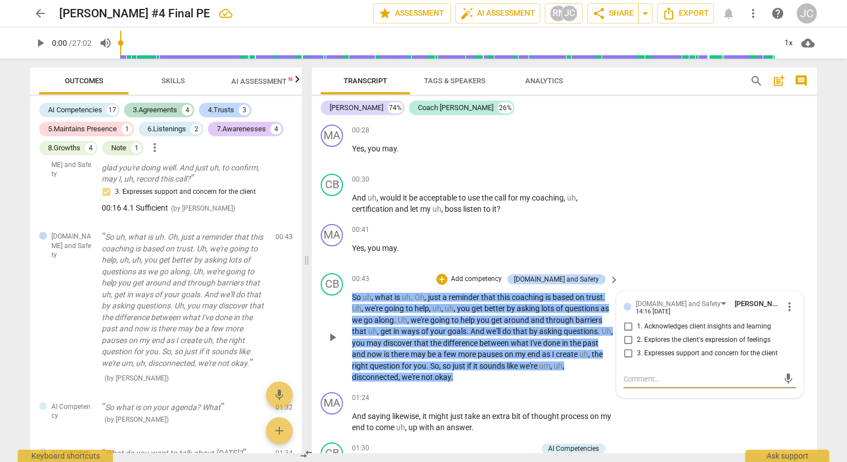
click at [787, 304] on span "more_vert" at bounding box center [789, 306] width 13 height 13
click at [793, 322] on li "Delete" at bounding box center [798, 327] width 39 height 21
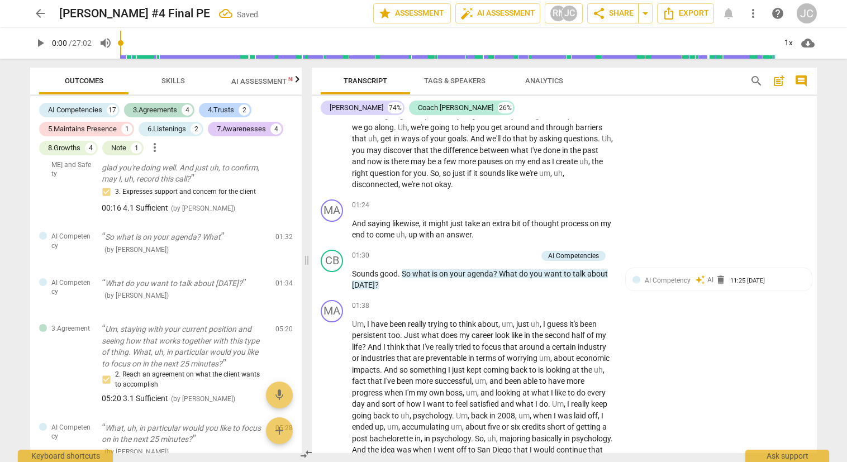
scroll to position [335, 0]
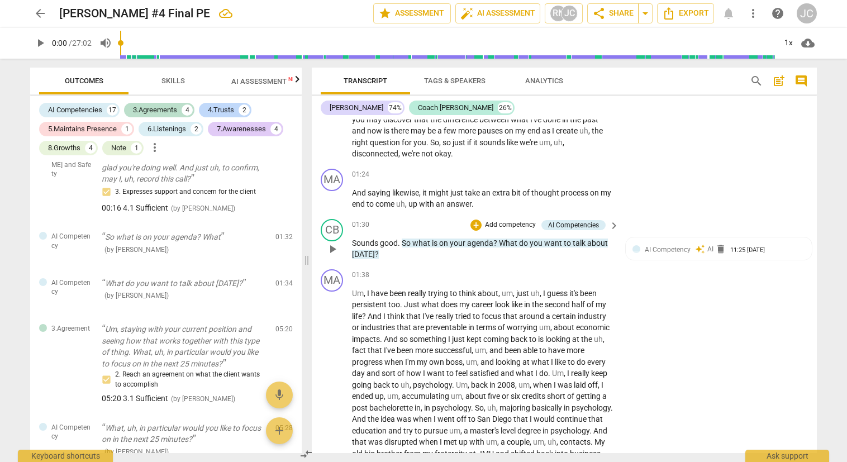
click at [497, 222] on p "Add competency" at bounding box center [510, 225] width 53 height 10
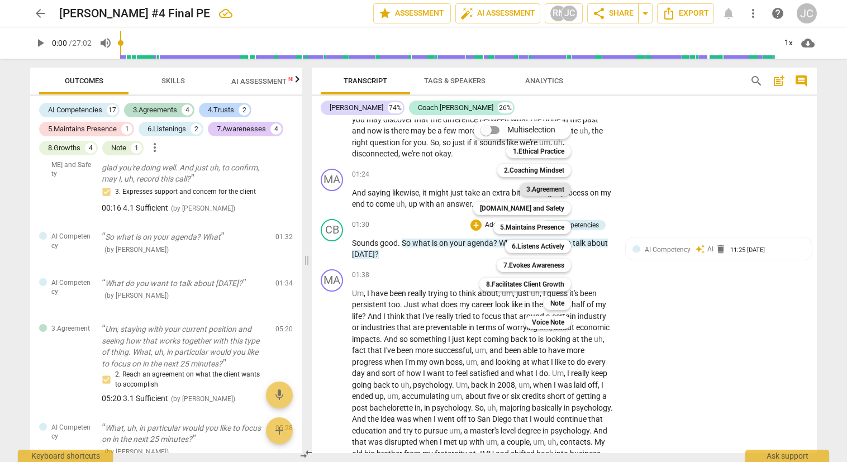
click at [544, 189] on b "3.Agreement" at bounding box center [545, 189] width 38 height 13
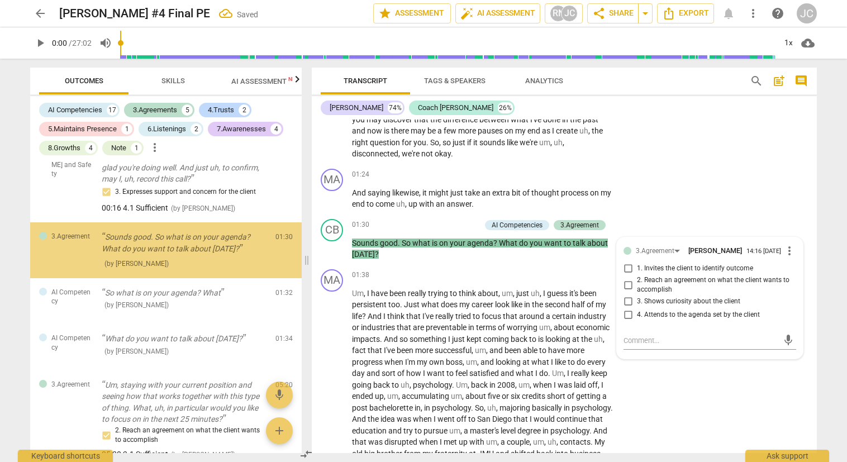
scroll to position [0, 0]
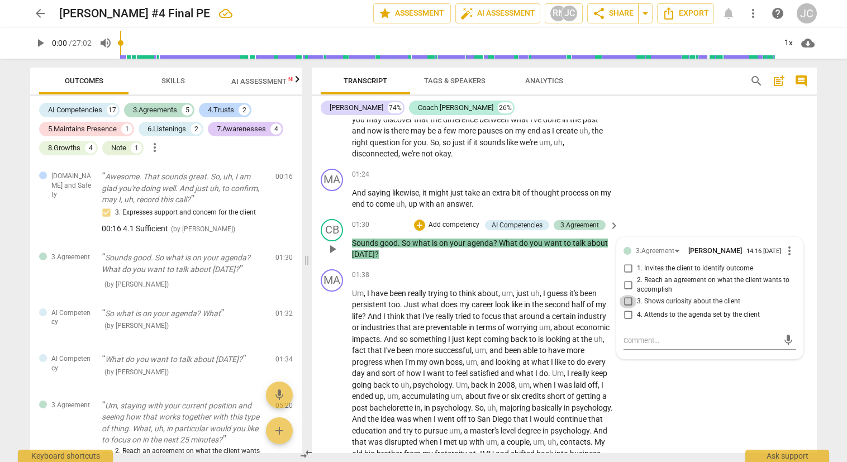
click at [624, 298] on input "3. Shows curiosity about the client" at bounding box center [628, 301] width 18 height 13
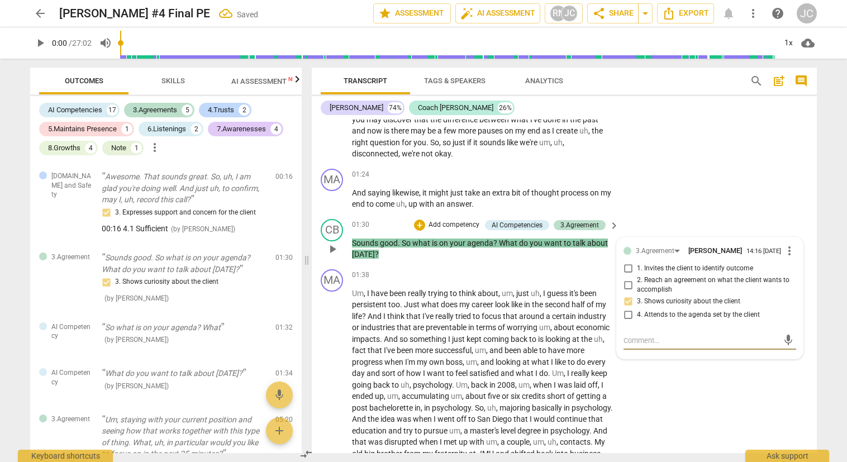
click at [623, 340] on textarea at bounding box center [700, 340] width 155 height 11
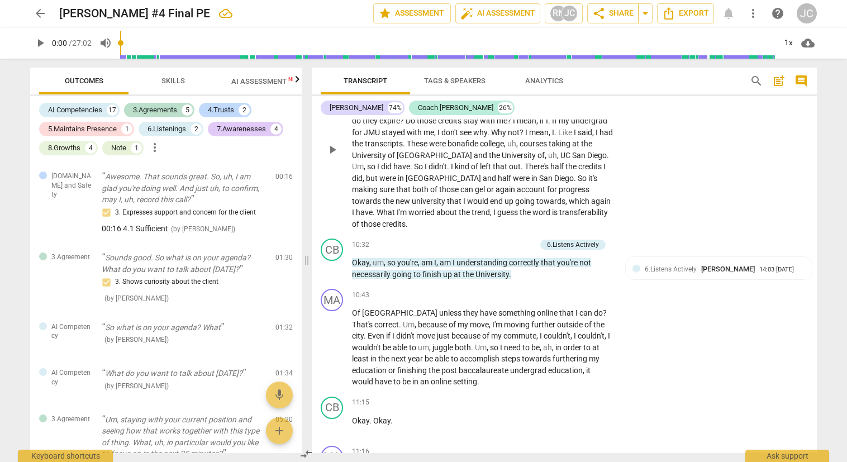
scroll to position [1843, 0]
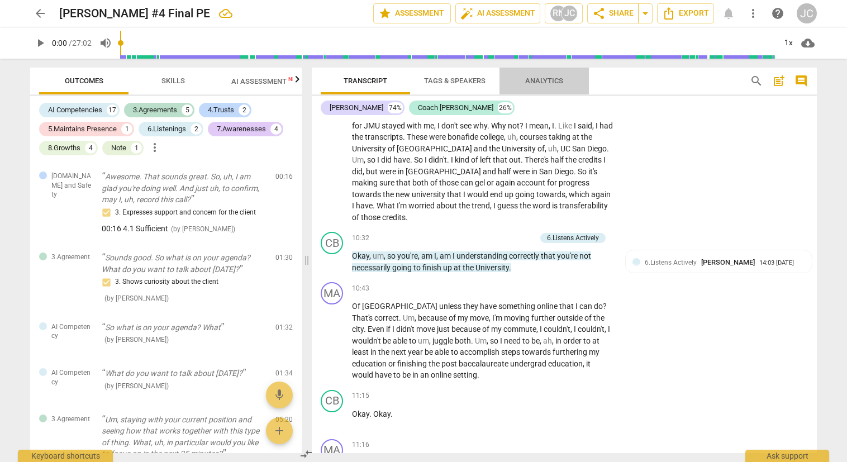
click at [541, 78] on span "Analytics" at bounding box center [544, 81] width 38 height 8
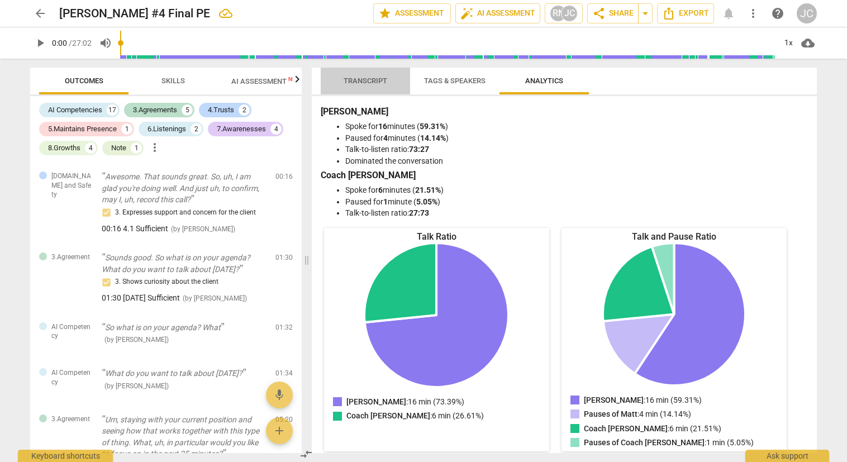
click at [370, 78] on span "Transcript" at bounding box center [366, 81] width 44 height 8
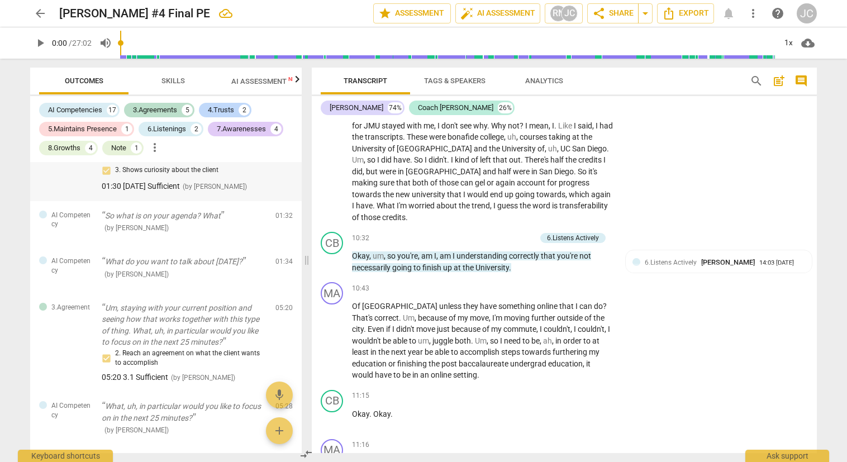
scroll to position [0, 0]
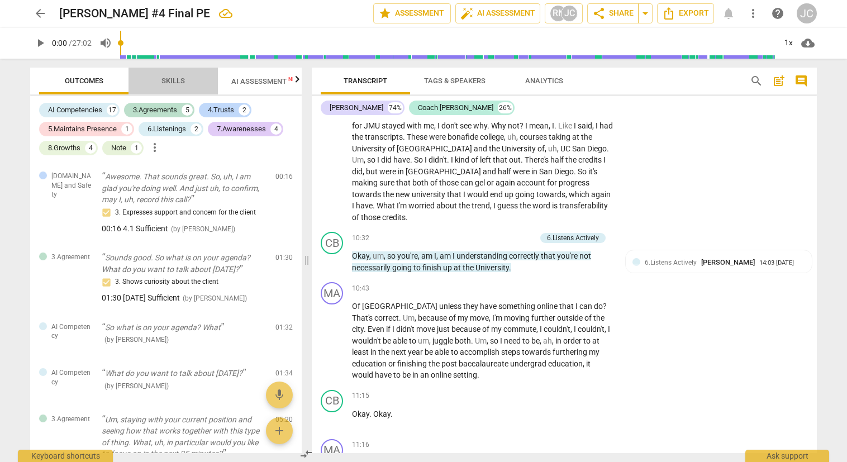
click at [166, 80] on span "Skills" at bounding box center [172, 81] width 23 height 8
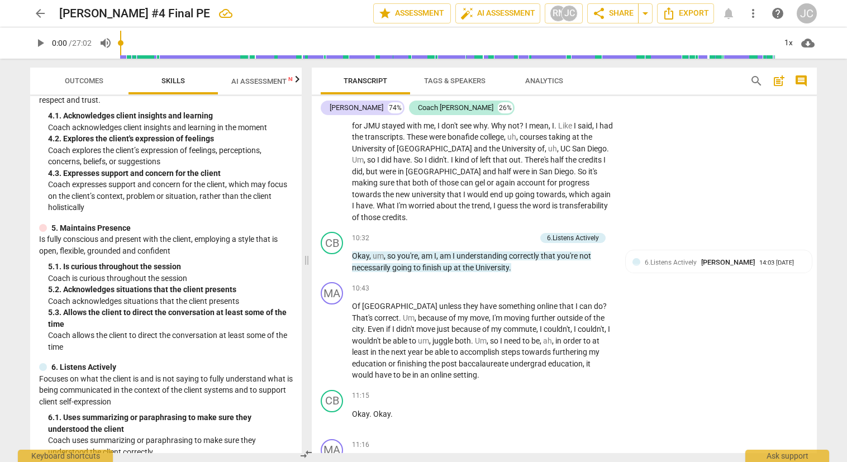
scroll to position [391, 0]
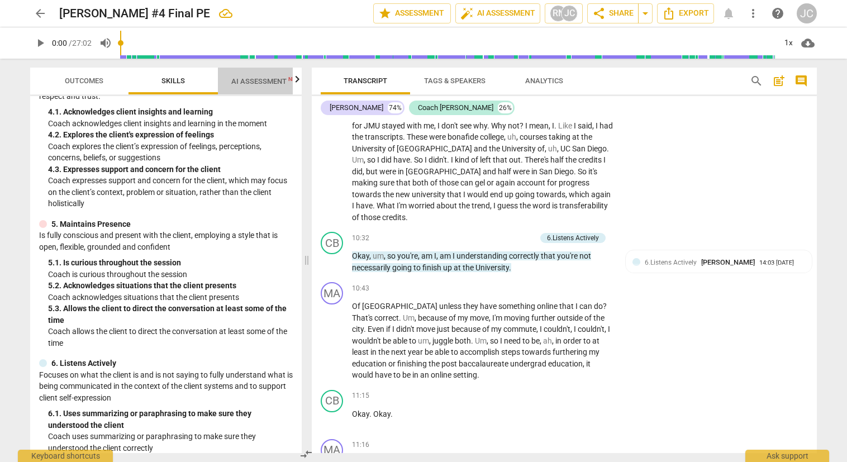
click at [256, 78] on span "AI Assessment New" at bounding box center [265, 81] width 69 height 8
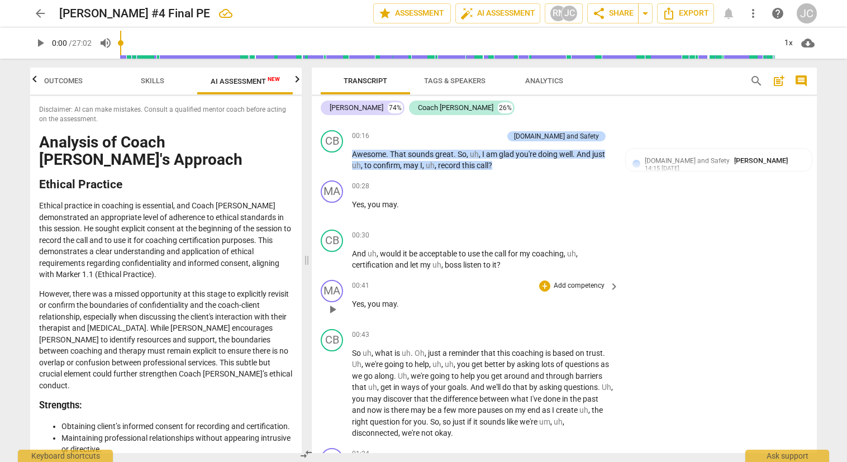
scroll to position [0, 0]
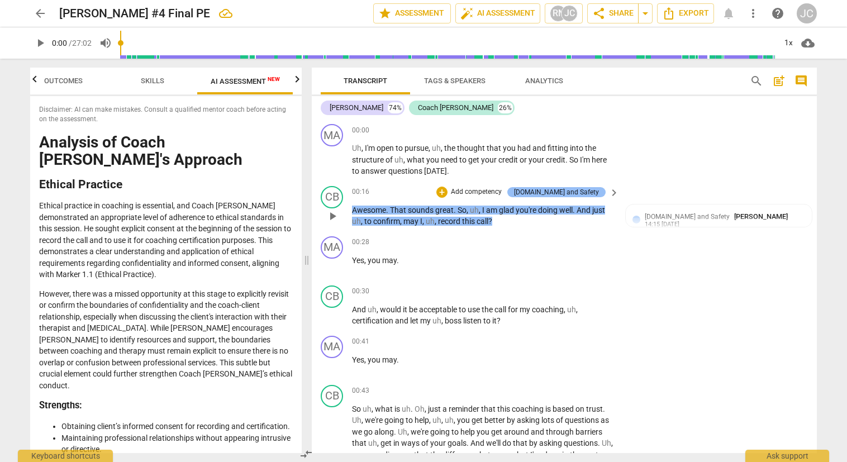
click at [580, 192] on div "[DOMAIN_NAME] and Safety" at bounding box center [556, 192] width 85 height 10
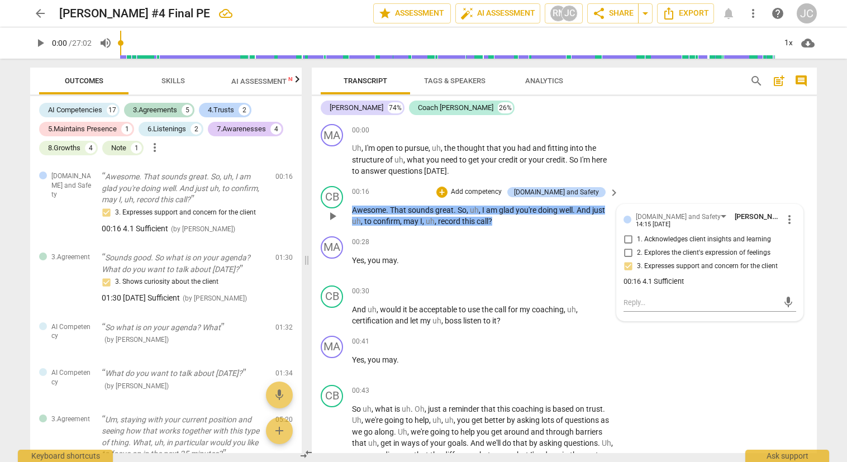
click at [650, 279] on div "00:16 4.1 Sufficient" at bounding box center [709, 281] width 173 height 11
click at [783, 217] on span "more_vert" at bounding box center [789, 219] width 13 height 13
click at [791, 218] on li "Edit" at bounding box center [798, 219] width 39 height 21
click at [649, 290] on textarea "00:16 4.1 Sufficient" at bounding box center [709, 288] width 173 height 11
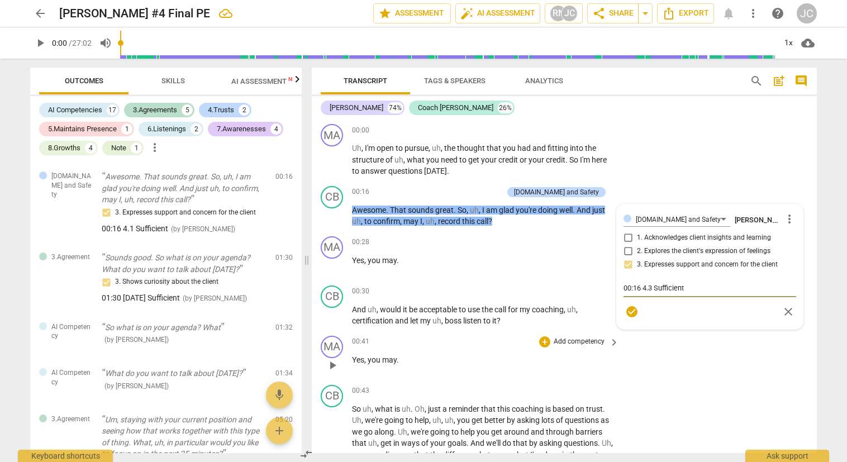
click at [693, 365] on div "MA play_arrow pause 00:41 + Add competency keyboard_arrow_right Yes , you may ." at bounding box center [564, 355] width 505 height 49
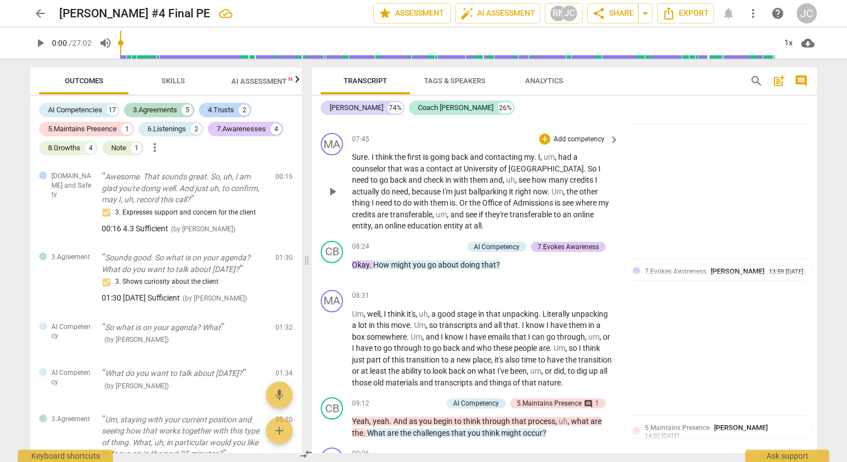
scroll to position [1508, 0]
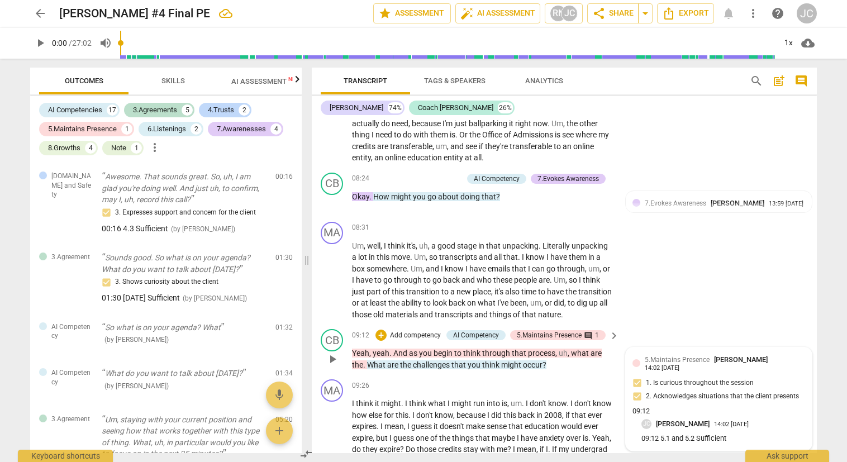
click at [669, 360] on span "5.Maintains Presence" at bounding box center [677, 360] width 65 height 8
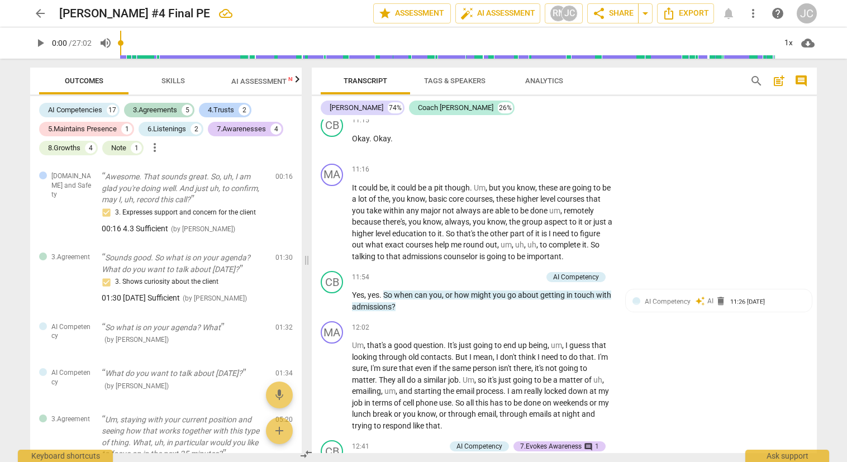
scroll to position [2122, 0]
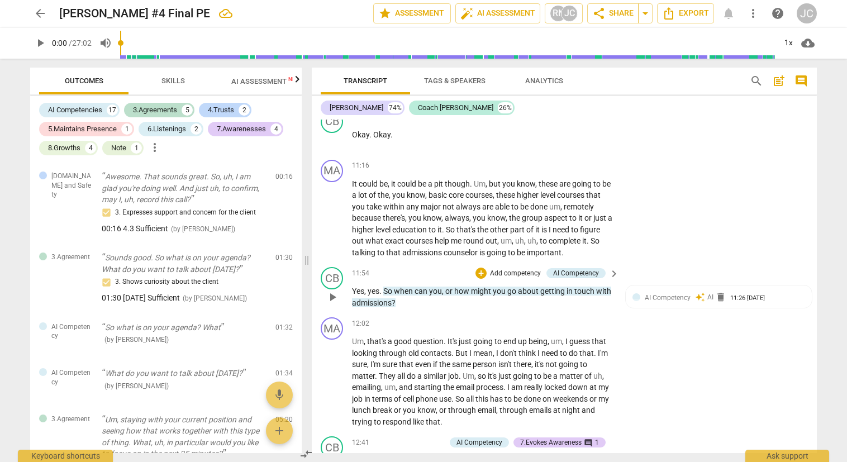
click at [512, 270] on p "Add competency" at bounding box center [515, 274] width 53 height 10
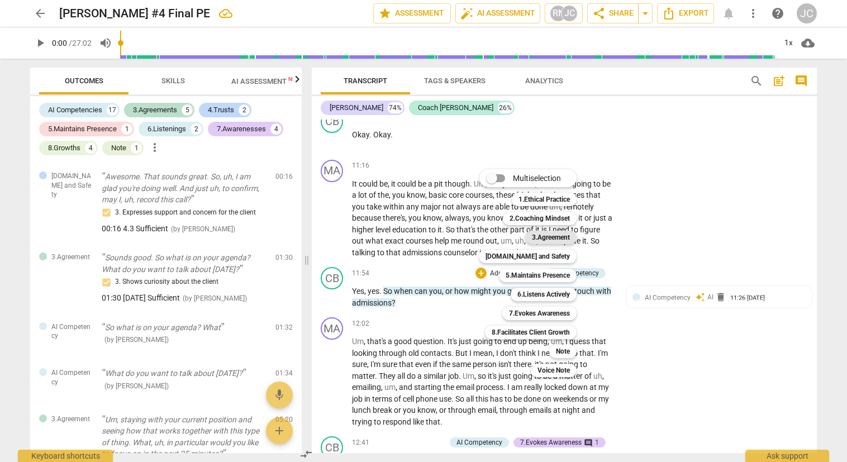
click at [542, 236] on b "3.Agreement" at bounding box center [551, 237] width 38 height 13
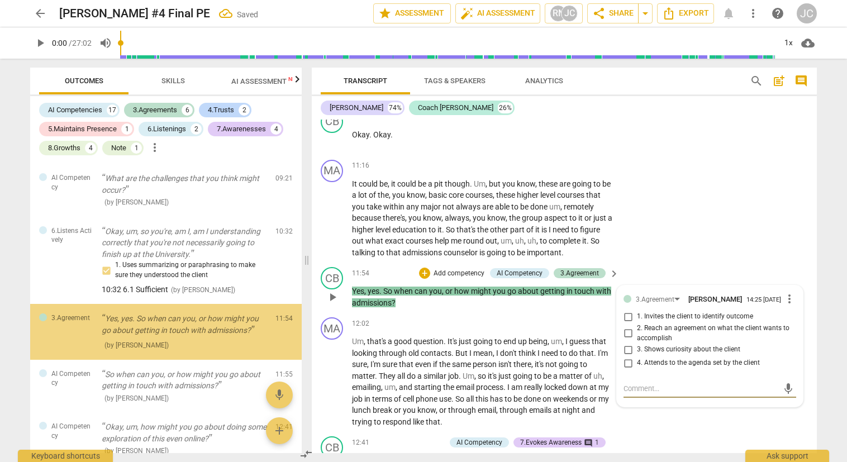
scroll to position [1001, 0]
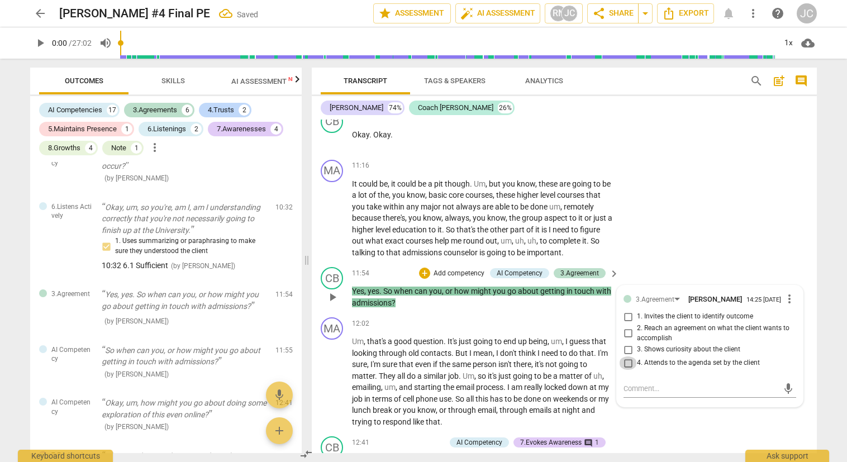
click at [624, 360] on input "4. Attends to the agenda set by the client" at bounding box center [628, 362] width 18 height 13
click at [623, 384] on textarea at bounding box center [700, 388] width 155 height 11
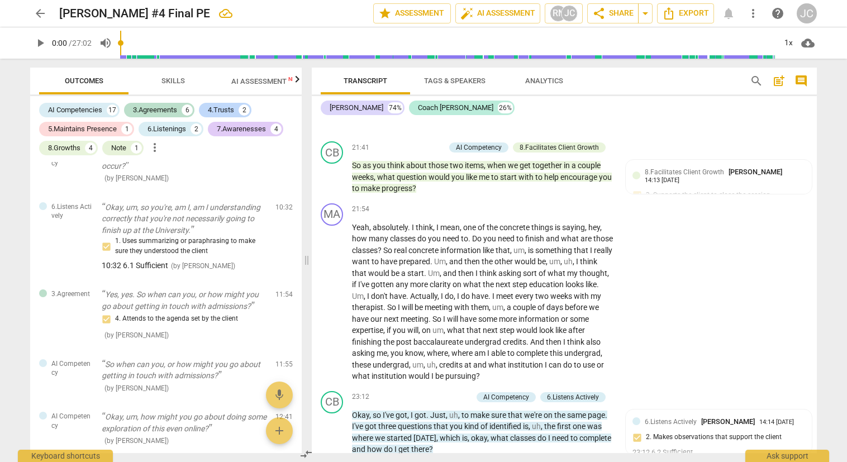
scroll to position [4428, 0]
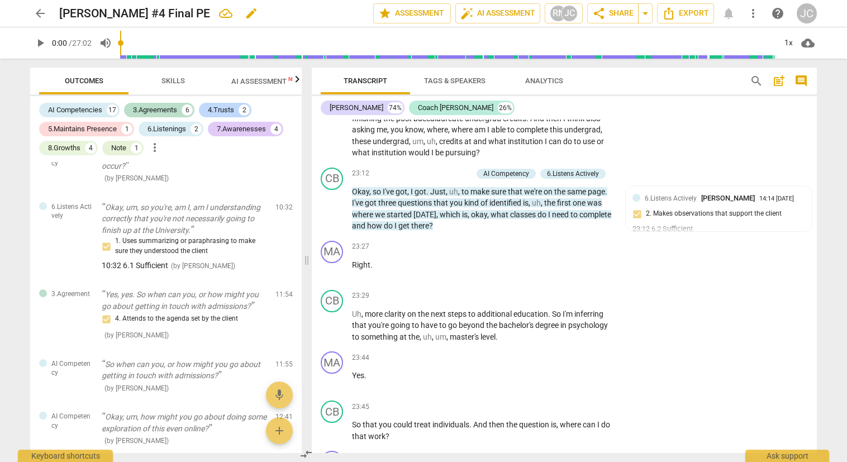
drag, startPoint x: 185, startPoint y: 10, endPoint x: 193, endPoint y: 17, distance: 11.1
click at [185, 10] on h2 "[PERSON_NAME] #4 Final PE" at bounding box center [134, 14] width 151 height 14
click at [187, 11] on div "[PERSON_NAME] #4 Final PE Saved edit" at bounding box center [211, 13] width 305 height 20
click at [270, 12] on span "edit" at bounding box center [276, 13] width 13 height 13
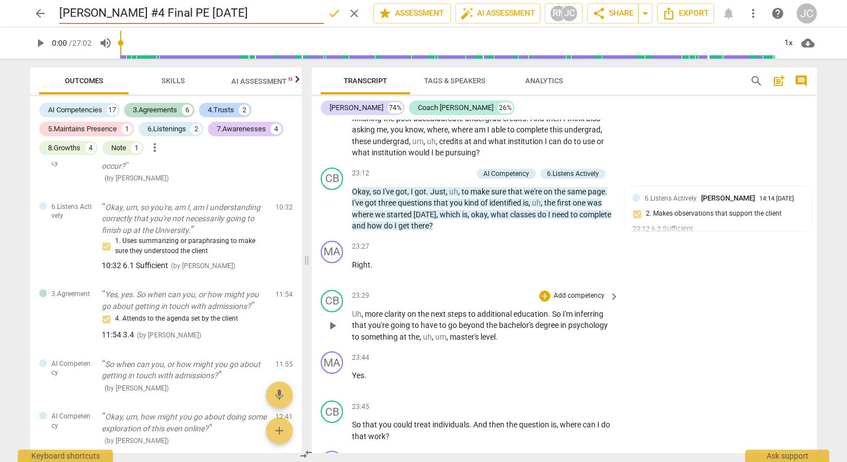
click at [724, 343] on div "CB play_arrow pause 23:29 + Add competency keyboard_arrow_right Uh , more clari…" at bounding box center [564, 316] width 505 height 62
click at [236, 80] on span "AI Assessment New" at bounding box center [265, 81] width 69 height 8
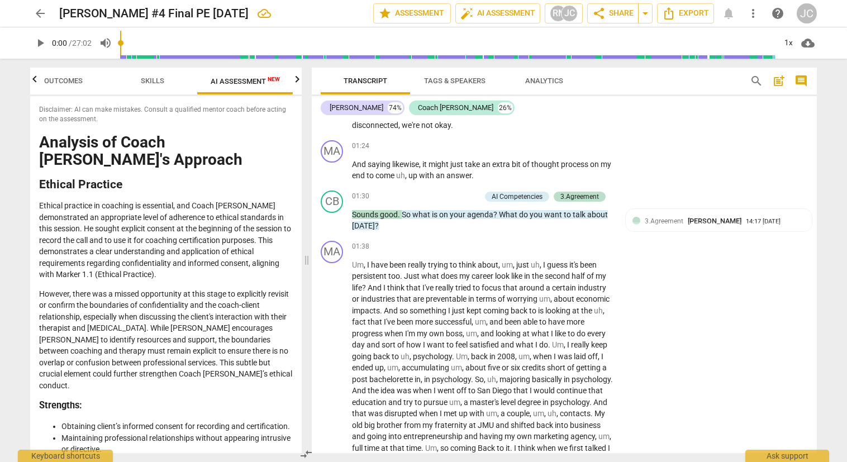
scroll to position [0, 0]
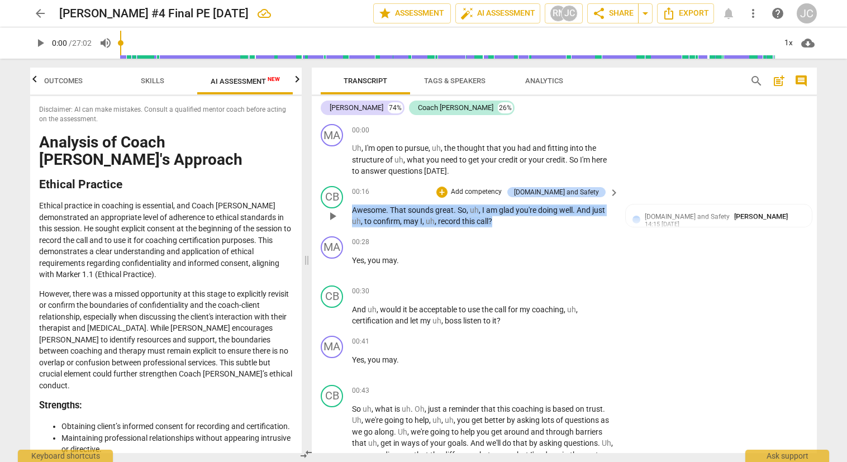
drag, startPoint x: 497, startPoint y: 219, endPoint x: 347, endPoint y: 209, distance: 150.5
click at [347, 209] on div "CB play_arrow pause 00:16 + Add competency [DOMAIN_NAME] and Safety keyboard_ar…" at bounding box center [564, 207] width 505 height 50
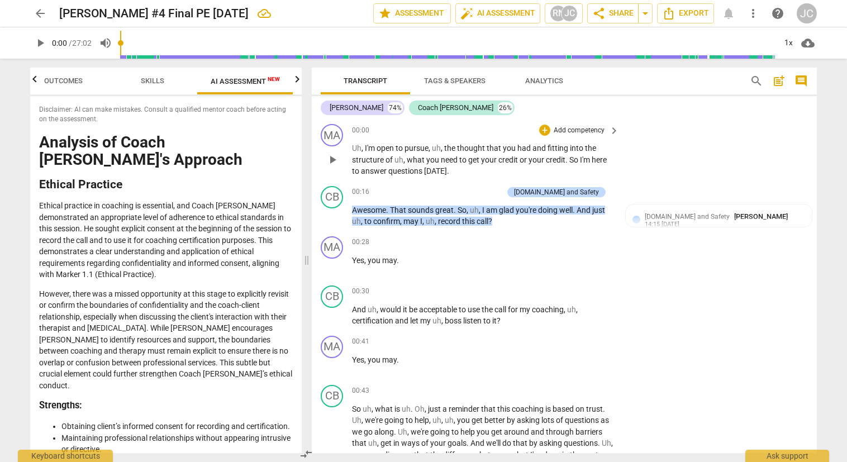
click at [767, 150] on div "MA play_arrow pause 00:00 + Add competency keyboard_arrow_right Uh , I'm open t…" at bounding box center [564, 151] width 505 height 62
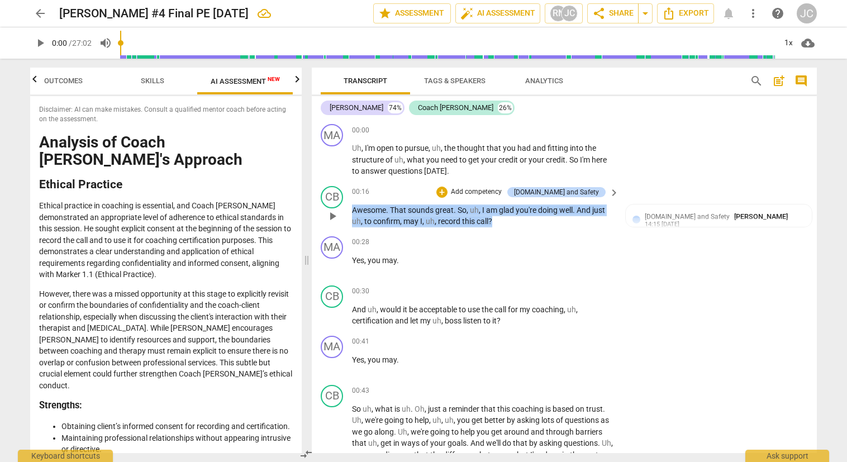
drag, startPoint x: 500, startPoint y: 221, endPoint x: 352, endPoint y: 209, distance: 148.5
click at [352, 209] on p "Awesome . That sounds great . So , uh , I am glad you're doing well . And just …" at bounding box center [482, 215] width 261 height 23
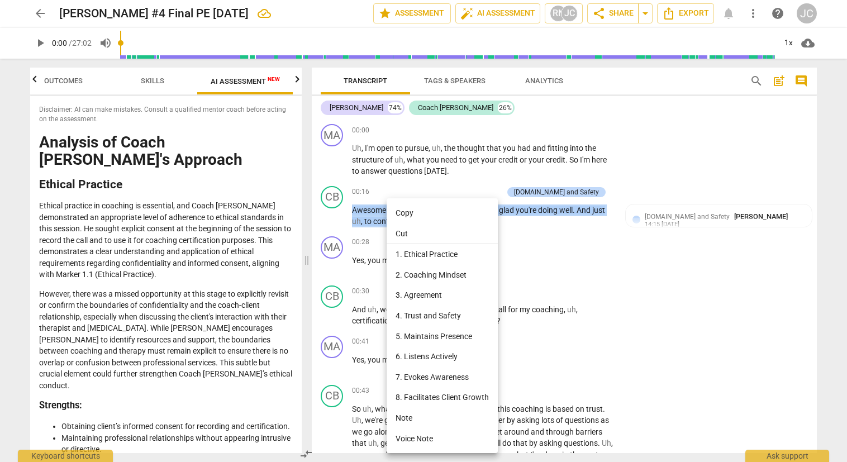
click at [408, 213] on li "Copy" at bounding box center [442, 213] width 111 height 21
copy p "Awesome . That sounds great . So , uh , I am glad you're doing well . And just …"
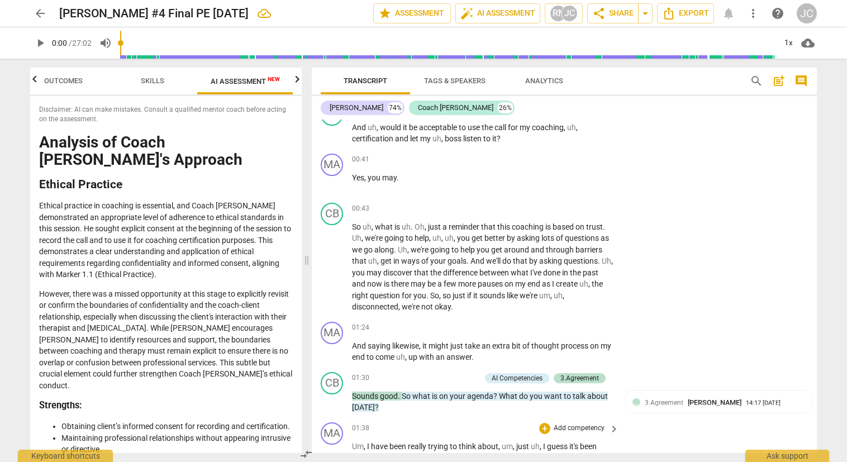
scroll to position [335, 0]
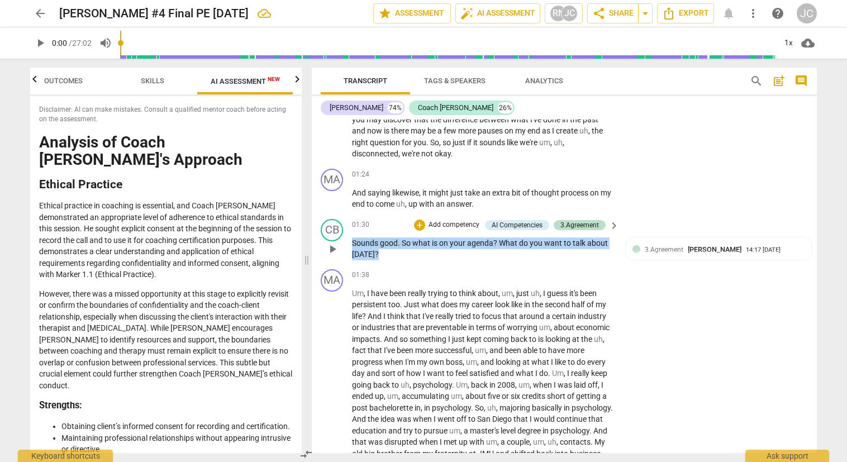
drag, startPoint x: 383, startPoint y: 254, endPoint x: 348, endPoint y: 247, distance: 35.7
click at [348, 247] on div "CB play_arrow pause 01:30 + Add competency AI Competencies 3.Agreement keyboard…" at bounding box center [564, 239] width 505 height 50
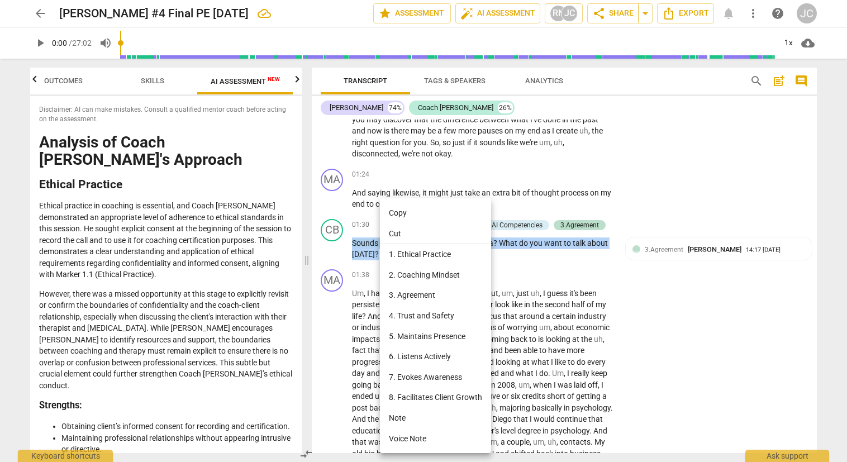
click at [404, 215] on li "Copy" at bounding box center [435, 213] width 111 height 21
copy p "Sounds good . So what is on your agenda ? What do you want to talk about [DATE]…"
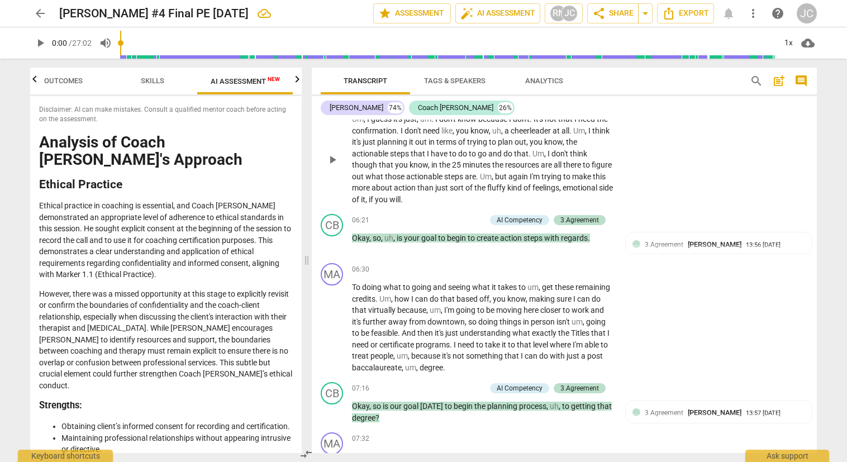
scroll to position [1061, 0]
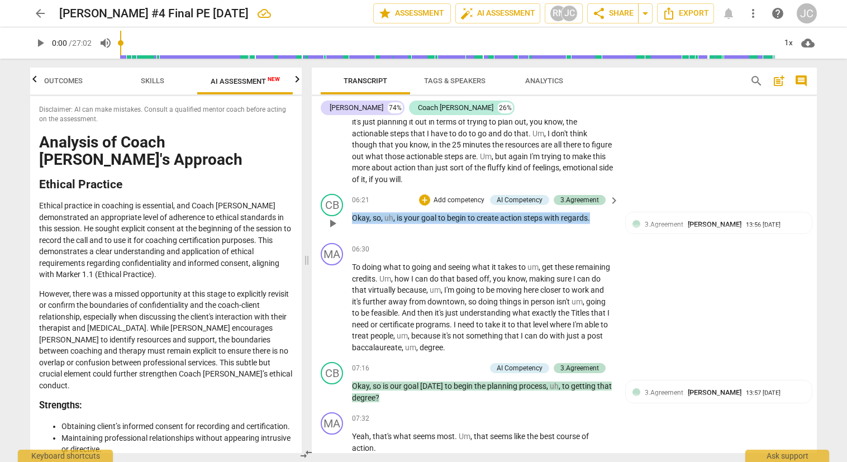
drag, startPoint x: 592, startPoint y: 216, endPoint x: 347, endPoint y: 214, distance: 244.1
click at [347, 214] on div "CB play_arrow pause 06:21 + Add competency AI Competency 3.Agreement keyboard_a…" at bounding box center [564, 213] width 505 height 49
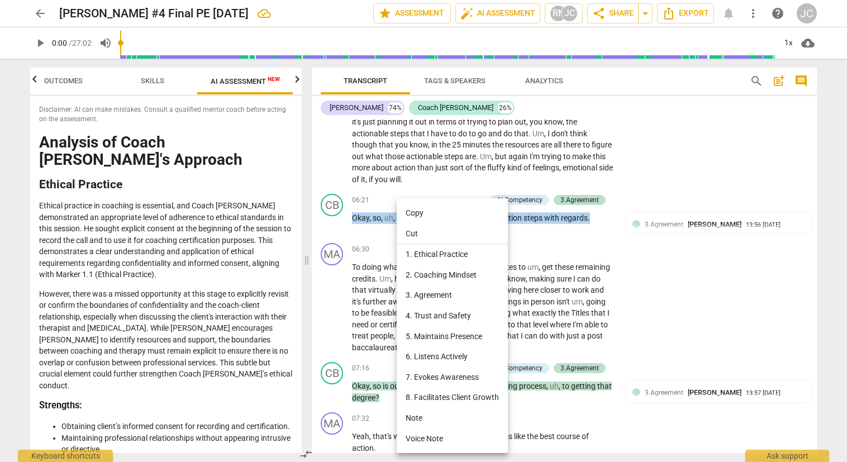
click at [417, 212] on li "Copy" at bounding box center [452, 213] width 111 height 21
copy p "Okay , so , uh , is your goal to begin to create action steps with regards ."
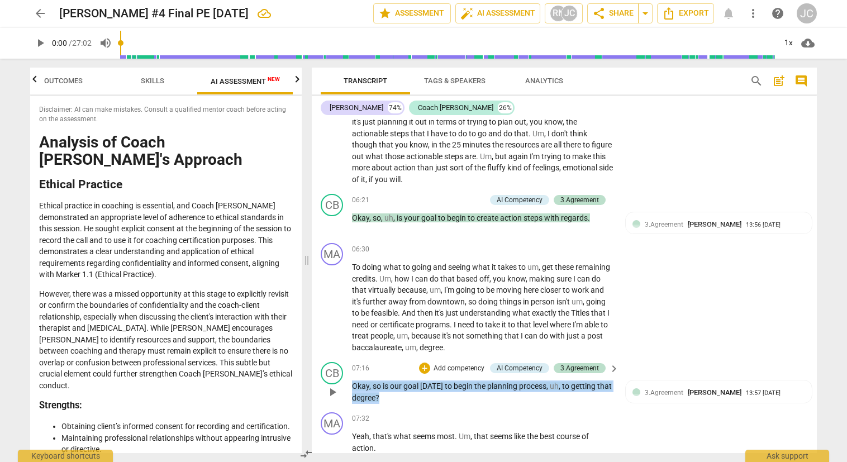
drag, startPoint x: 380, startPoint y: 398, endPoint x: 348, endPoint y: 385, distance: 34.8
click at [348, 385] on div "CB play_arrow pause 07:16 + Add competency AI Competency 3.Agreement keyboard_a…" at bounding box center [564, 382] width 505 height 50
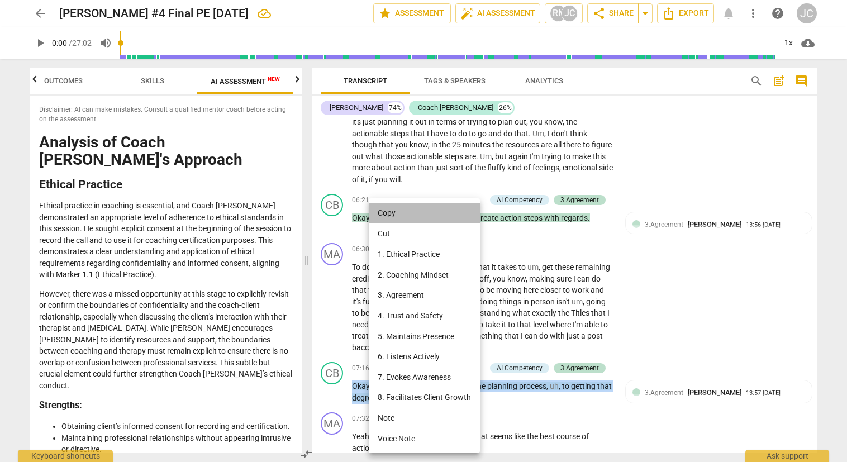
click at [412, 214] on li "Copy" at bounding box center [424, 213] width 111 height 21
copy p "Okay , so is our goal [DATE] to begin the planning process , uh , to getting th…"
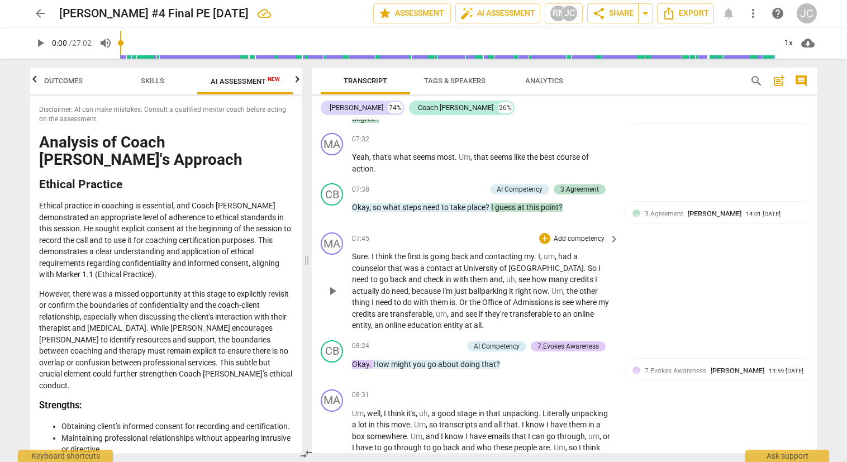
scroll to position [1452, 0]
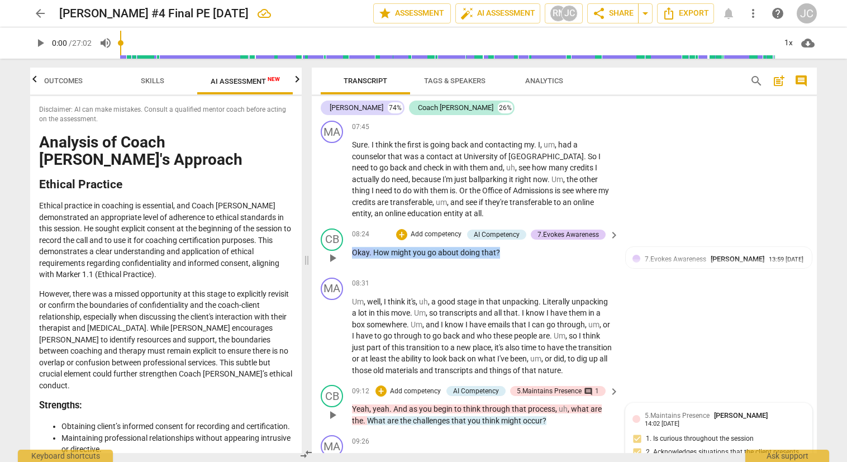
drag, startPoint x: 500, startPoint y: 252, endPoint x: 351, endPoint y: 249, distance: 149.2
click at [351, 249] on div "CB play_arrow pause 08:24 + Add competency AI Competency 7.Evokes Awareness key…" at bounding box center [564, 248] width 505 height 49
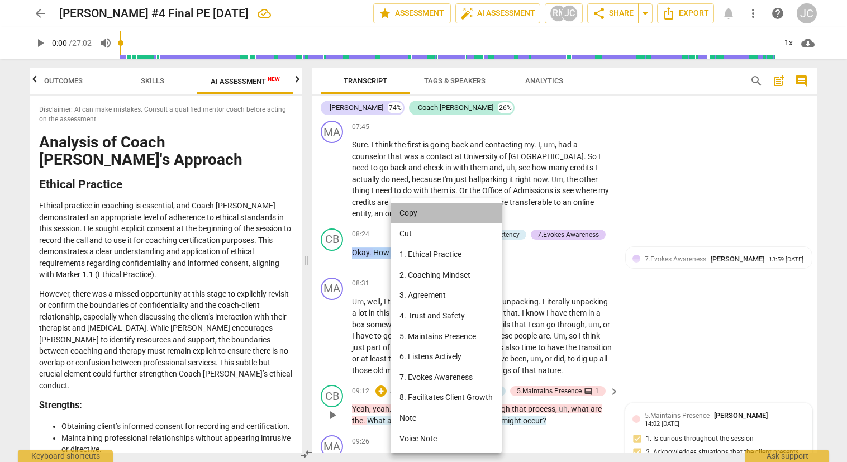
drag, startPoint x: 411, startPoint y: 212, endPoint x: 416, endPoint y: 213, distance: 5.7
click at [412, 212] on li "Copy" at bounding box center [445, 213] width 111 height 21
copy p "Okay . How might you go about doing that ?"
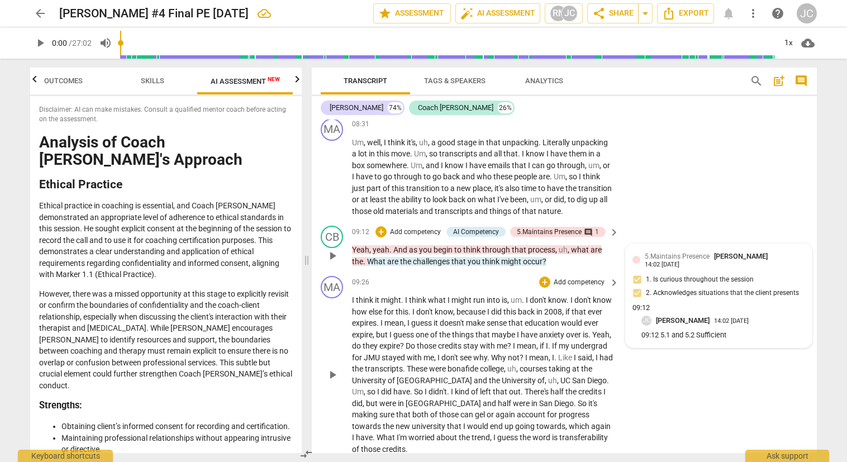
scroll to position [1620, 0]
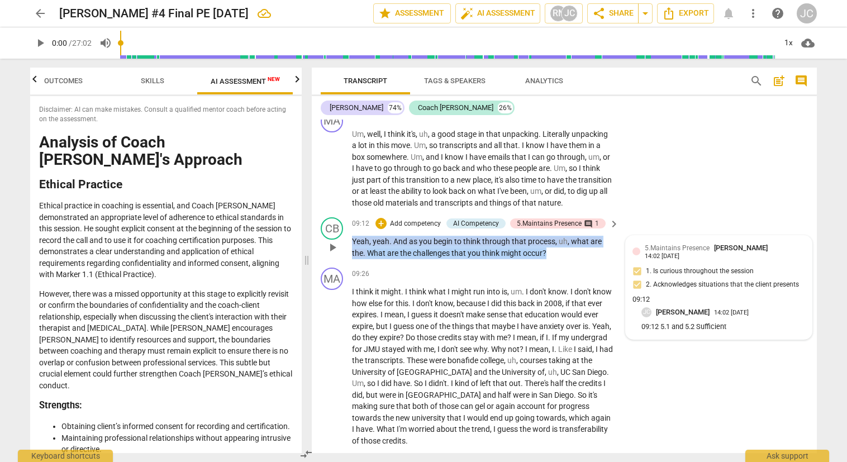
drag, startPoint x: 555, startPoint y: 252, endPoint x: 354, endPoint y: 243, distance: 201.8
click at [354, 243] on p "Yeah , yeah . And as you begin to think through that process , uh , what are th…" at bounding box center [482, 247] width 261 height 23
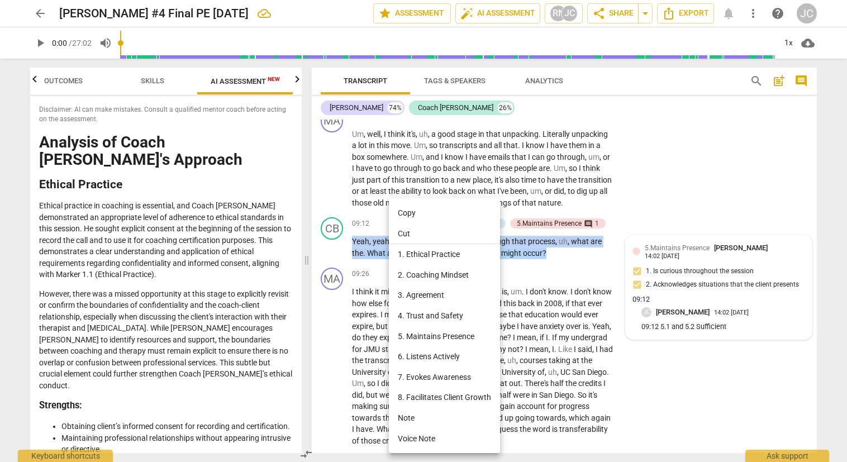
click at [402, 212] on li "Copy" at bounding box center [444, 213] width 111 height 21
copy p "Yeah , yeah . And as you begin to think through that process , uh , what are th…"
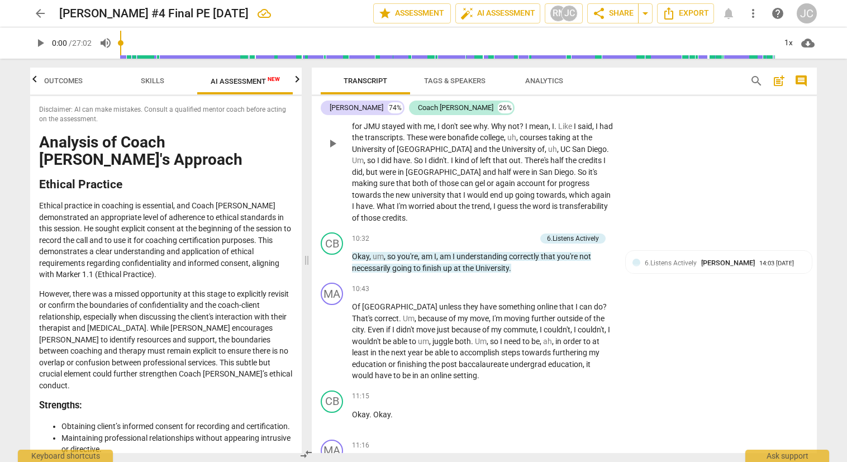
scroll to position [1843, 0]
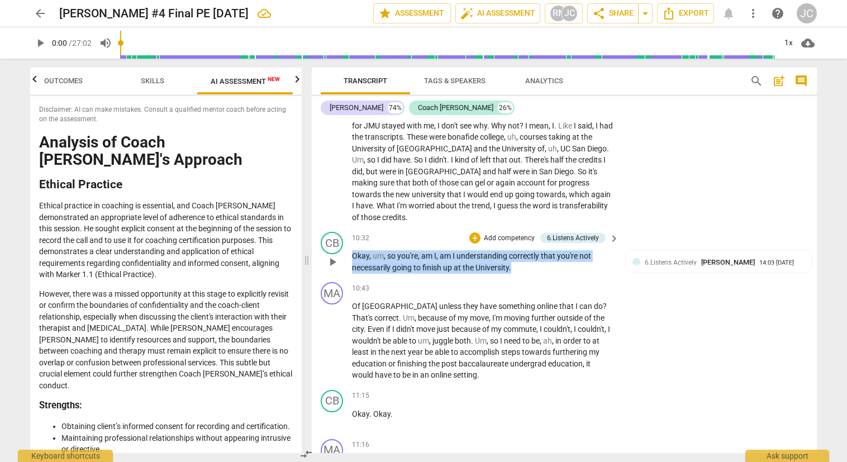
drag, startPoint x: 514, startPoint y: 266, endPoint x: 350, endPoint y: 260, distance: 163.7
click at [350, 260] on div "CB play_arrow pause 10:32 + Add competency 6.Listens Actively keyboard_arrow_ri…" at bounding box center [564, 252] width 505 height 50
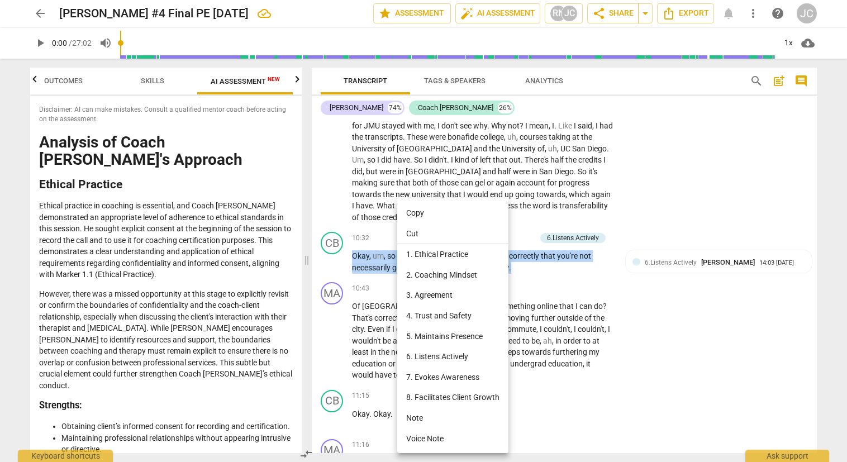
click at [416, 207] on li "Copy" at bounding box center [452, 213] width 111 height 21
copy p "Okay , um , so you're , am I , am I understanding correctly that you're not nec…"
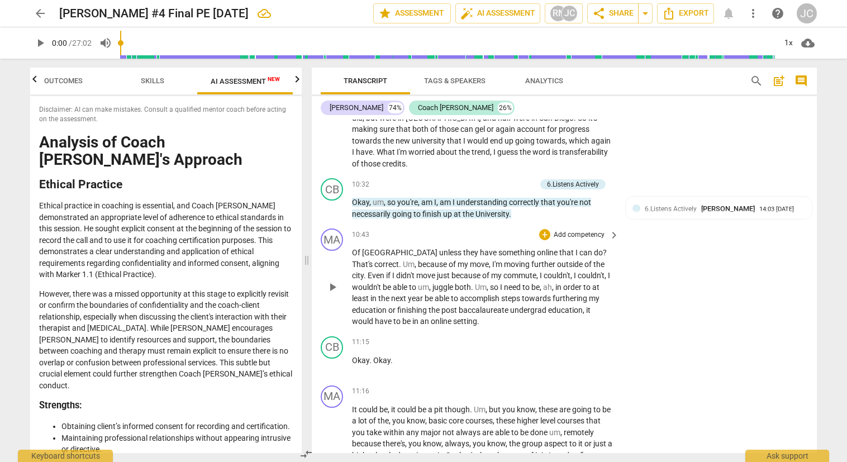
scroll to position [1899, 0]
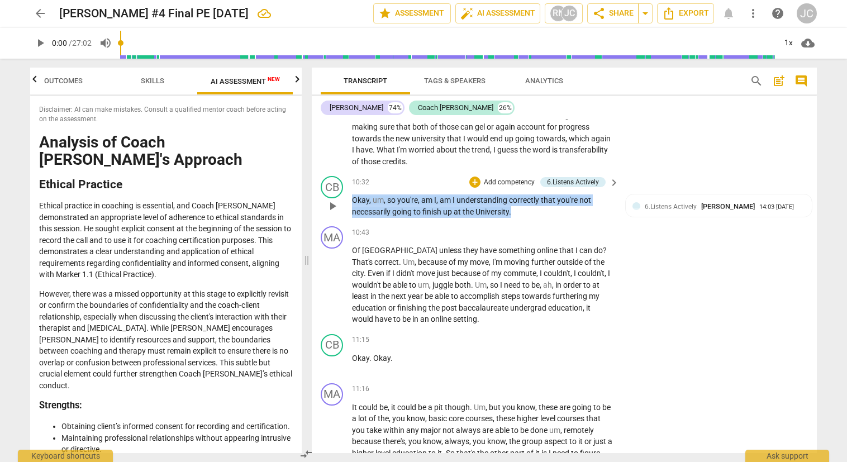
drag, startPoint x: 518, startPoint y: 211, endPoint x: 347, endPoint y: 204, distance: 171.1
click at [347, 204] on div "CB play_arrow pause 10:32 + Add competency 6.Listens Actively keyboard_arrow_ri…" at bounding box center [564, 196] width 505 height 50
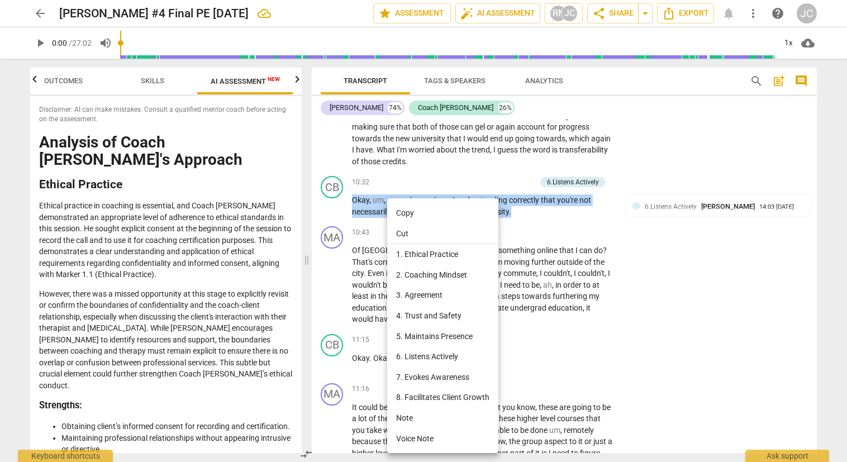
click at [410, 212] on li "Copy" at bounding box center [442, 213] width 111 height 21
copy p "Okay , um , so you're , am I , am I understanding correctly that you're not nec…"
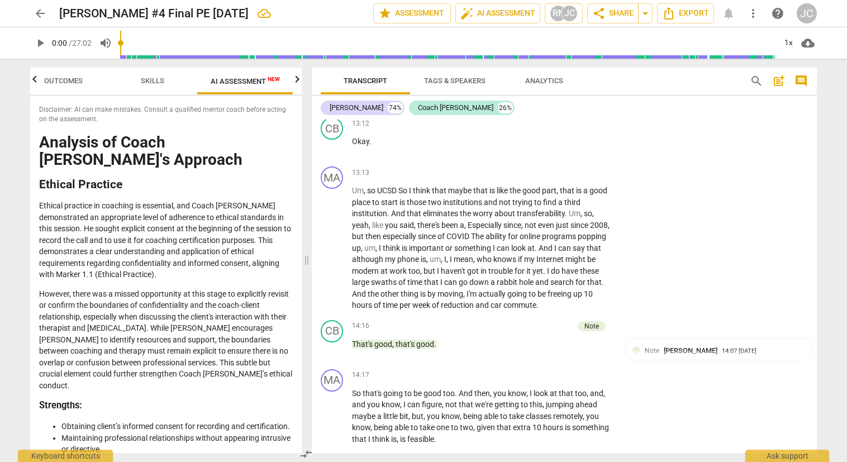
scroll to position [2793, 0]
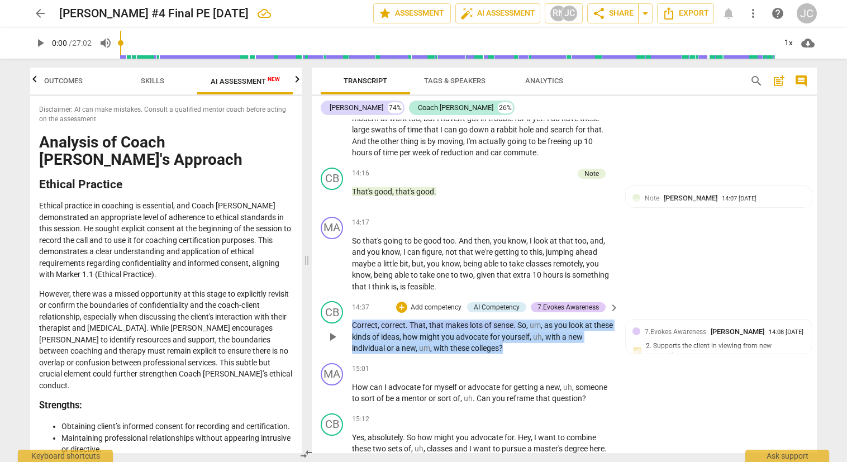
drag, startPoint x: 505, startPoint y: 344, endPoint x: 355, endPoint y: 322, distance: 151.2
click at [354, 322] on p "Correct , correct . That , that makes lots of sense . So , um , as you look at …" at bounding box center [482, 336] width 261 height 35
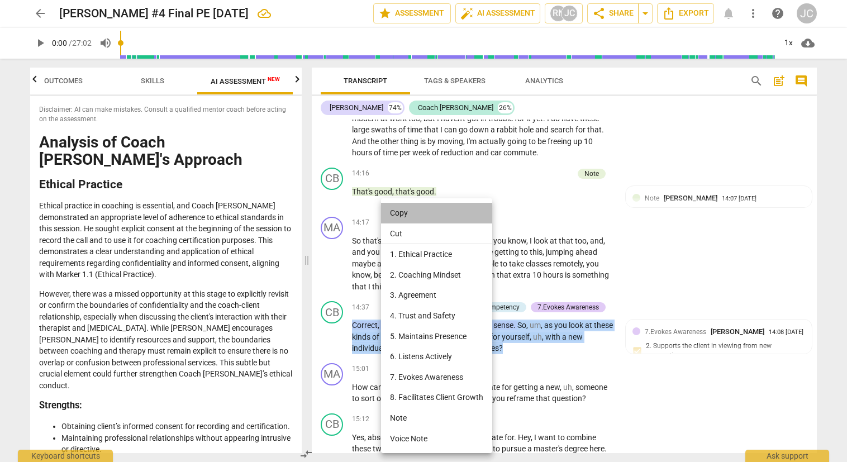
click at [405, 214] on li "Copy" at bounding box center [436, 213] width 111 height 21
copy p "Correct , correct . That , that makes lots of sense . So , um , as you look at …"
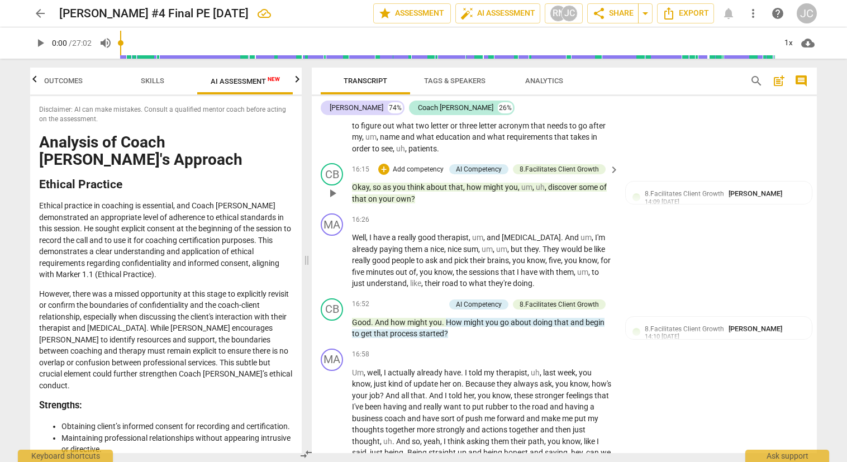
scroll to position [3240, 0]
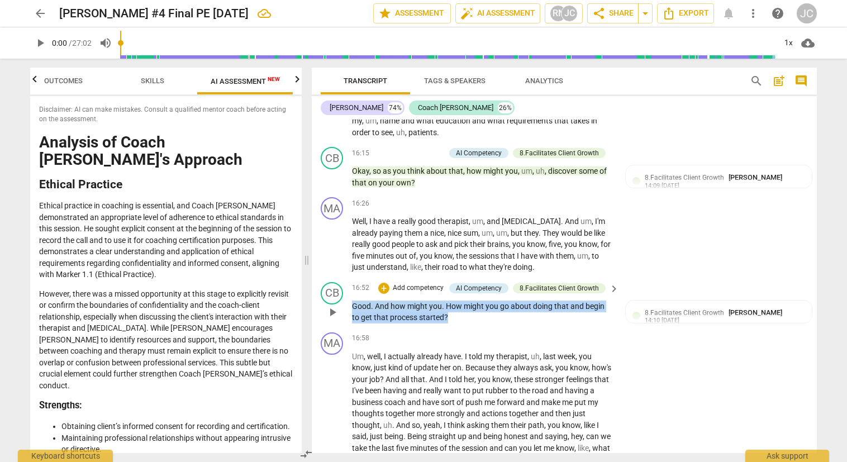
drag, startPoint x: 452, startPoint y: 318, endPoint x: 350, endPoint y: 303, distance: 103.8
click at [350, 303] on div "CB play_arrow pause 16:52 + Add competency AI Competency 8.Facilitates Client G…" at bounding box center [564, 303] width 505 height 50
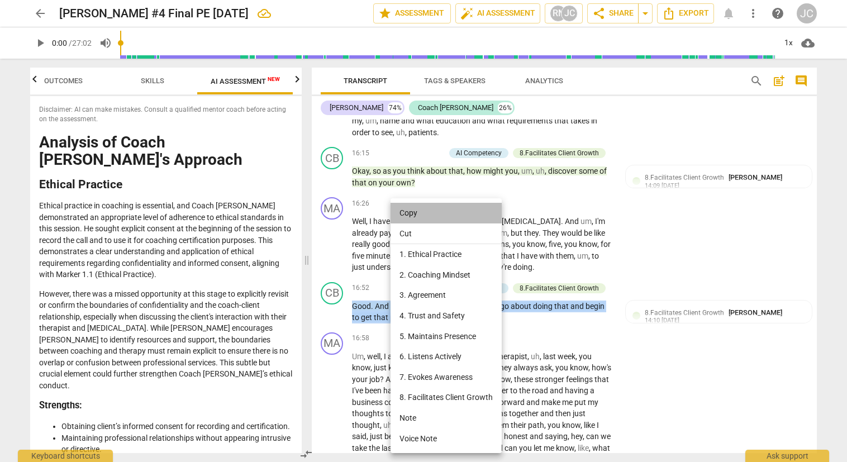
drag, startPoint x: 417, startPoint y: 212, endPoint x: 428, endPoint y: 217, distance: 13.0
click at [417, 212] on li "Copy" at bounding box center [445, 213] width 111 height 21
copy p "Good . And how might you . How might you go about doing that and begin to get t…"
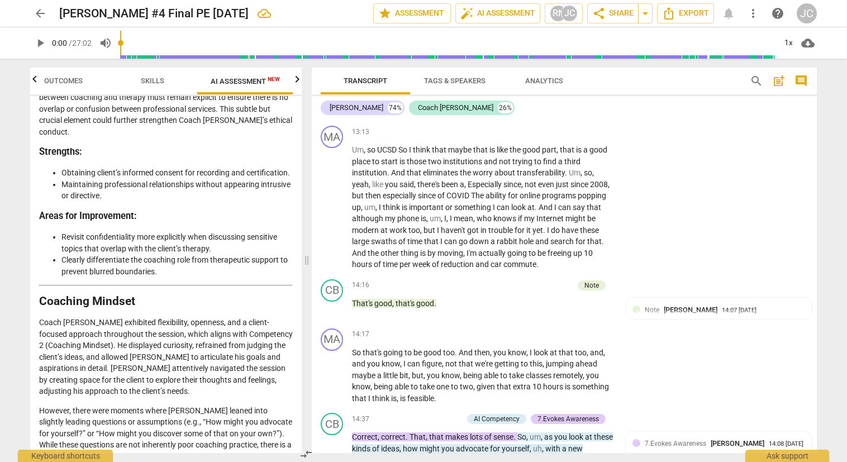
scroll to position [279, 0]
